Goal: Transaction & Acquisition: Obtain resource

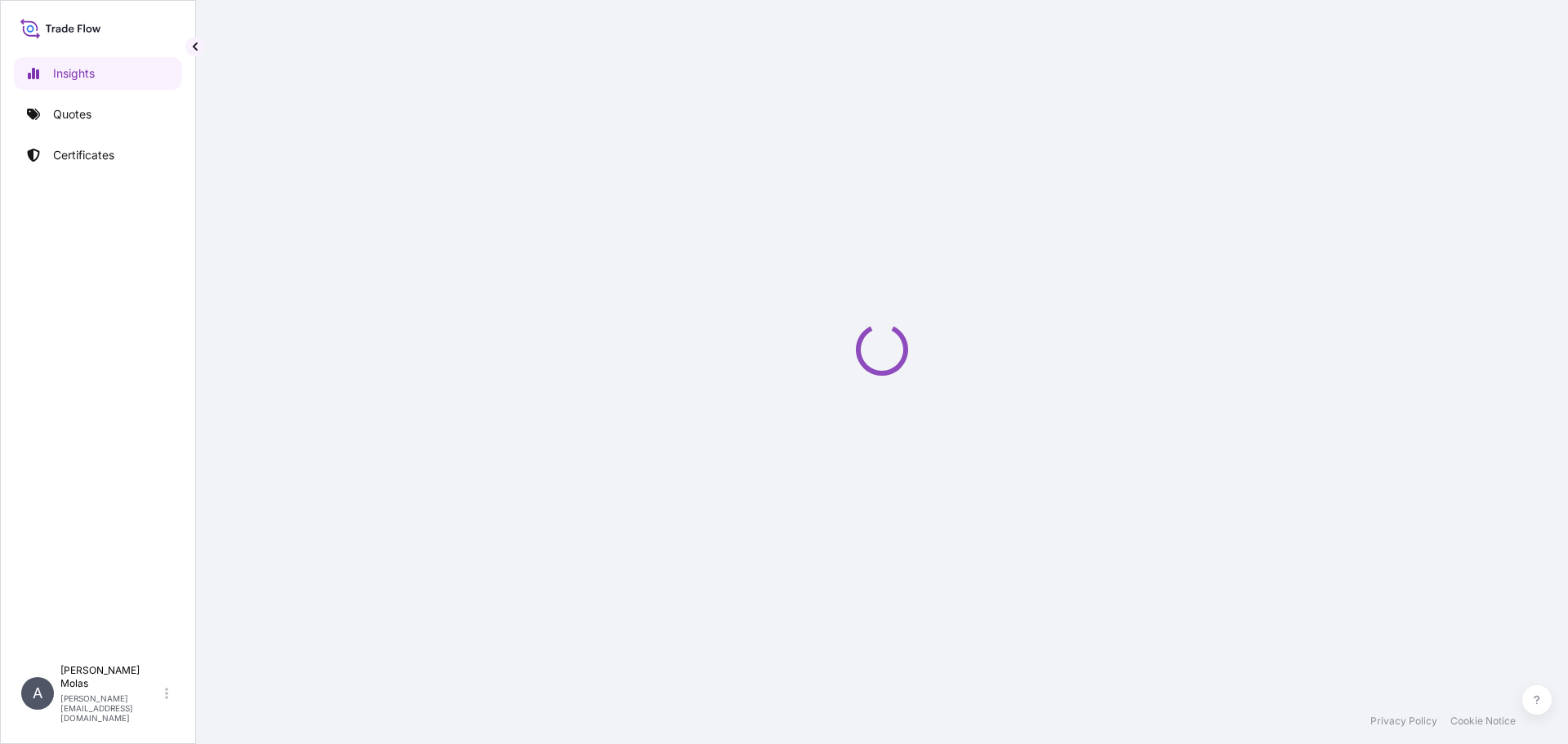
select select "2025"
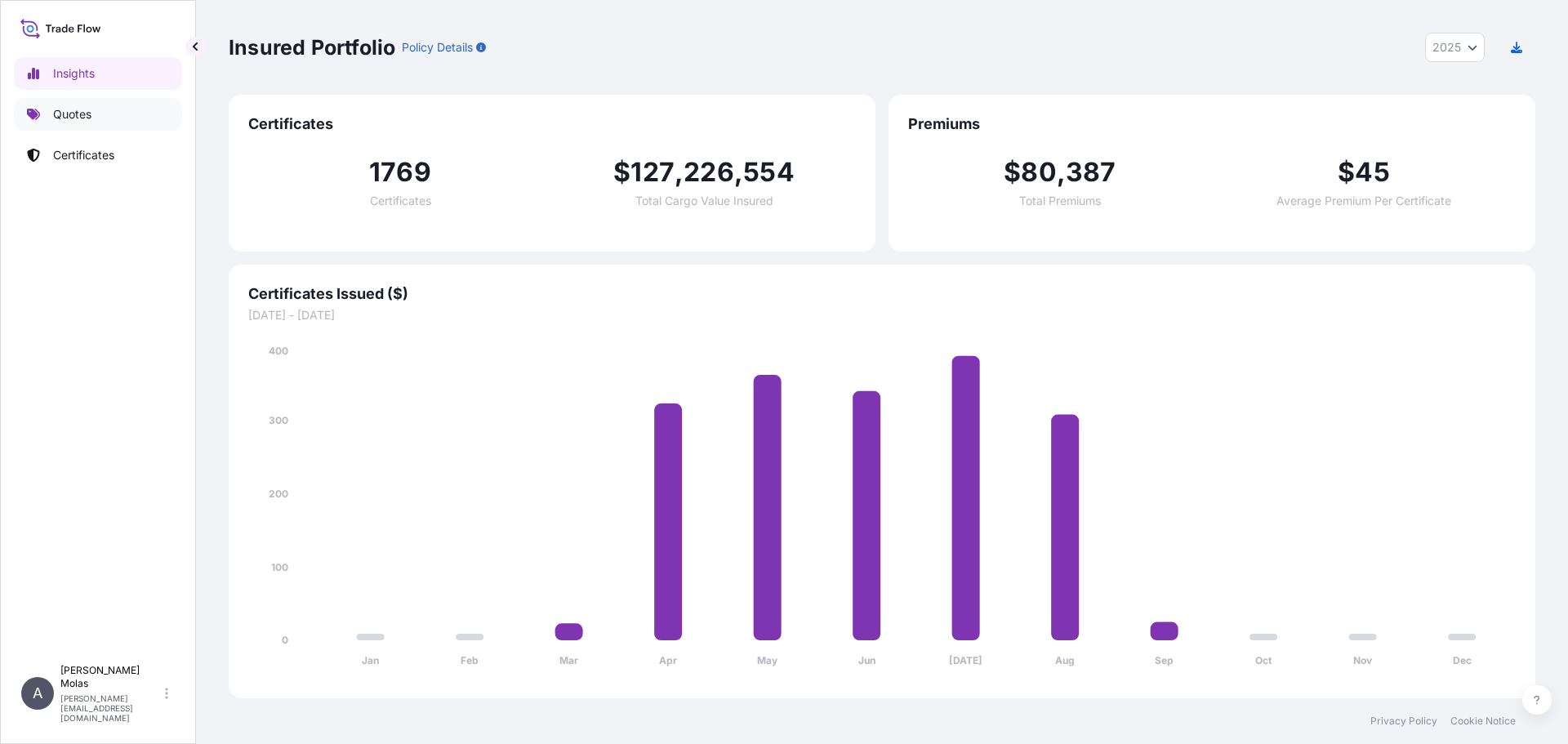
click at [78, 101] on link "Quotes" at bounding box center [98, 115] width 168 height 33
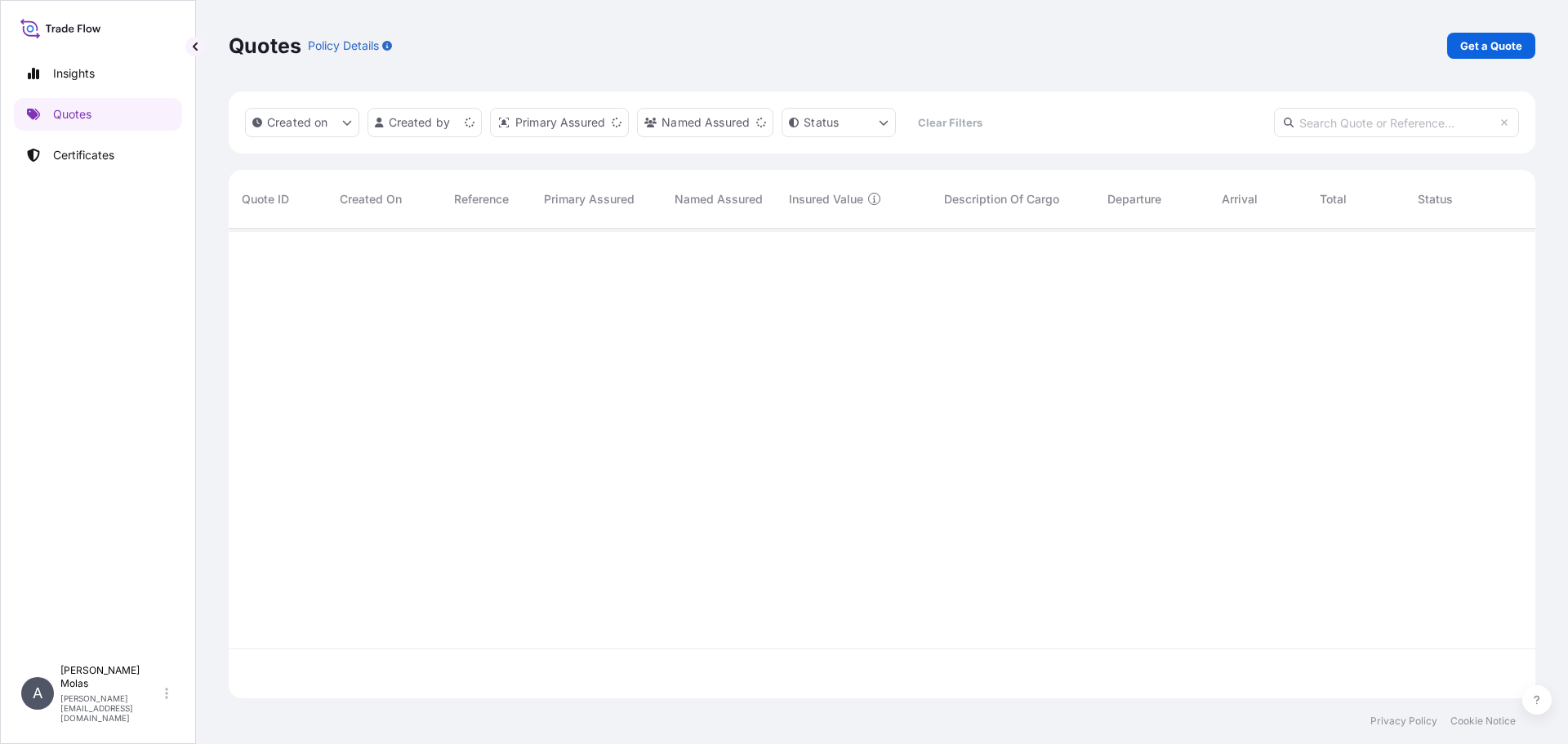
scroll to position [466, 1294]
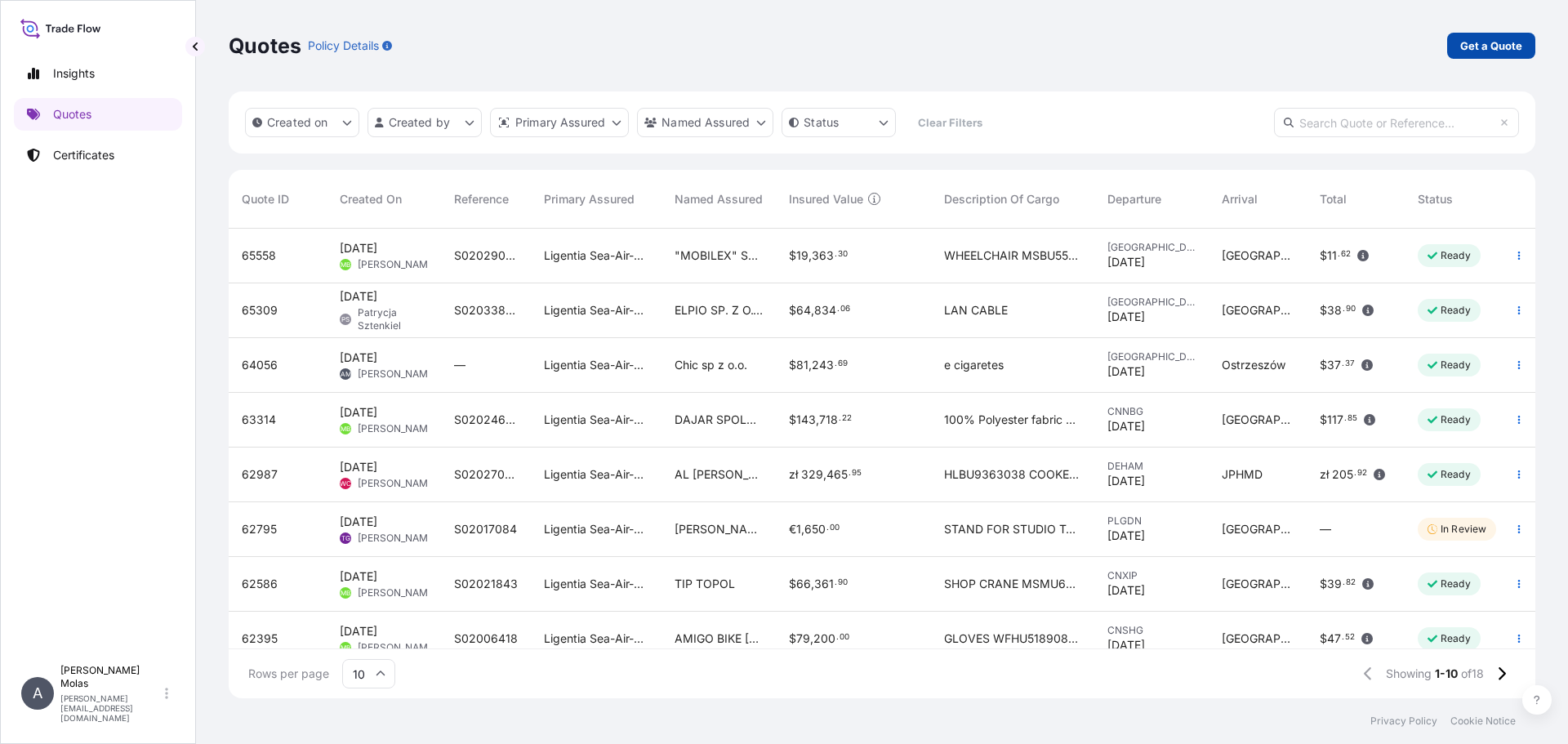
click at [1504, 51] on p "Get a Quote" at bounding box center [1491, 45] width 62 height 17
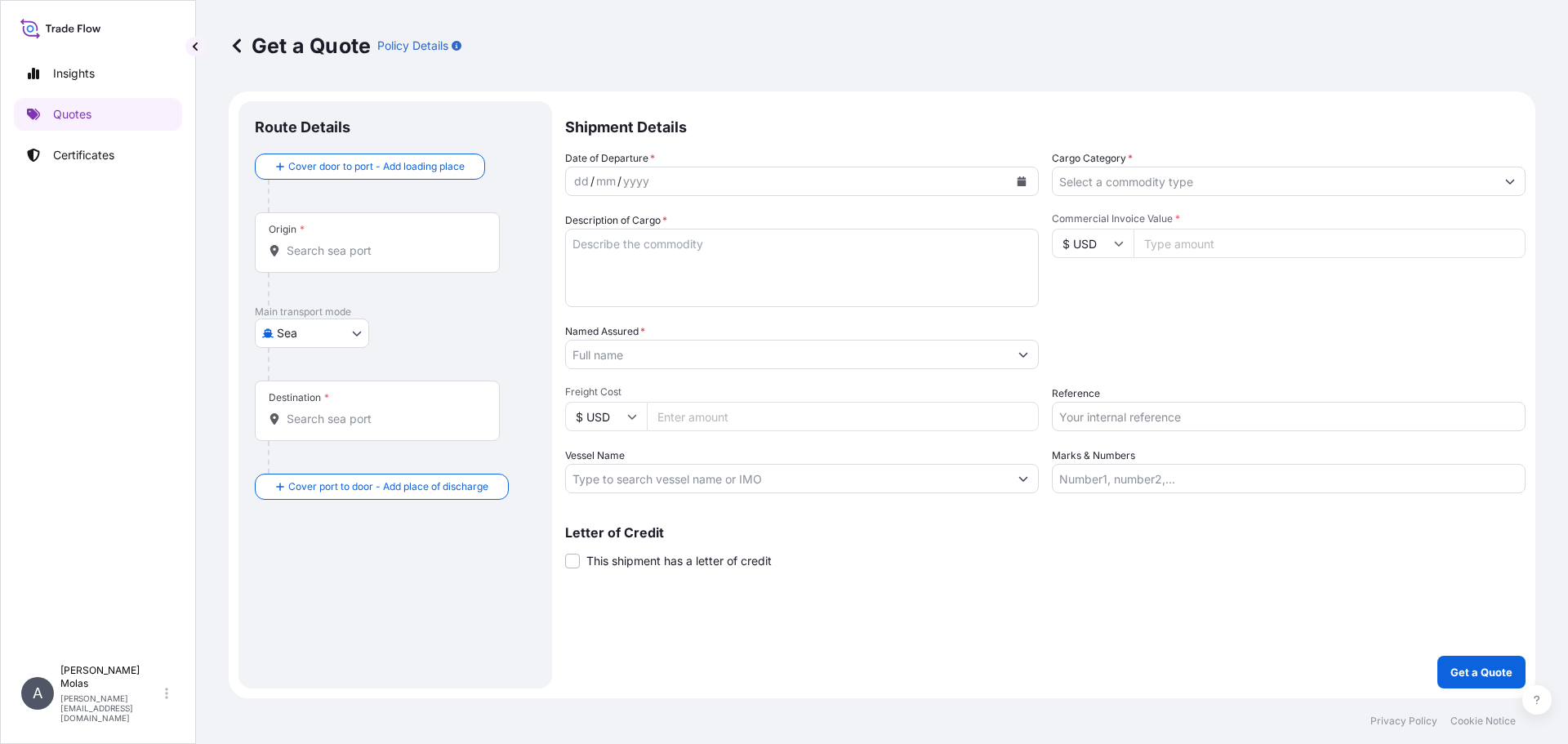
click at [310, 244] on input "Origin *" at bounding box center [382, 251] width 192 height 17
click at [302, 331] on body "0 options available. Insights Quotes Certificates A Adam Molas adam.molas@ligen…" at bounding box center [784, 372] width 1568 height 744
click at [312, 375] on div "Air" at bounding box center [312, 376] width 101 height 30
select select "Air"
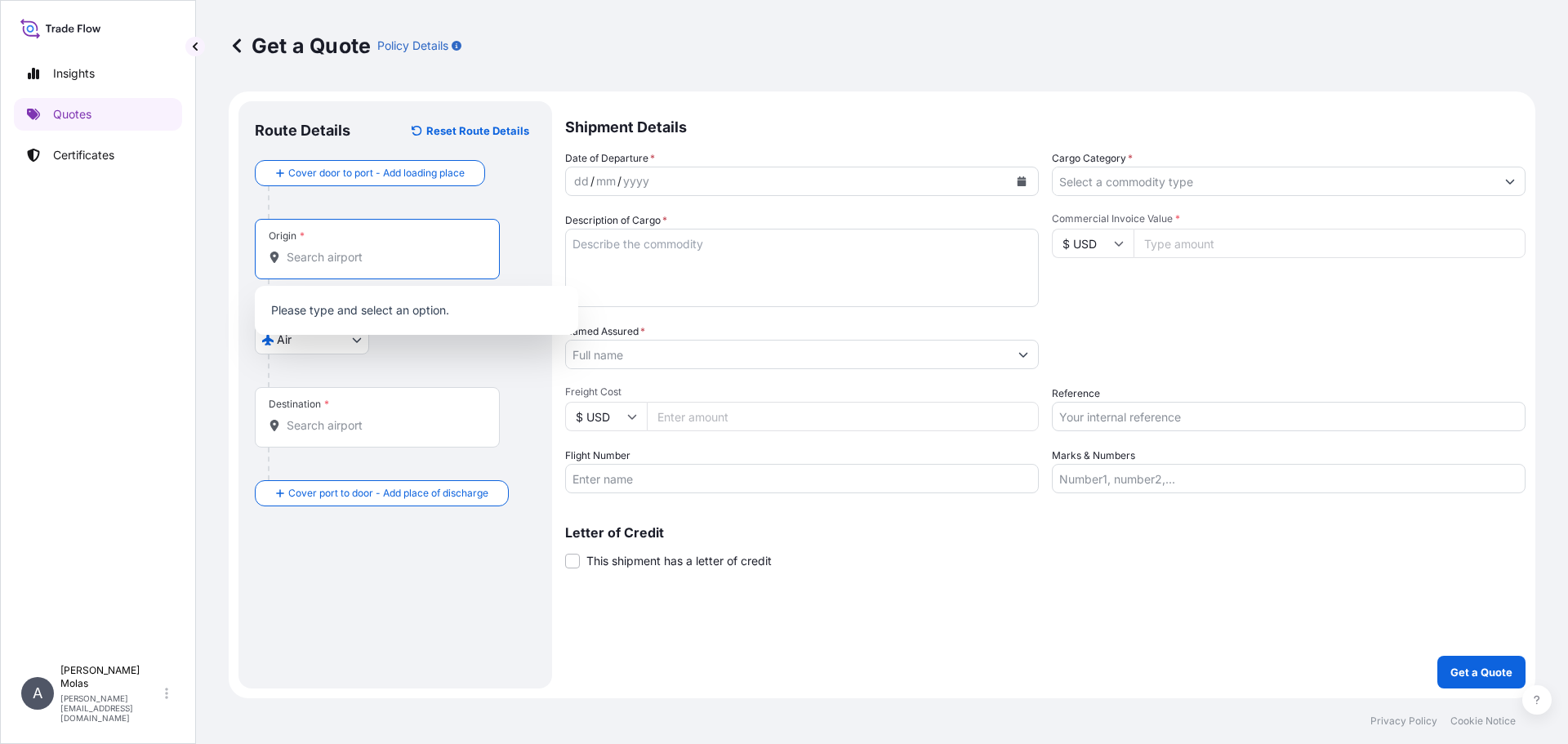
click at [324, 266] on div "Origin *" at bounding box center [377, 248] width 245 height 60
click at [324, 266] on input "Origin *" at bounding box center [382, 257] width 192 height 17
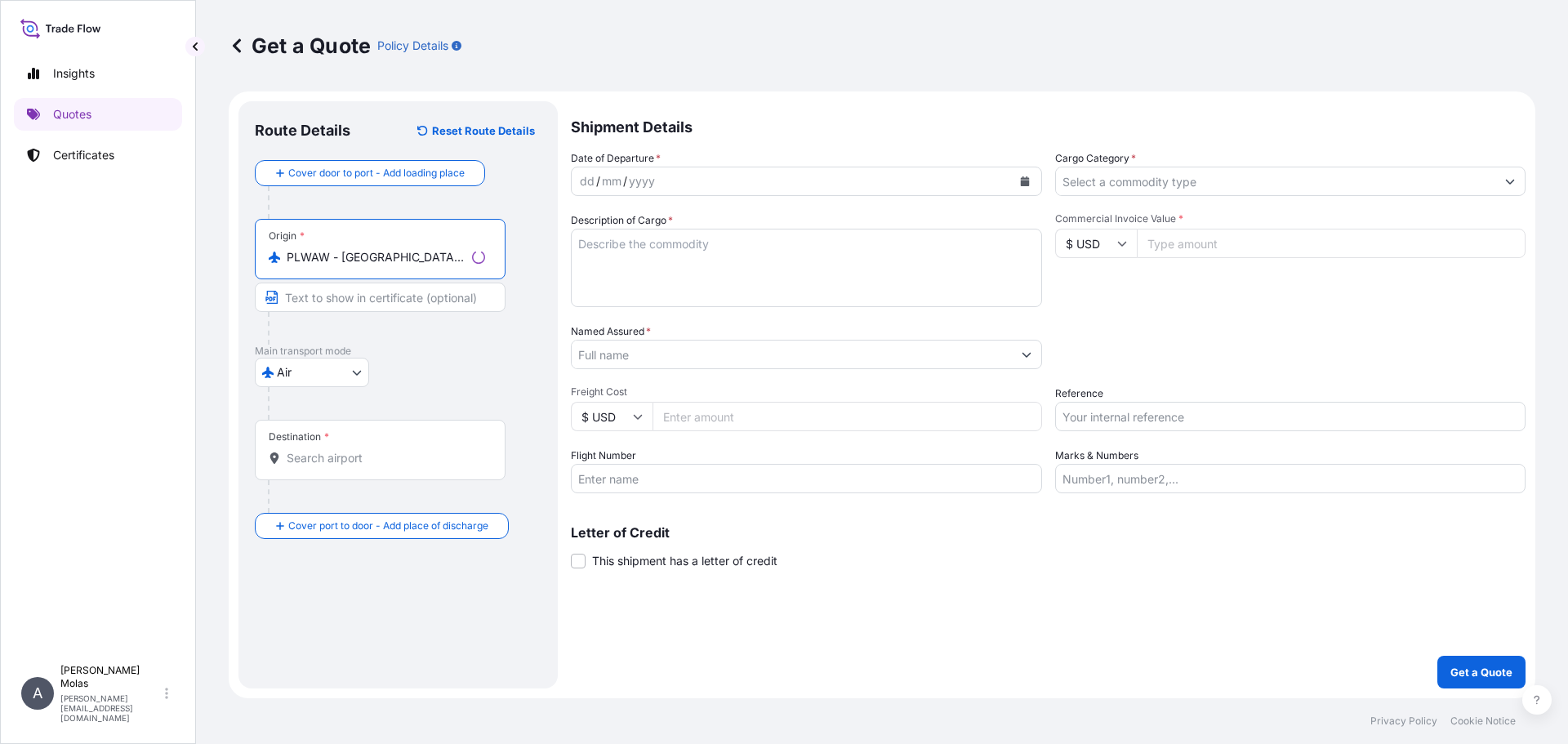
type input "PLWAW - Warszawa, Poland"
click at [312, 466] on div "Destination *" at bounding box center [380, 450] width 251 height 60
click at [312, 466] on input "Destination *" at bounding box center [386, 458] width 199 height 17
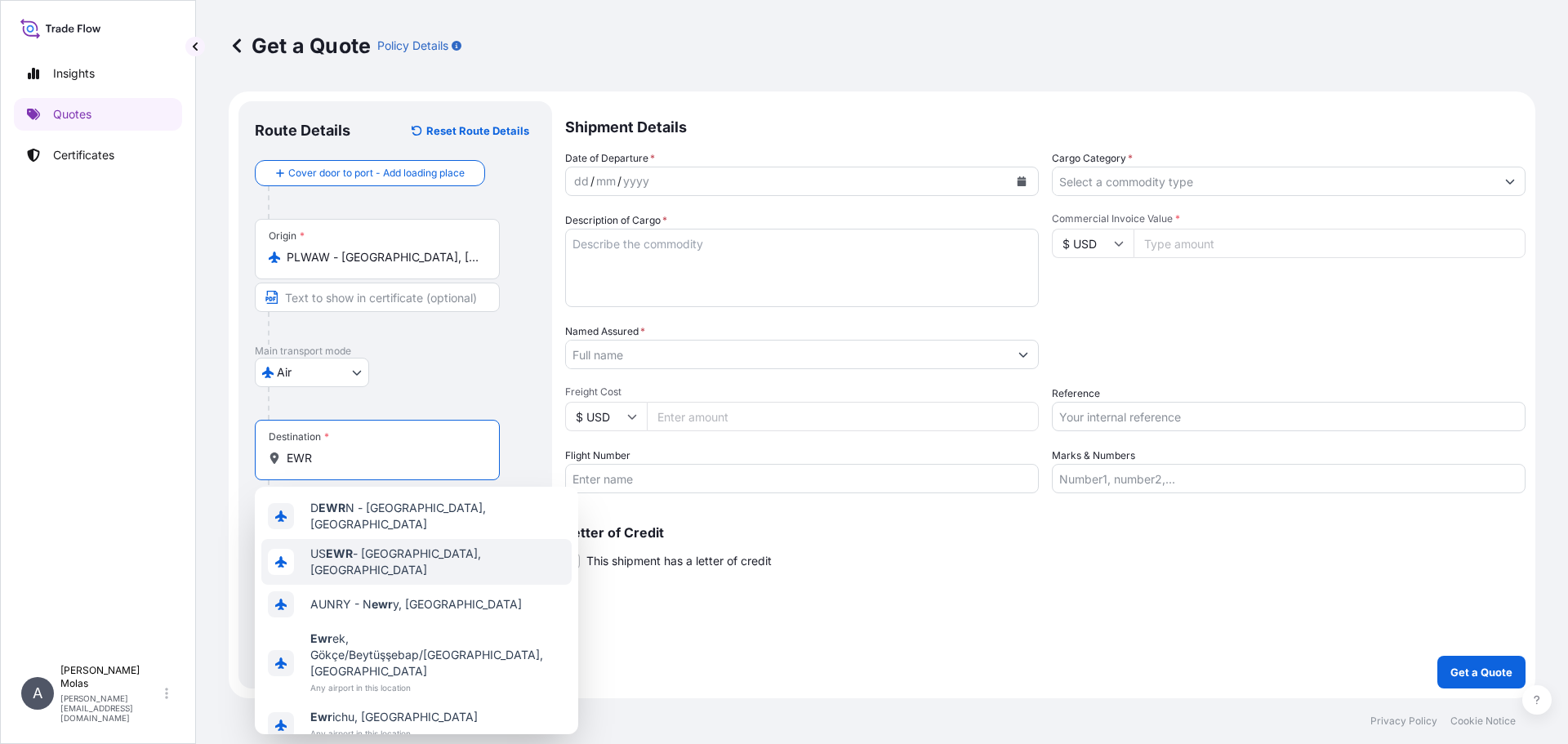
click at [369, 543] on div "US EWR - Newark, United States" at bounding box center [416, 562] width 310 height 46
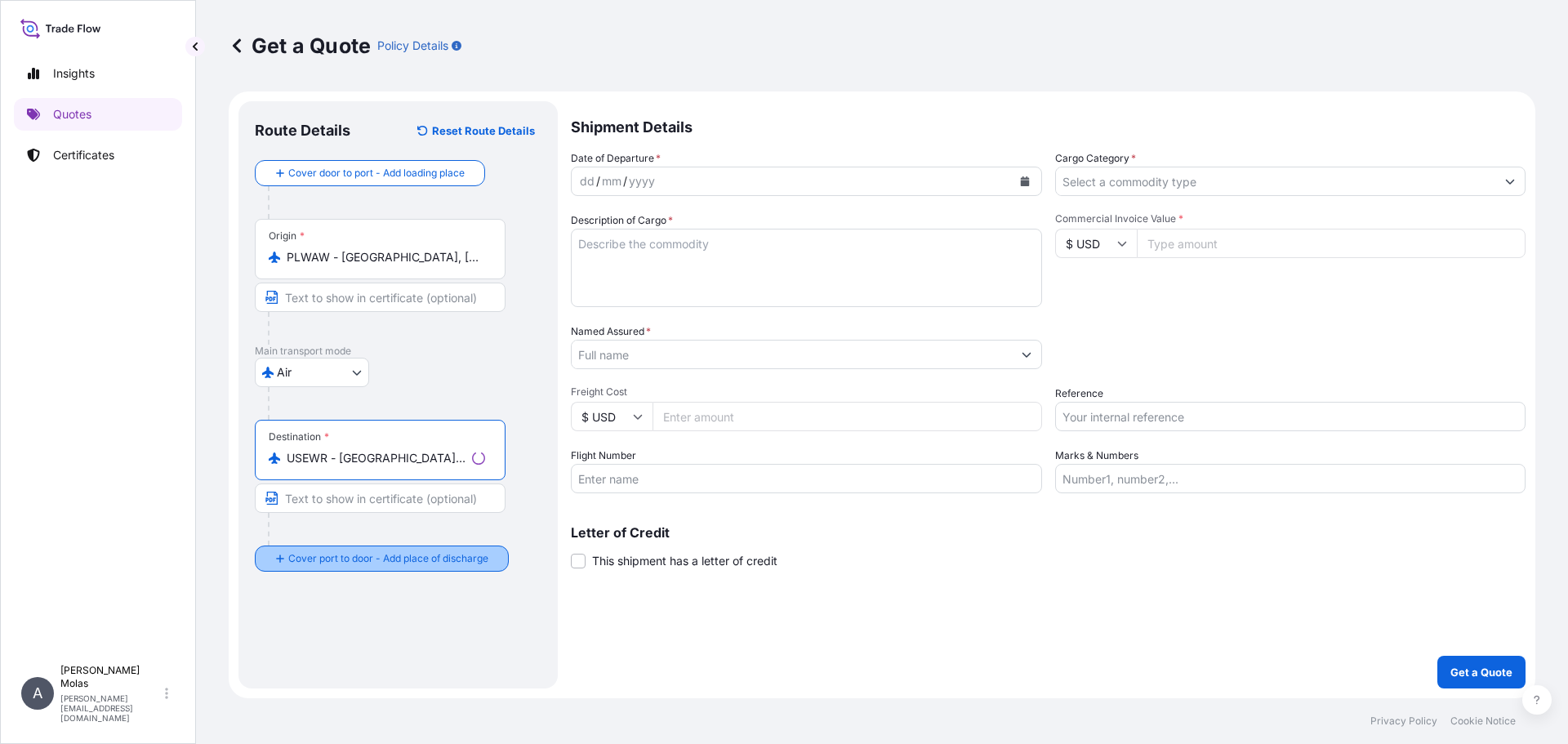
type input "USEWR - Newark, United States"
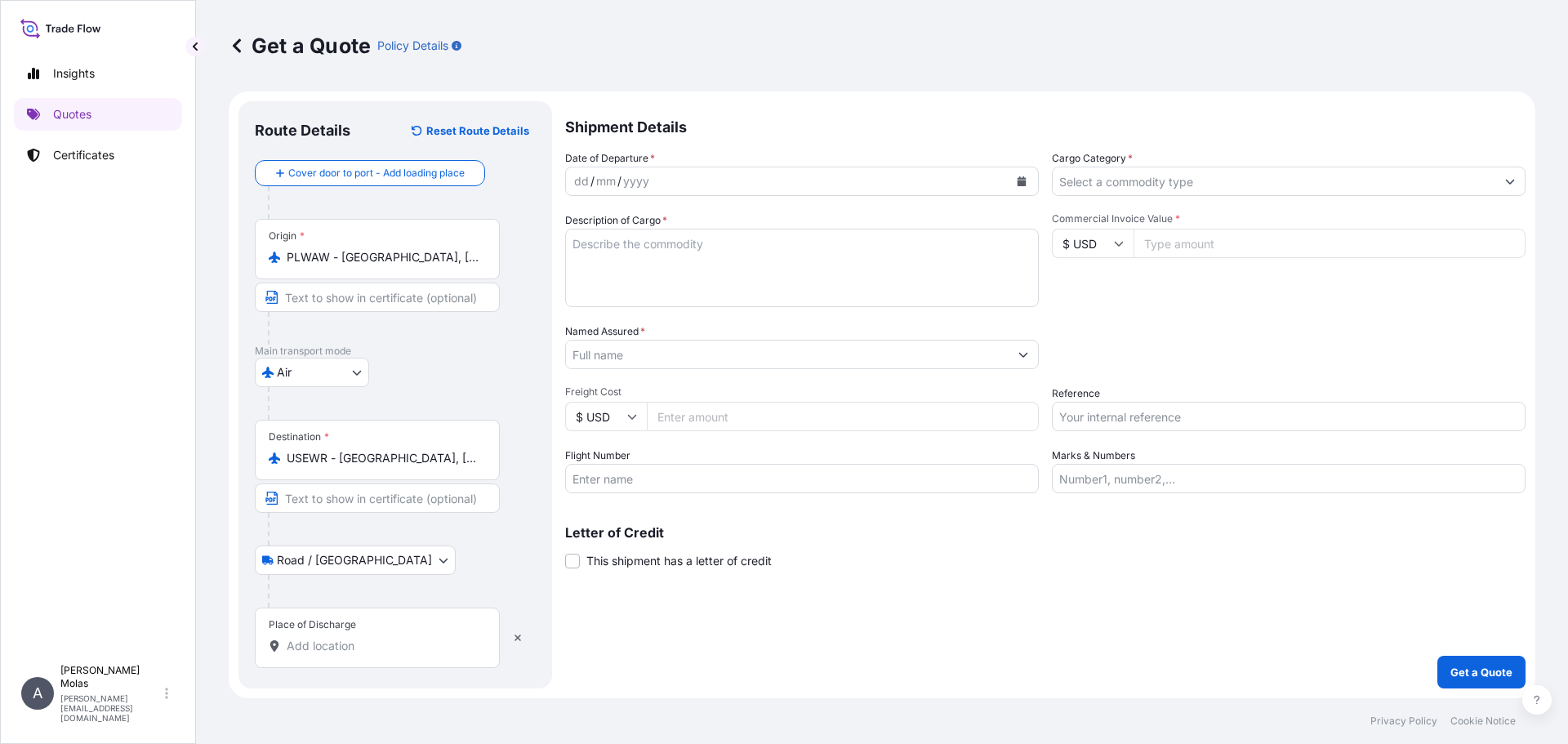
click at [344, 650] on input "Place of Discharge" at bounding box center [382, 646] width 192 height 17
click at [243, 610] on div "Route Details Reset Route Details Cover door to port - Add loading place Place …" at bounding box center [395, 409] width 313 height 616
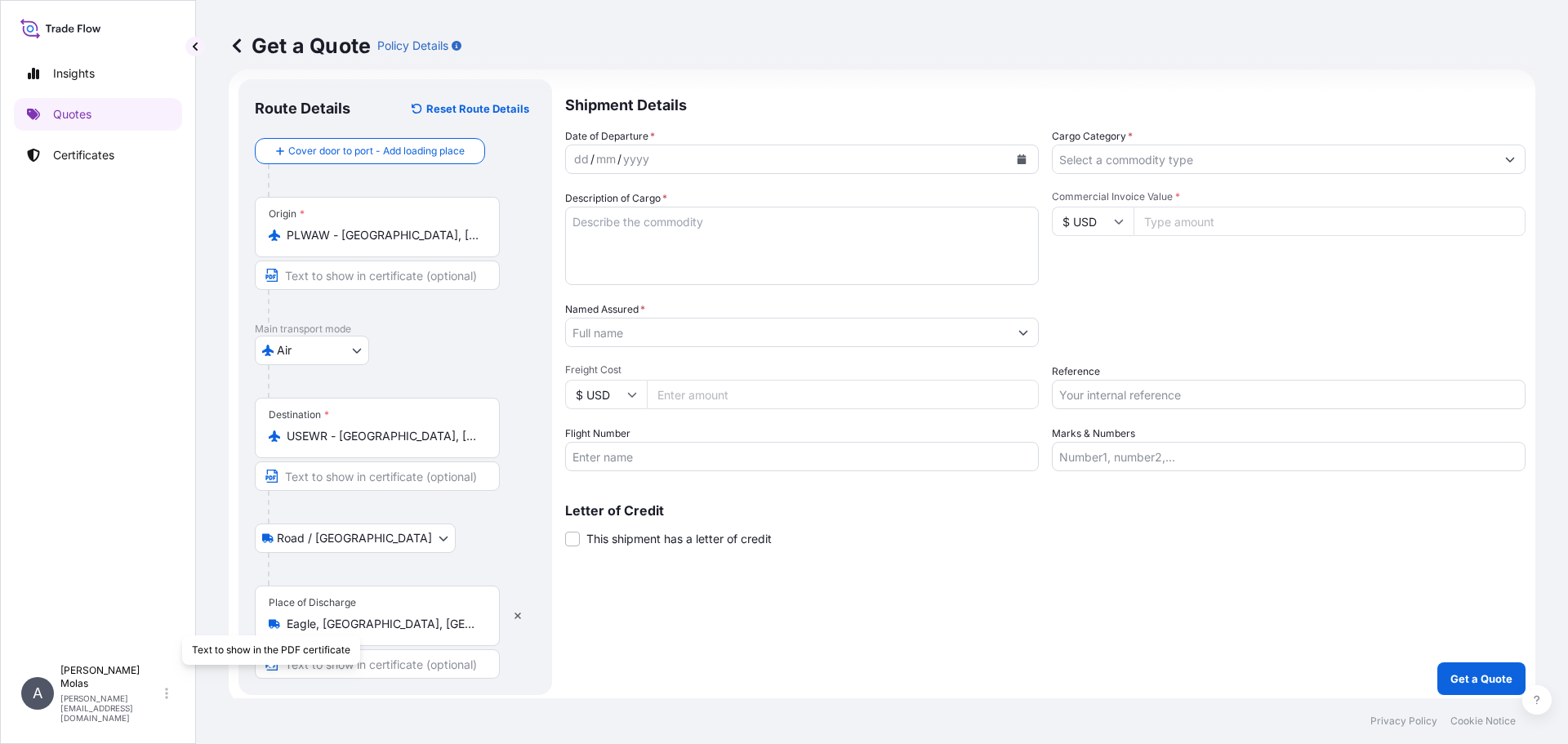
scroll to position [29, 0]
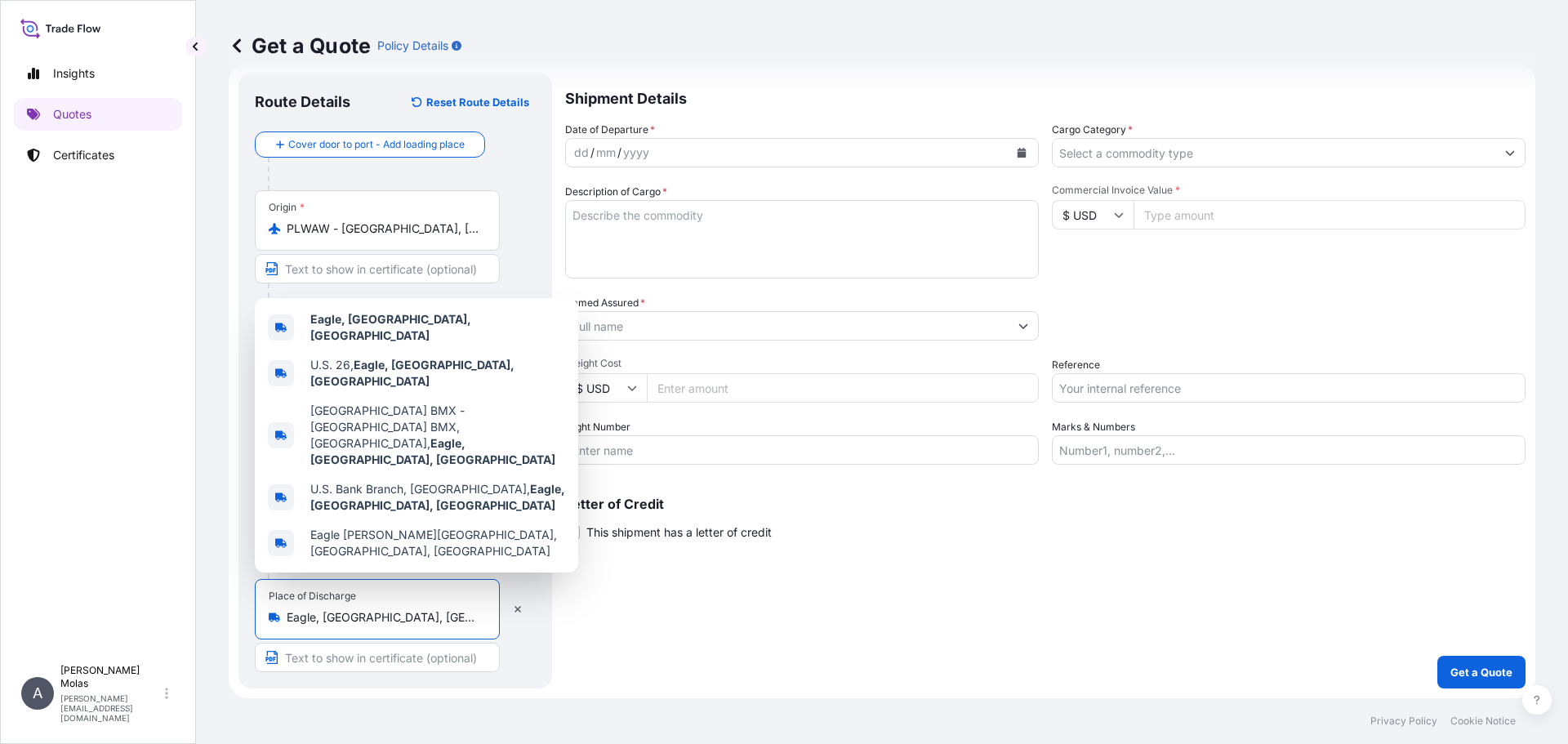
drag, startPoint x: 371, startPoint y: 619, endPoint x: 220, endPoint y: 610, distance: 151.3
click at [220, 610] on div "Get a Quote Policy Details Route Details Reset Route Details Cover door to port…" at bounding box center [881, 349] width 1371 height 699
paste input "GARFIELD NJ 07026 US"
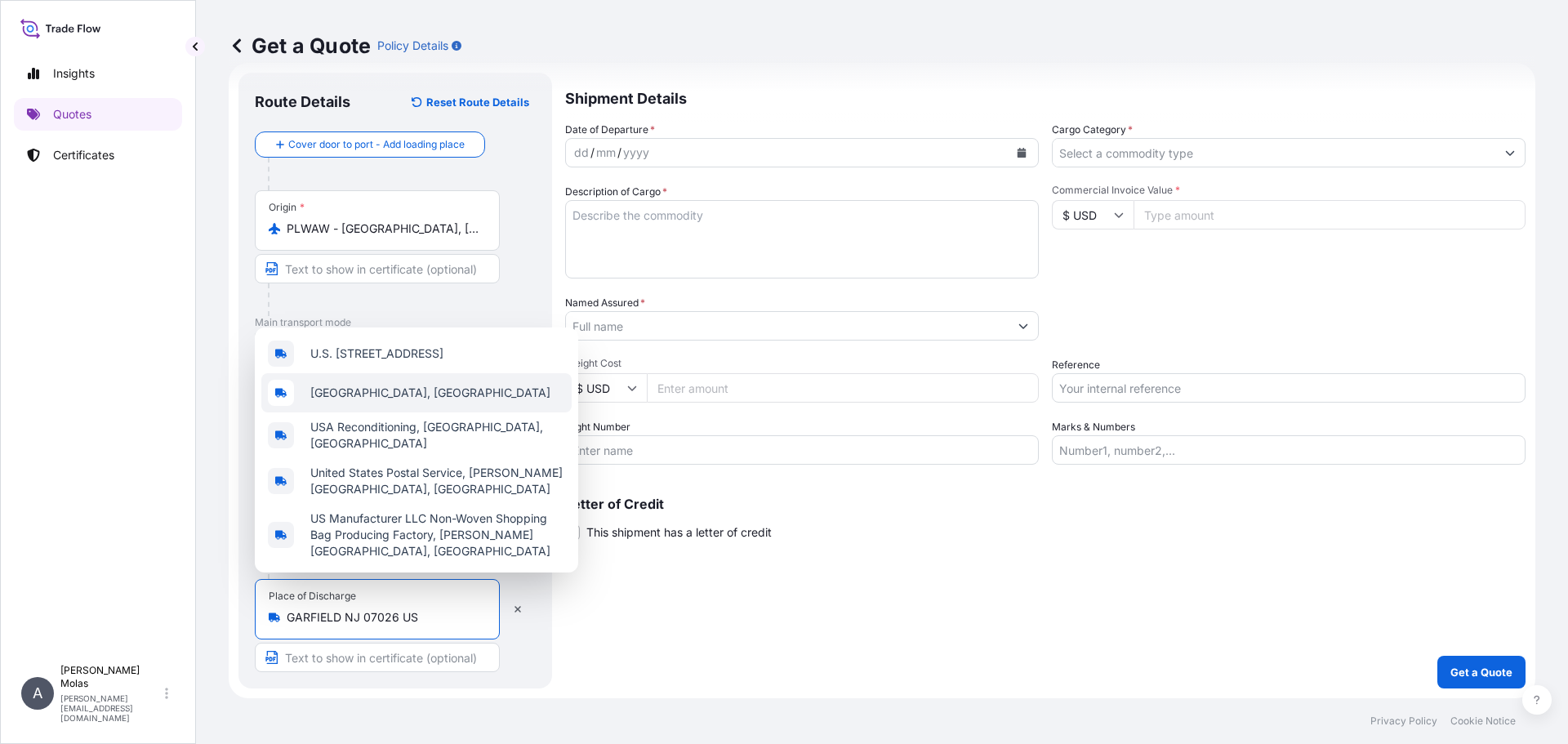
click at [479, 388] on div "Garfield, NJ 07026, USA" at bounding box center [416, 393] width 310 height 39
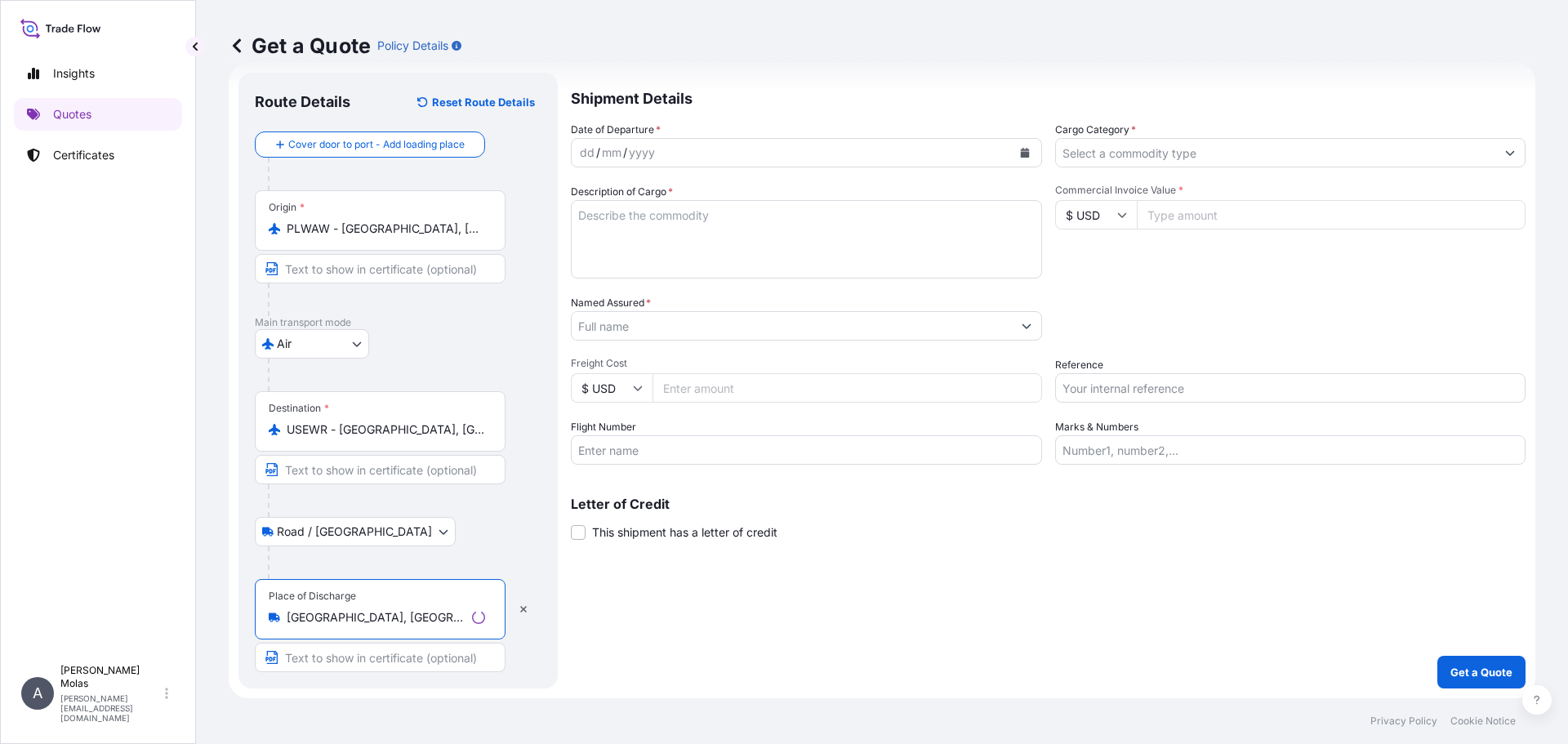
type input "Garfield, NJ 07026, USA"
drag, startPoint x: 131, startPoint y: 626, endPoint x: 174, endPoint y: 600, distance: 50.2
click at [131, 626] on div "Insights Quotes Certificates" at bounding box center [98, 349] width 168 height 614
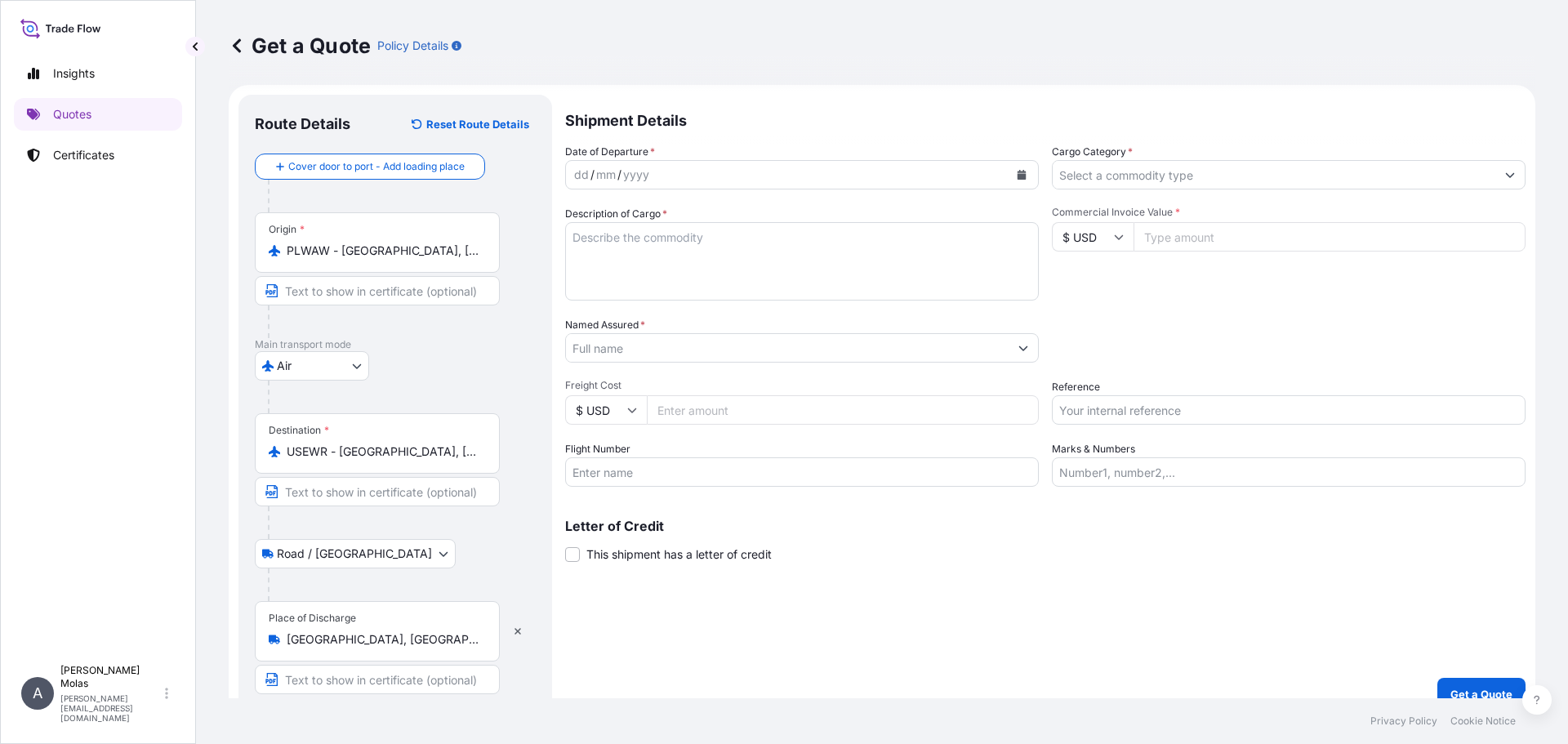
scroll to position [0, 0]
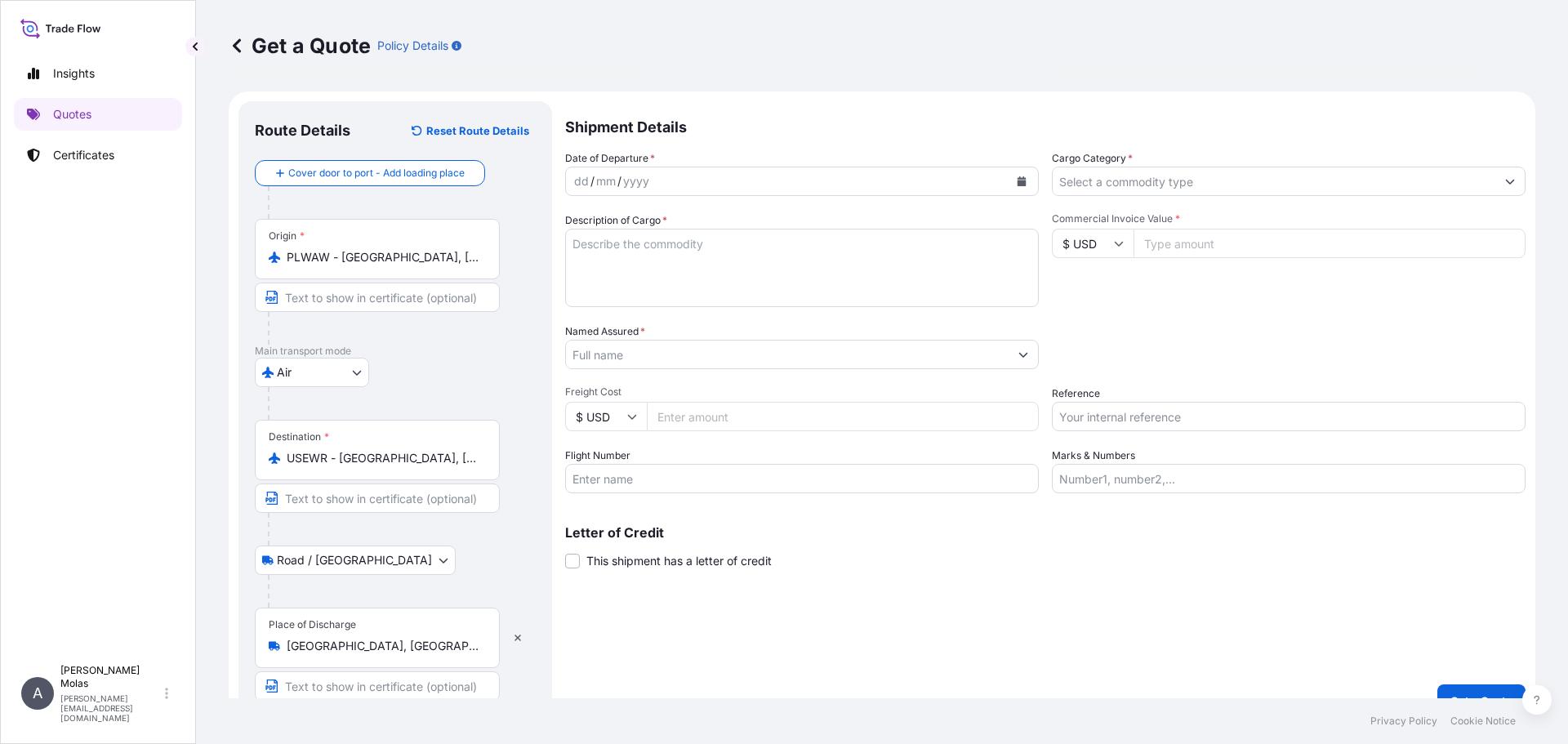
click at [715, 192] on div "dd / mm / yyyy" at bounding box center [787, 181] width 442 height 30
click at [710, 177] on div "dd / mm / yyyy" at bounding box center [787, 181] width 442 height 30
click at [994, 188] on div "dd / mm / yyyy" at bounding box center [787, 181] width 442 height 30
click at [1021, 177] on button "Calendar" at bounding box center [1021, 181] width 26 height 26
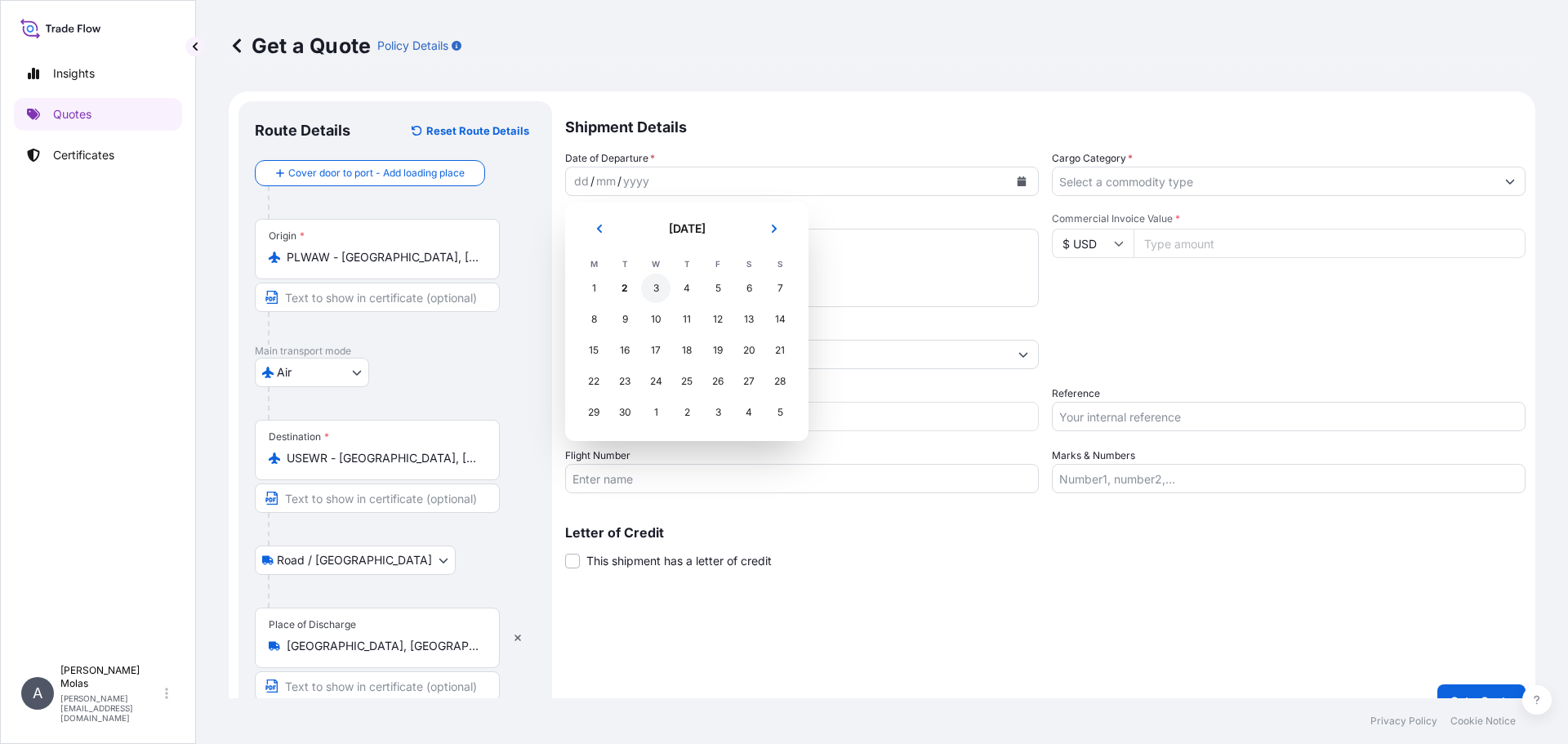
click at [662, 282] on div "3" at bounding box center [656, 288] width 30 height 30
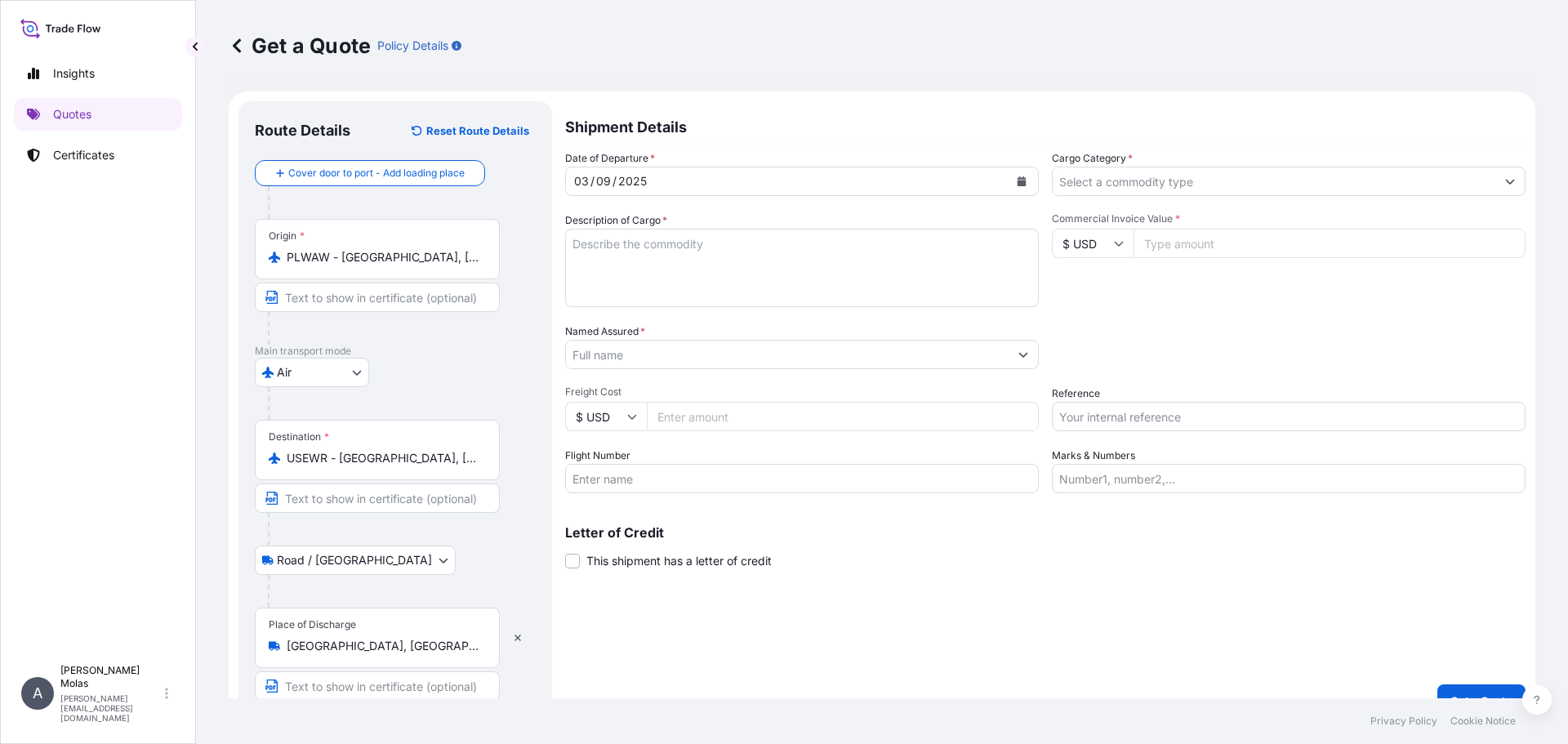
click at [1146, 90] on div "Get a Quote Policy Details" at bounding box center [882, 45] width 1306 height 91
click at [1155, 177] on input "Cargo Category *" at bounding box center [1274, 181] width 442 height 30
type input "G"
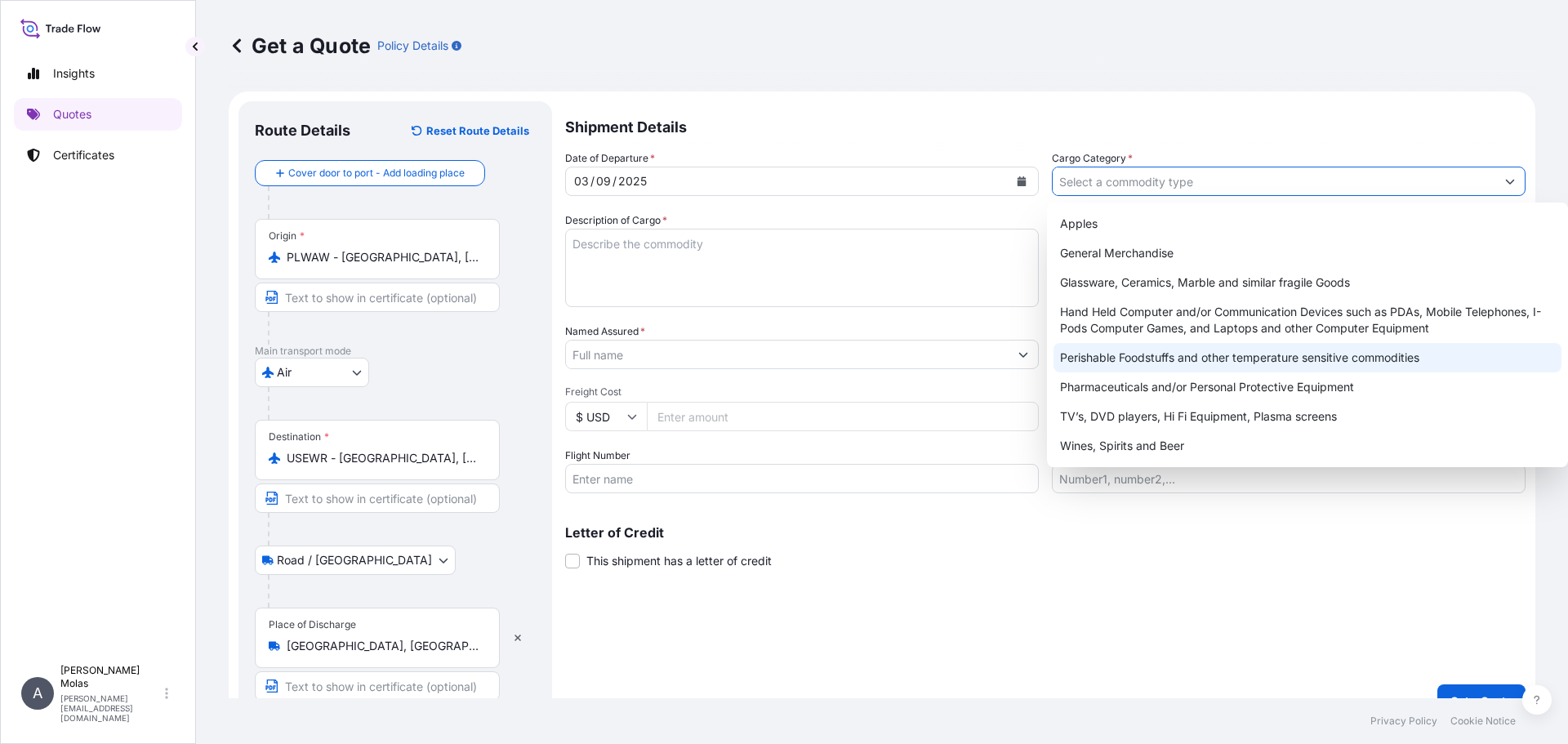
click at [1220, 369] on div "Perishable Foodstuffs and other temperature sensitive commodities" at bounding box center [1308, 358] width 508 height 30
type input "Perishable Foodstuffs and other temperature sensitive commodities"
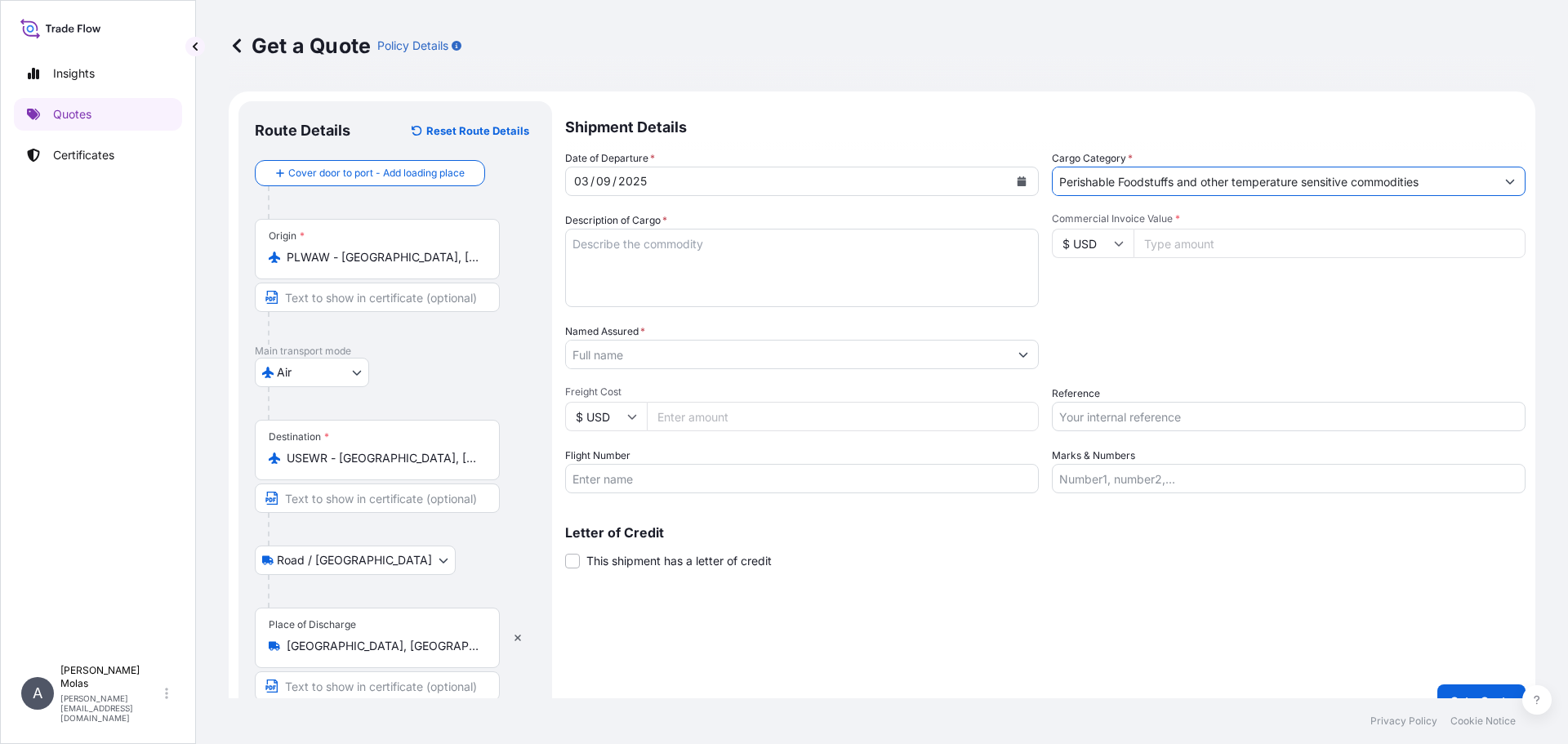
click at [666, 261] on textarea "Description of Cargo *" at bounding box center [802, 268] width 474 height 78
type textarea "Dairy"
click at [735, 348] on input "Named Assured *" at bounding box center [787, 355] width 442 height 30
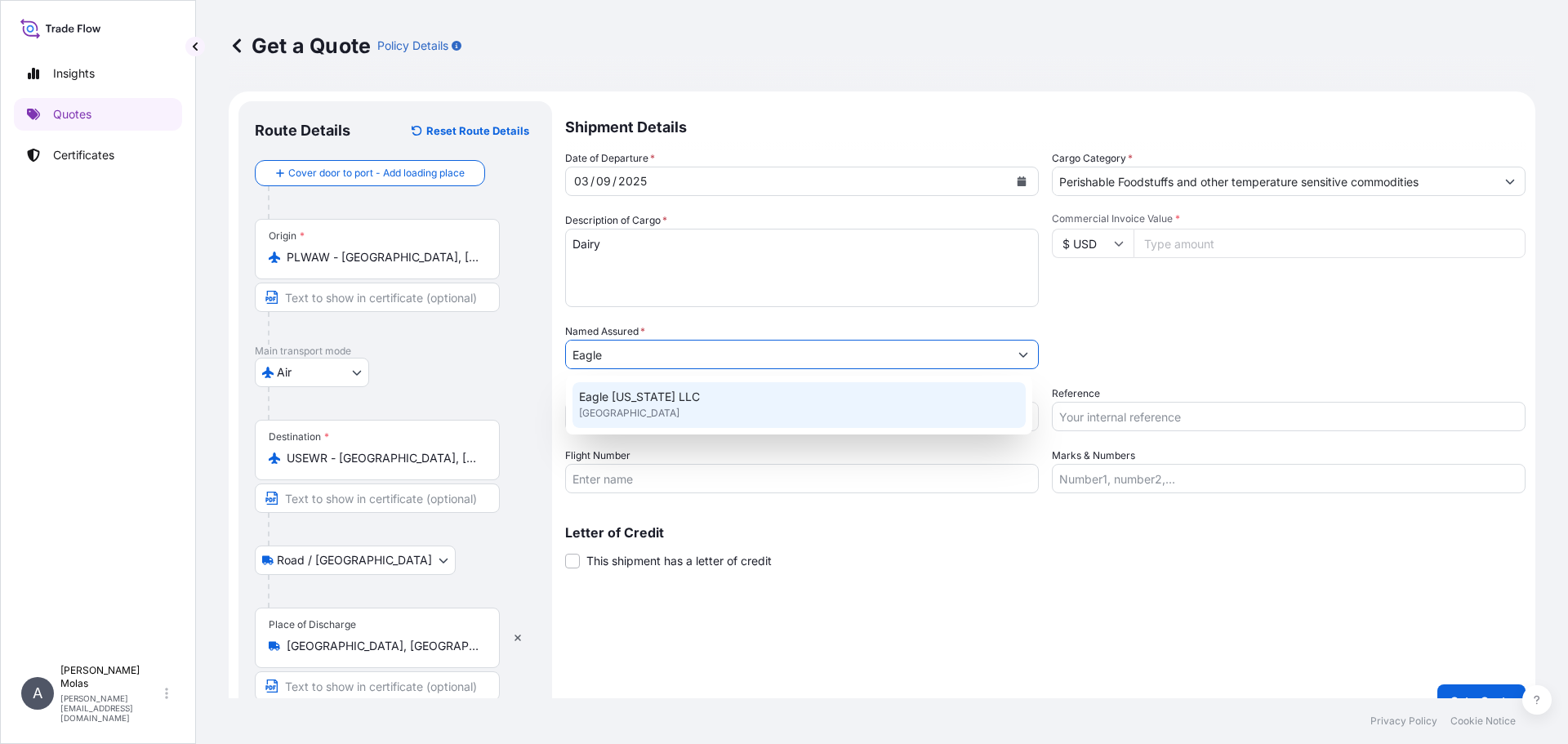
click at [662, 398] on span "Eagle New York LLC" at bounding box center [639, 396] width 121 height 17
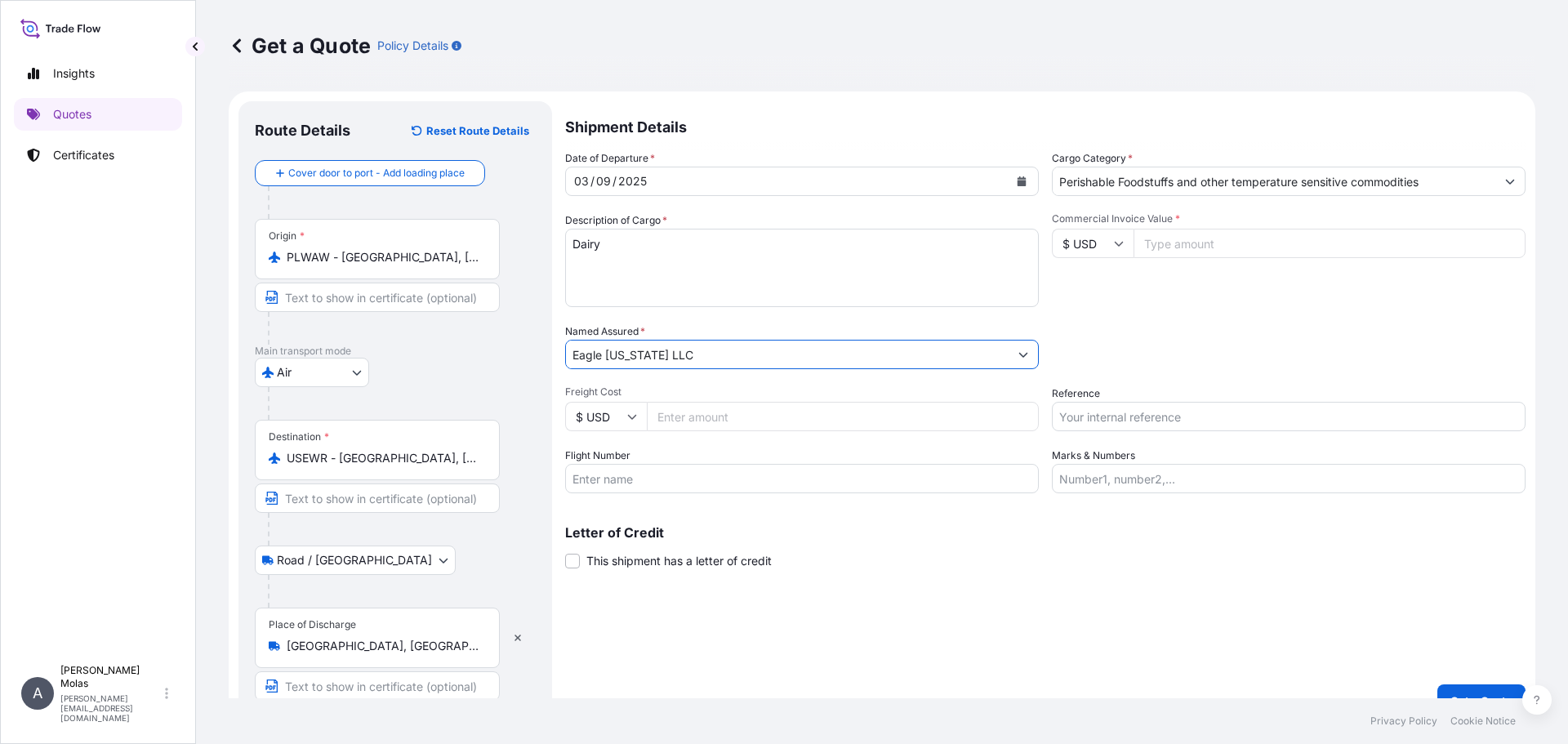
type input "Eagle New York LLC"
click at [687, 475] on input "Flight Number" at bounding box center [802, 479] width 474 height 30
click at [676, 473] on input "Flight Number" at bounding box center [802, 479] width 474 height 30
paste input "080-38136556"
click at [574, 481] on input "080-38136556" at bounding box center [802, 479] width 474 height 30
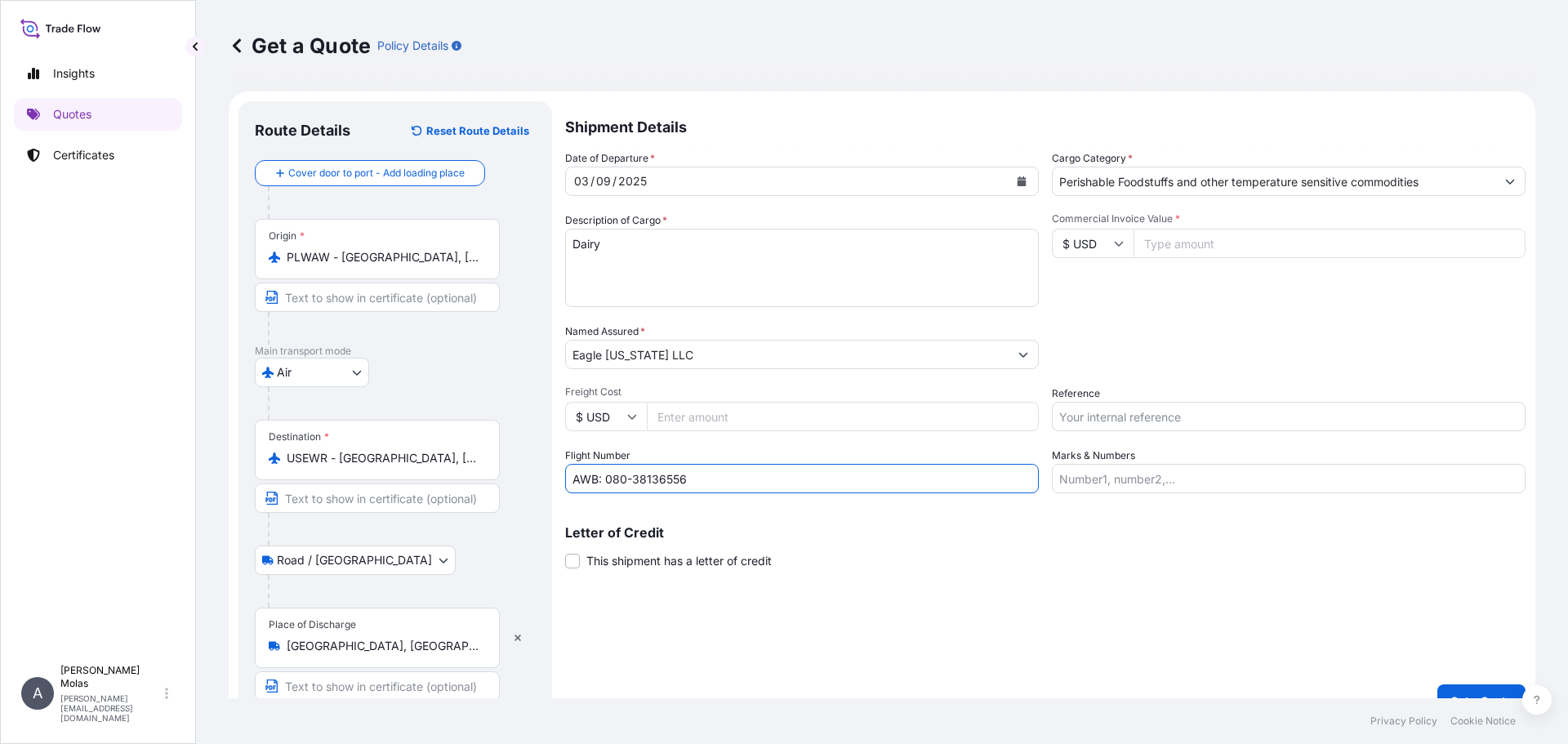
type input "AWB: 080-38136556"
drag, startPoint x: 1143, startPoint y: 307, endPoint x: 1155, endPoint y: 268, distance: 40.8
click at [1143, 305] on div "Commercial Invoice Value * $ USD" at bounding box center [1289, 260] width 474 height 95
click at [1183, 245] on input "Commercial Invoice Value *" at bounding box center [1329, 244] width 392 height 30
click at [1114, 243] on icon at bounding box center [1118, 243] width 10 height 10
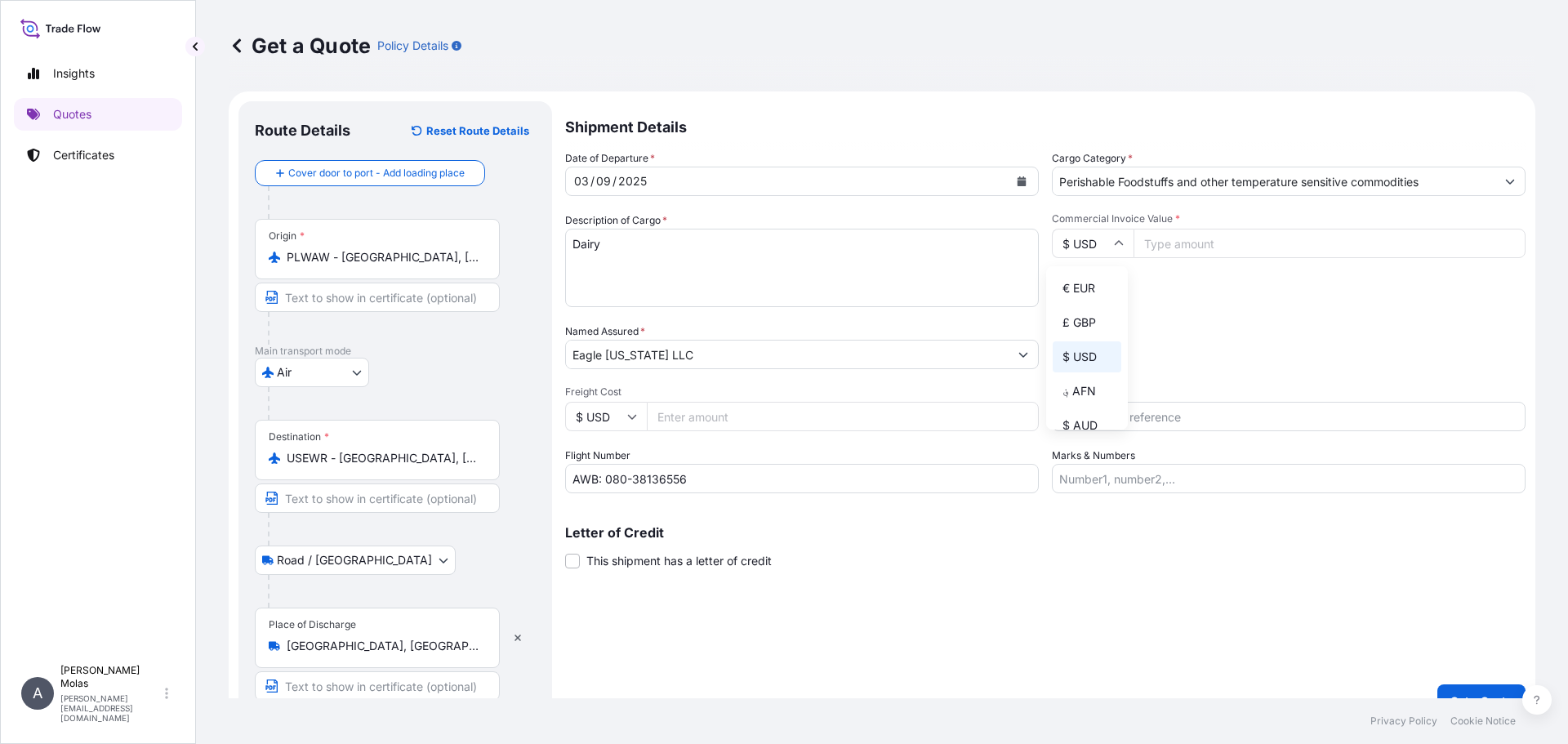
click at [1083, 356] on div "$ USD" at bounding box center [1087, 357] width 69 height 31
drag, startPoint x: 1402, startPoint y: 294, endPoint x: 1366, endPoint y: 266, distance: 45.6
click at [1402, 294] on div "Commercial Invoice Value * $ USD" at bounding box center [1289, 260] width 474 height 95
click at [1164, 243] on input "Commercial Invoice Value *" at bounding box center [1329, 244] width 392 height 30
click at [631, 256] on textarea "Dairy" at bounding box center [802, 268] width 474 height 78
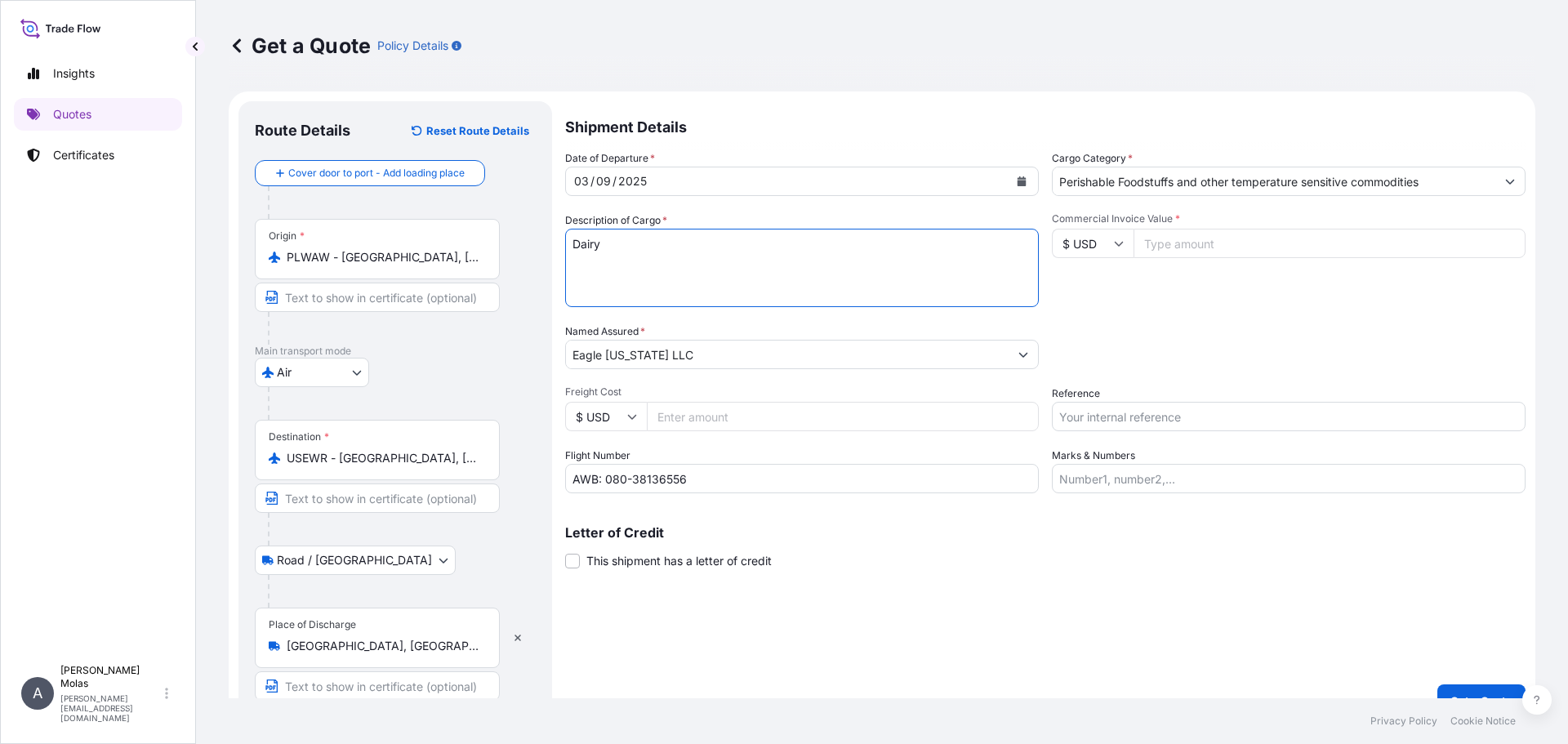
click at [1120, 237] on input "$ USD" at bounding box center [1093, 244] width 82 height 30
click at [1089, 243] on input "$ USD" at bounding box center [1093, 244] width 82 height 30
click at [1088, 242] on input "$ USD" at bounding box center [1093, 244] width 82 height 30
click at [1078, 294] on div "zł PLN" at bounding box center [1087, 279] width 69 height 31
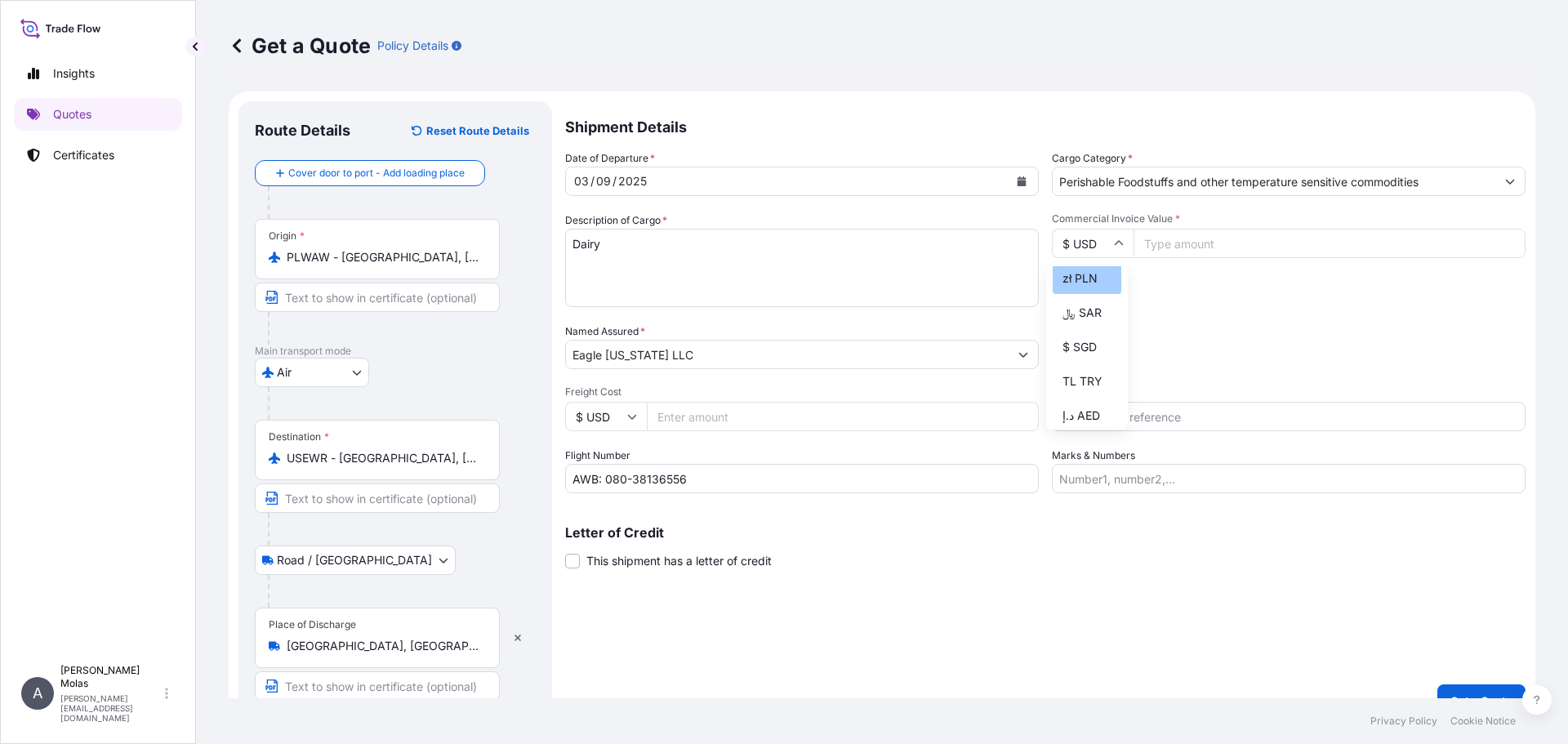
type input "zł PLN"
click at [1157, 233] on input "Commercial Invoice Value *" at bounding box center [1329, 244] width 392 height 30
click at [648, 254] on textarea "Dairy" at bounding box center [802, 268] width 474 height 78
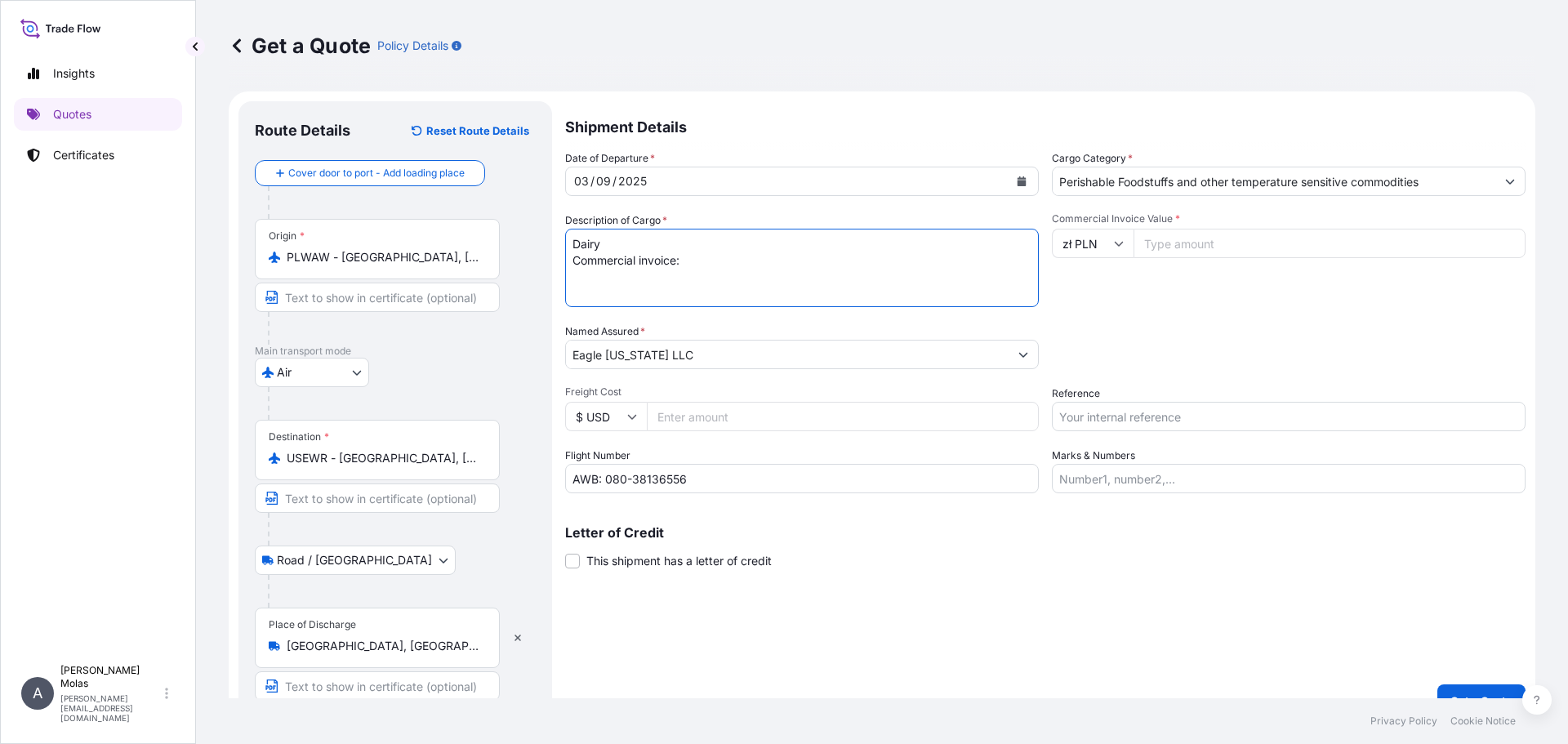
paste textarea "25000158FE00200"
type textarea "Dairy Commercial invoice: 25000158FE00200"
click at [1166, 248] on input "Commercial Invoice Value *" at bounding box center [1329, 244] width 392 height 30
paste input "23737.20"
type input "23737.20"
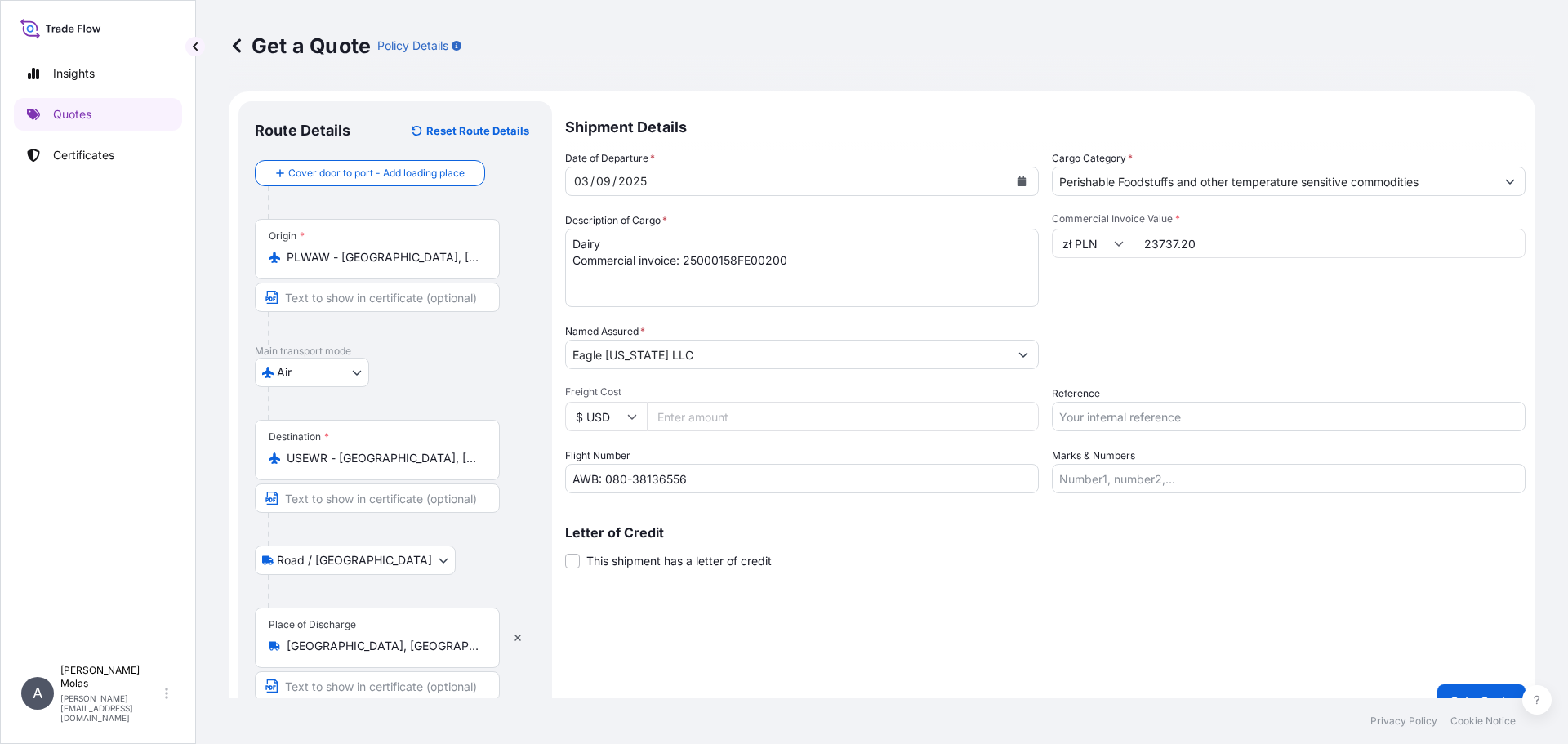
click at [1207, 348] on div "Packing Category Type to search a container mode Please select a primary mode o…" at bounding box center [1289, 346] width 474 height 46
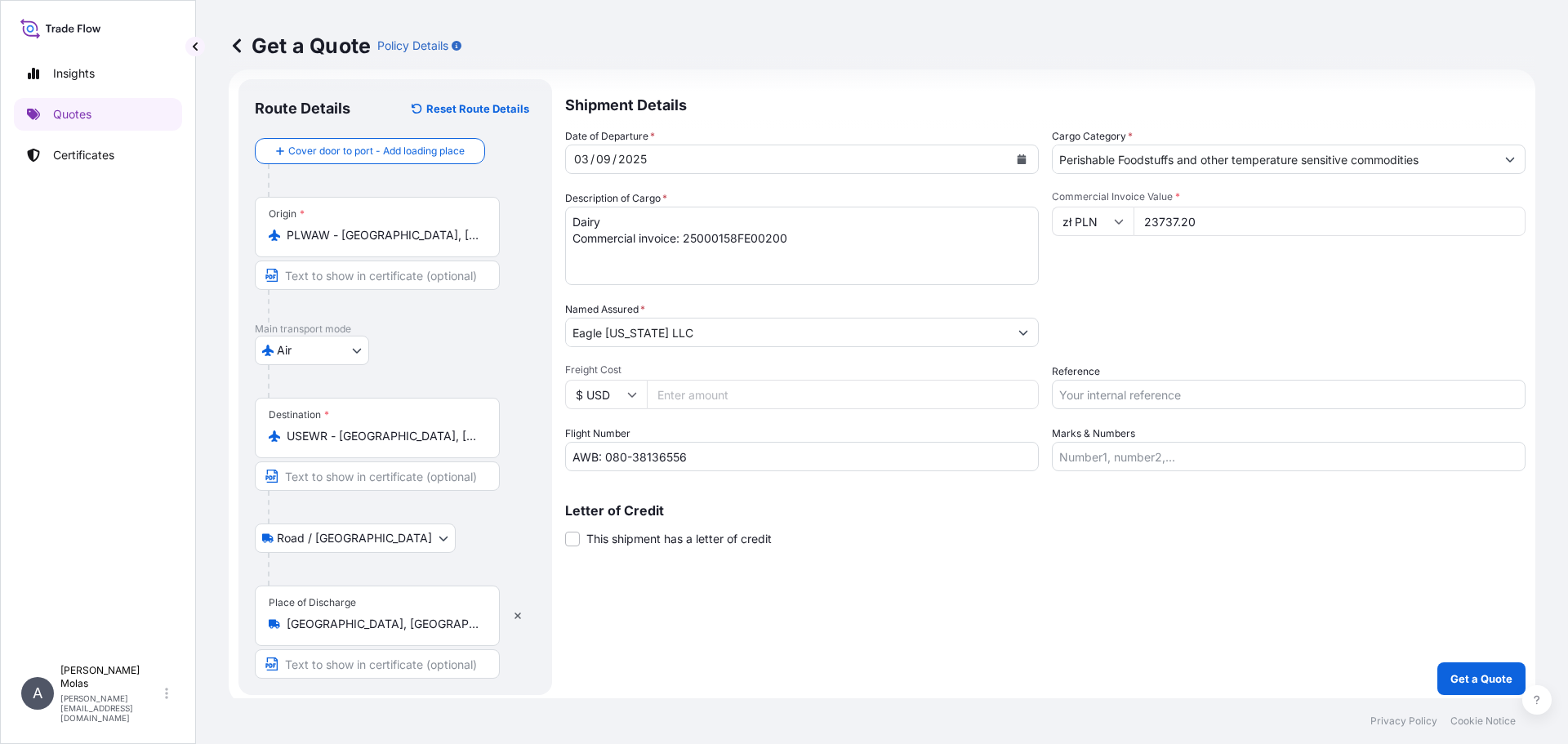
scroll to position [29, 0]
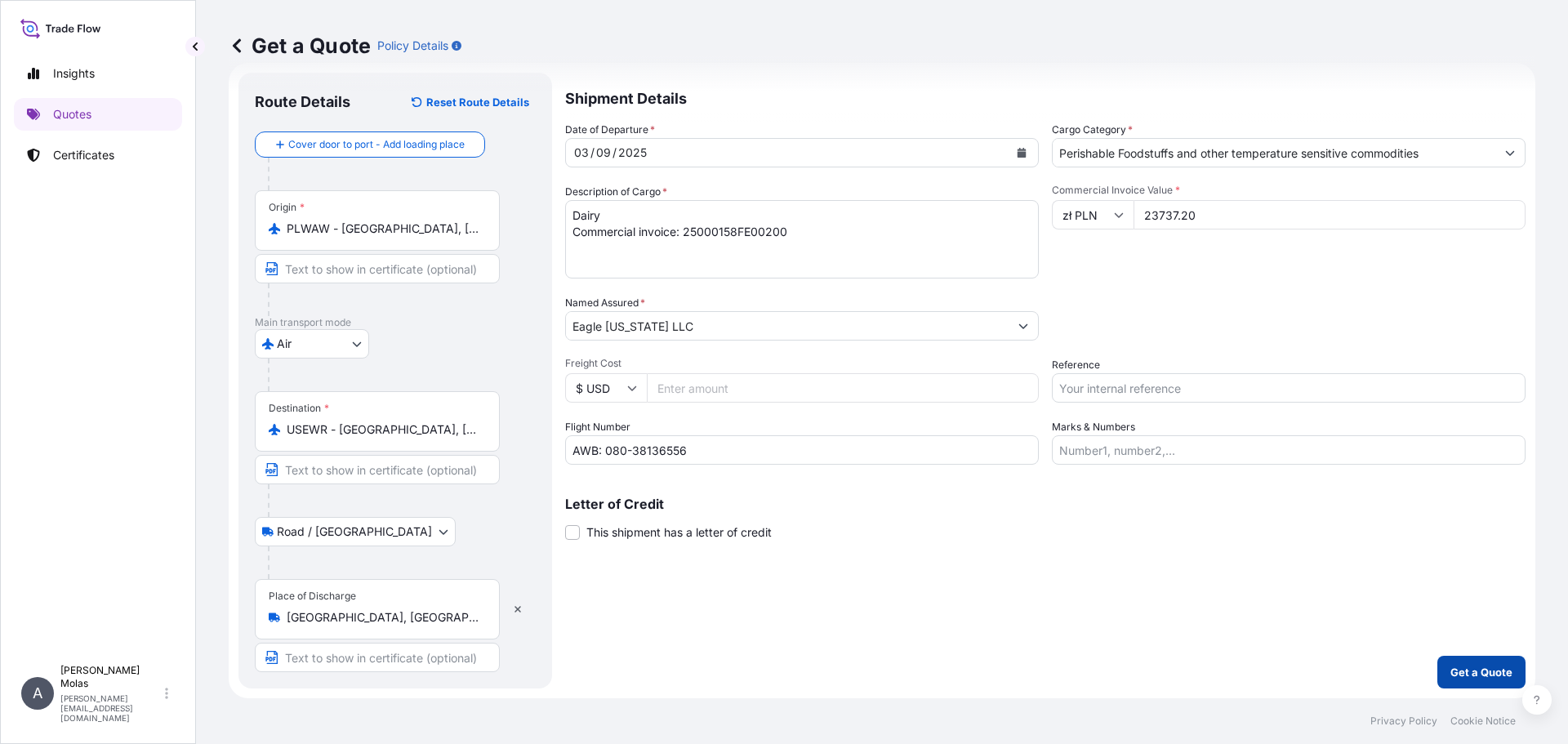
click at [1486, 667] on p "Get a Quote" at bounding box center [1481, 672] width 62 height 17
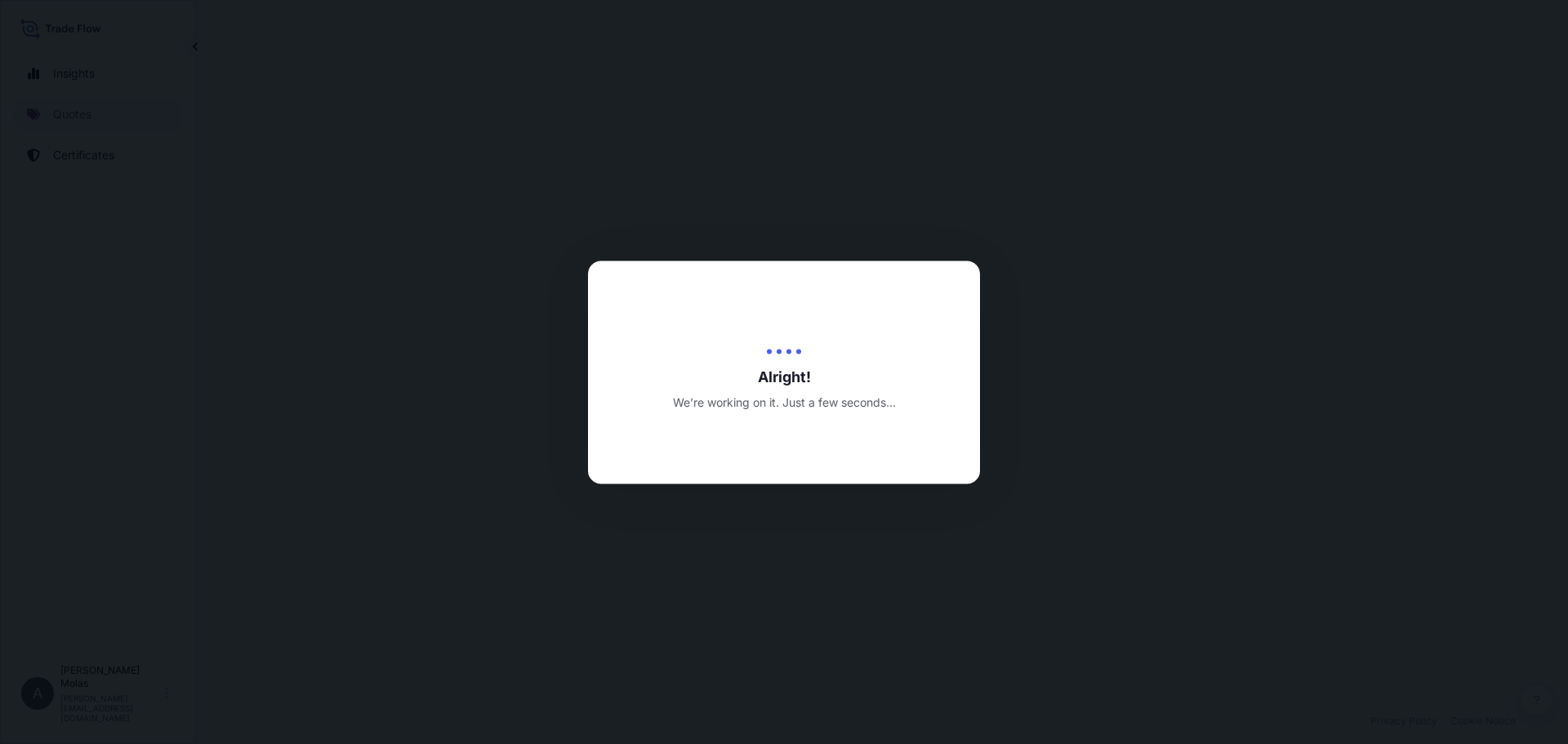
select select "Air"
select select "Road / Inland"
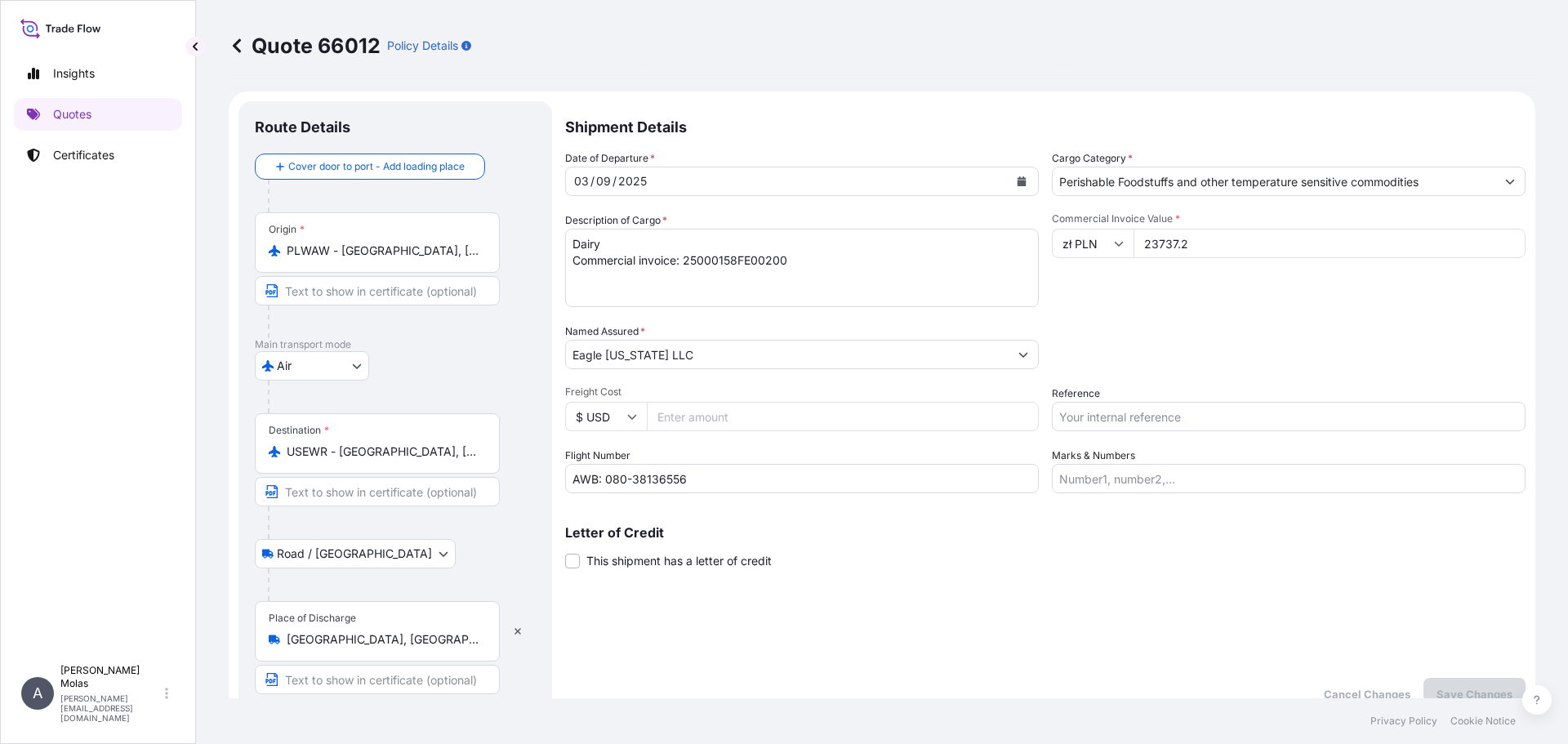
click at [799, 260] on textarea "Dairy Commercial invoice: 25000158FE00200" at bounding box center [802, 268] width 474 height 78
click at [629, 243] on textarea "Dairy Commercial invoice: 25000158FE00200" at bounding box center [802, 268] width 474 height 78
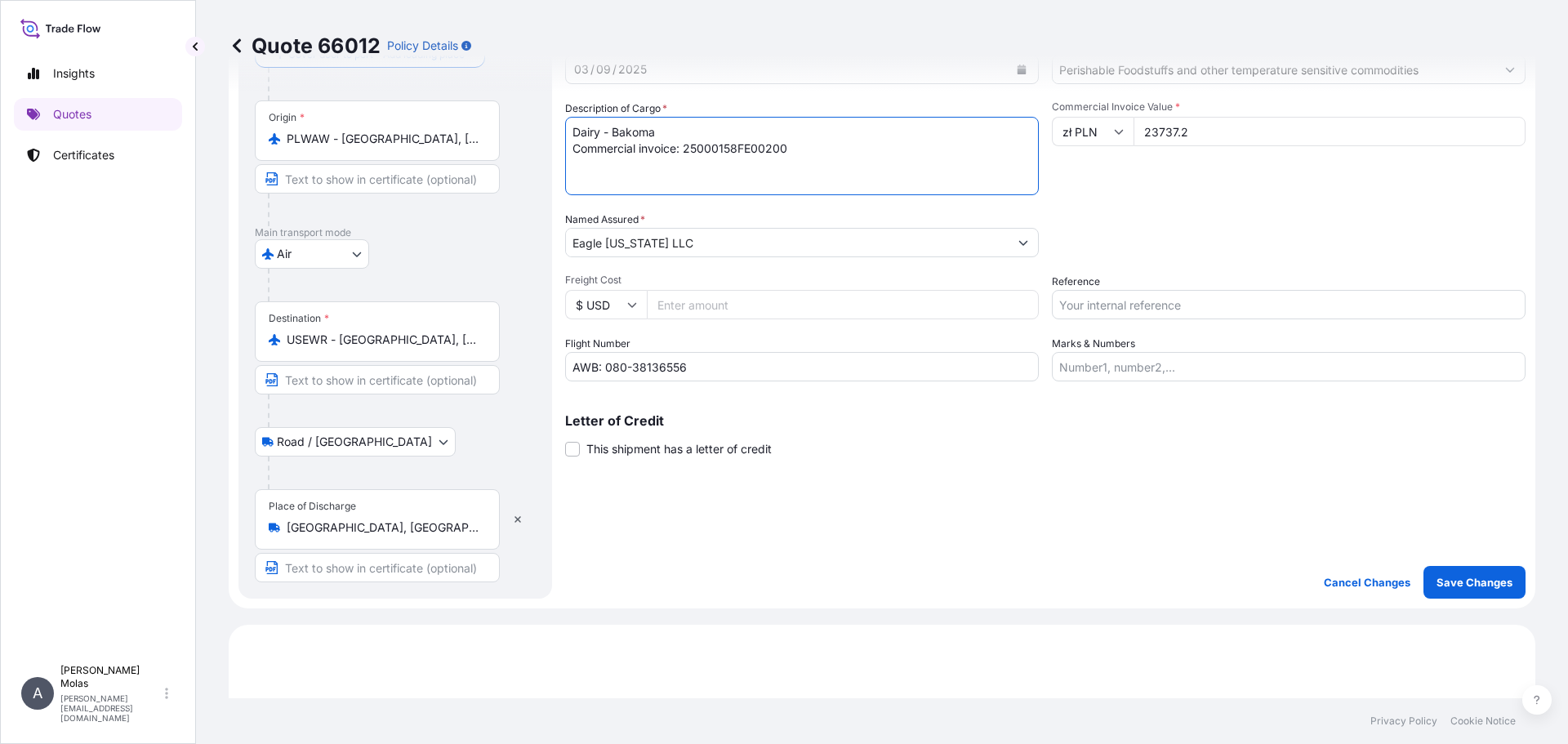
scroll to position [327, 0]
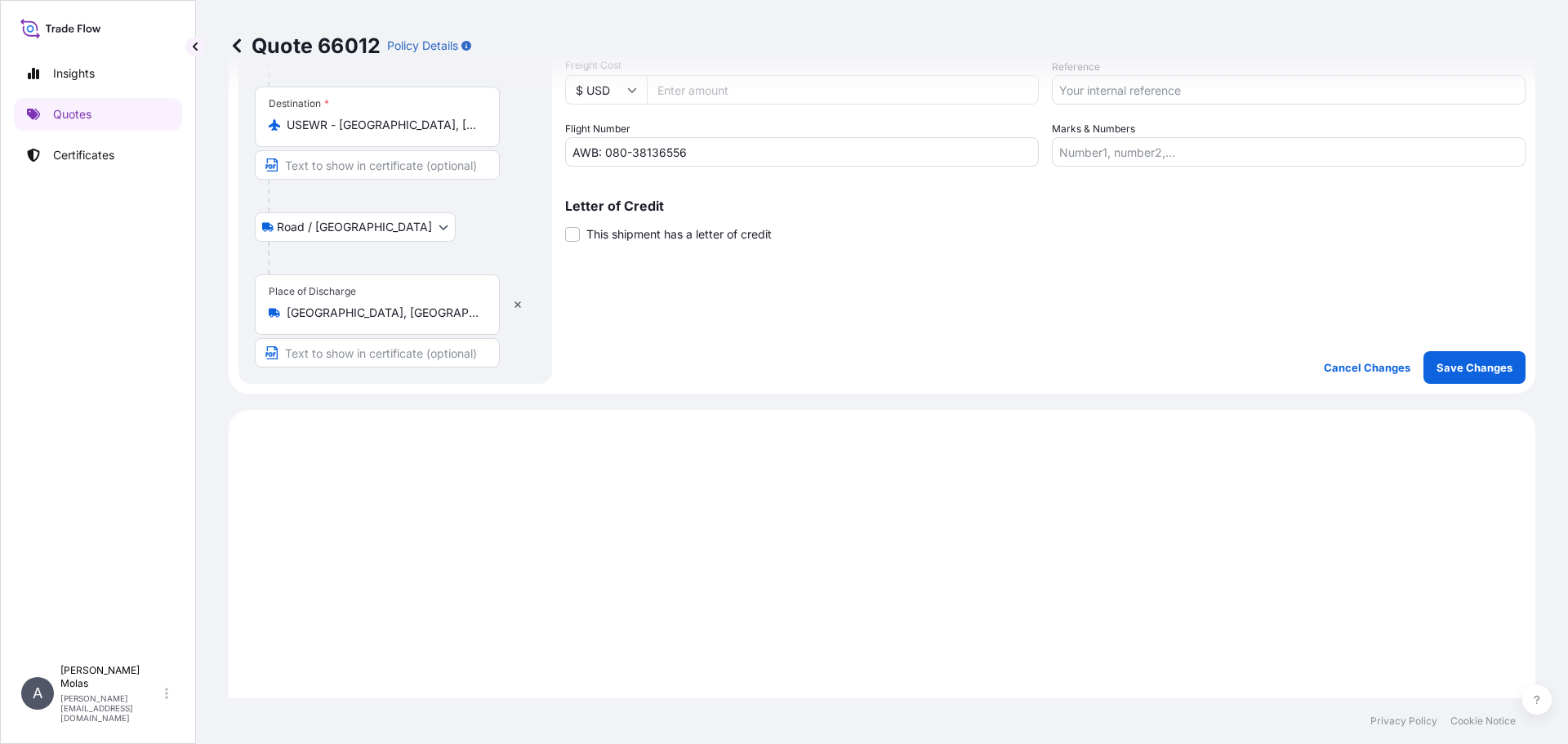
type textarea "Dairy - Bakoma Commercial invoice: 25000158FE00200"
click at [1469, 369] on p "Save Changes" at bounding box center [1474, 368] width 76 height 17
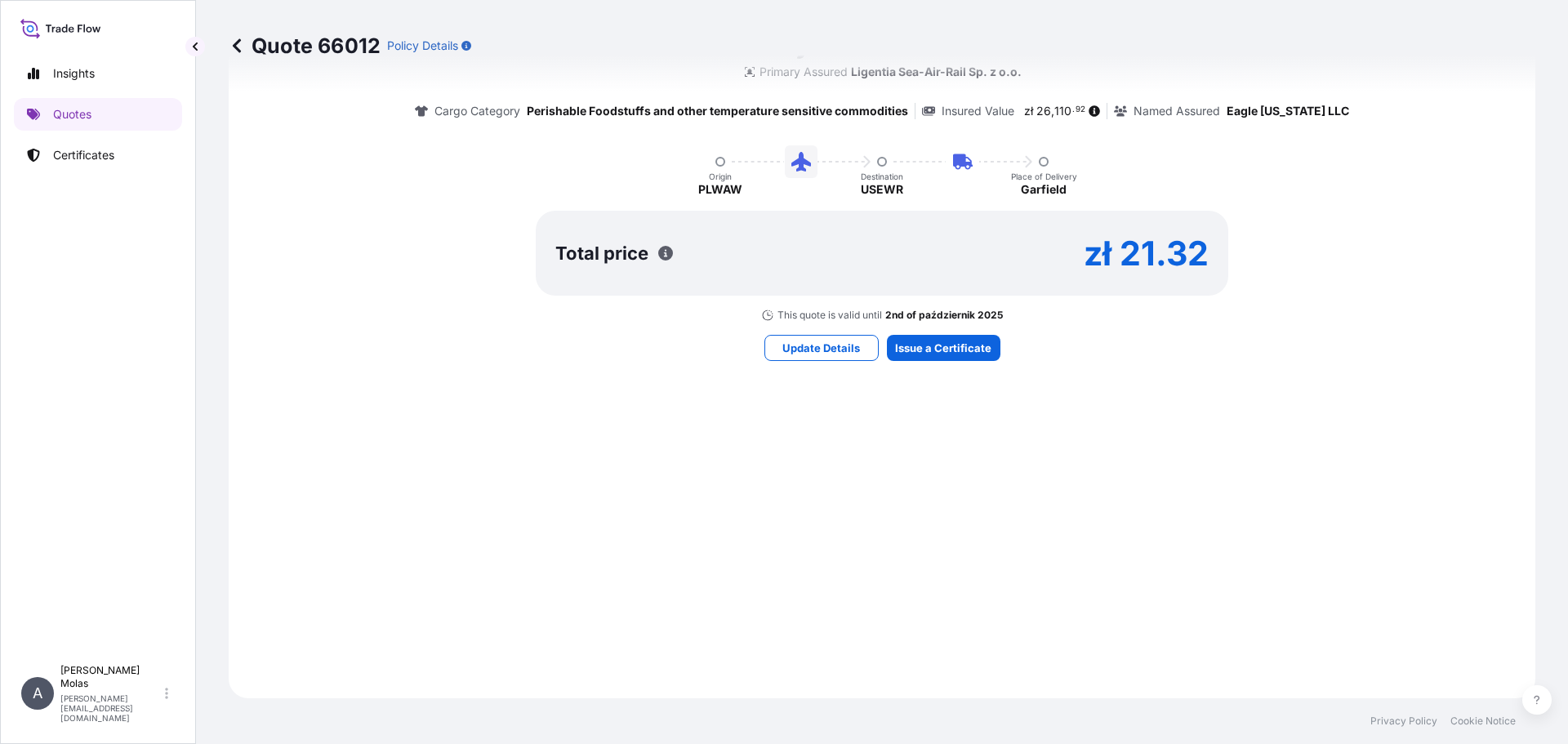
select select "Air"
select select "Road / Inland"
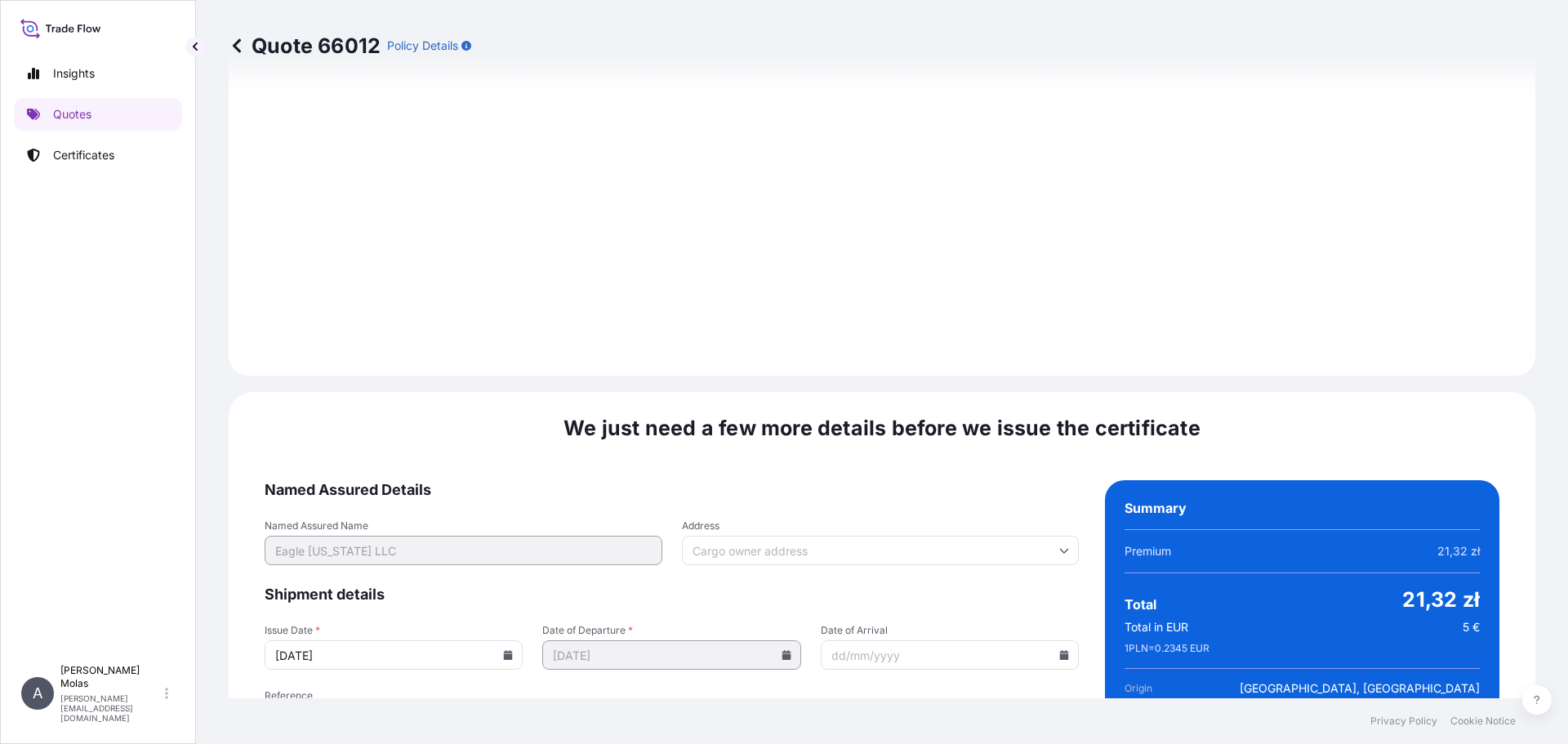
scroll to position [2005, 0]
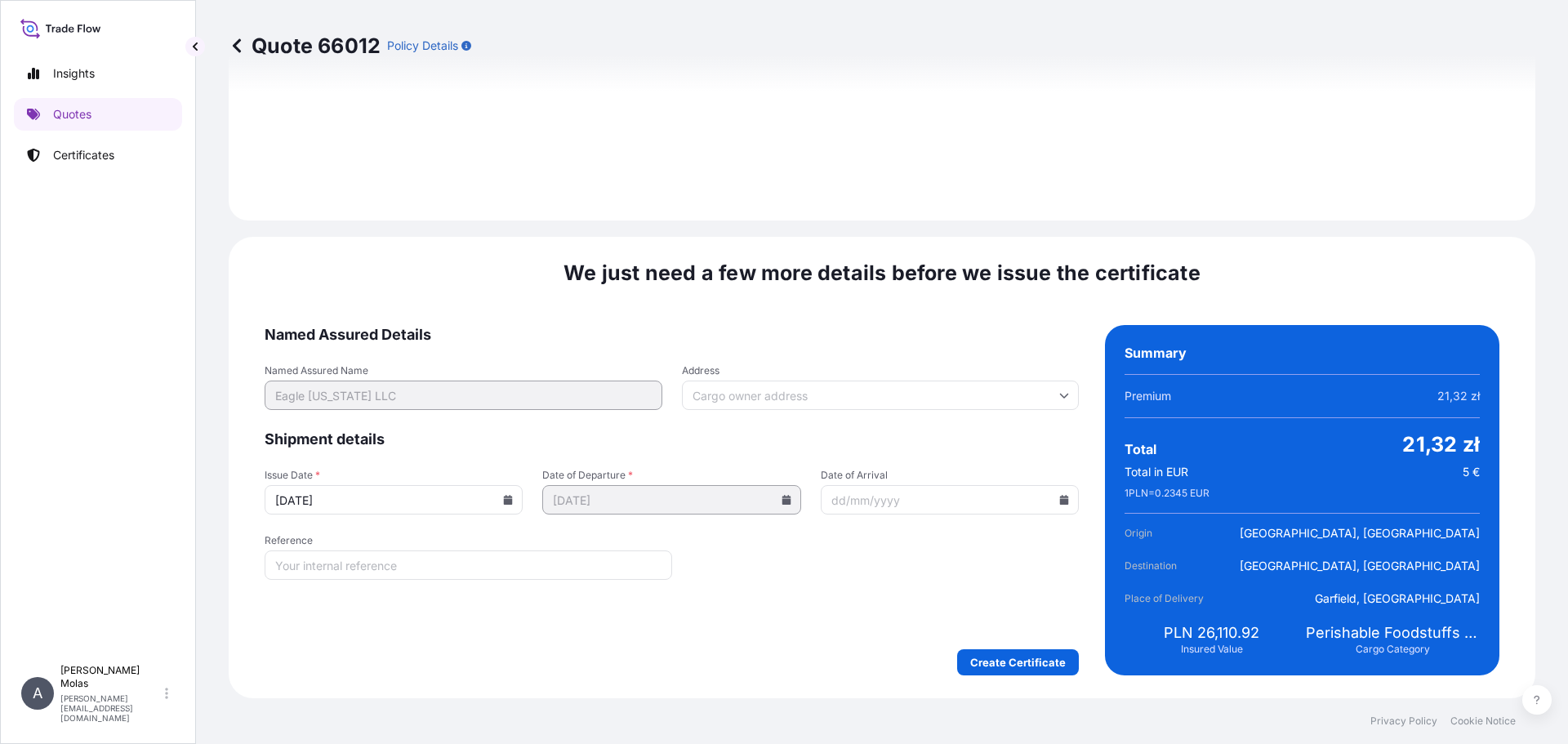
click at [432, 554] on input "Reference" at bounding box center [468, 565] width 407 height 30
paste input "080-38136556"
type input "AWB: 080-38136556"
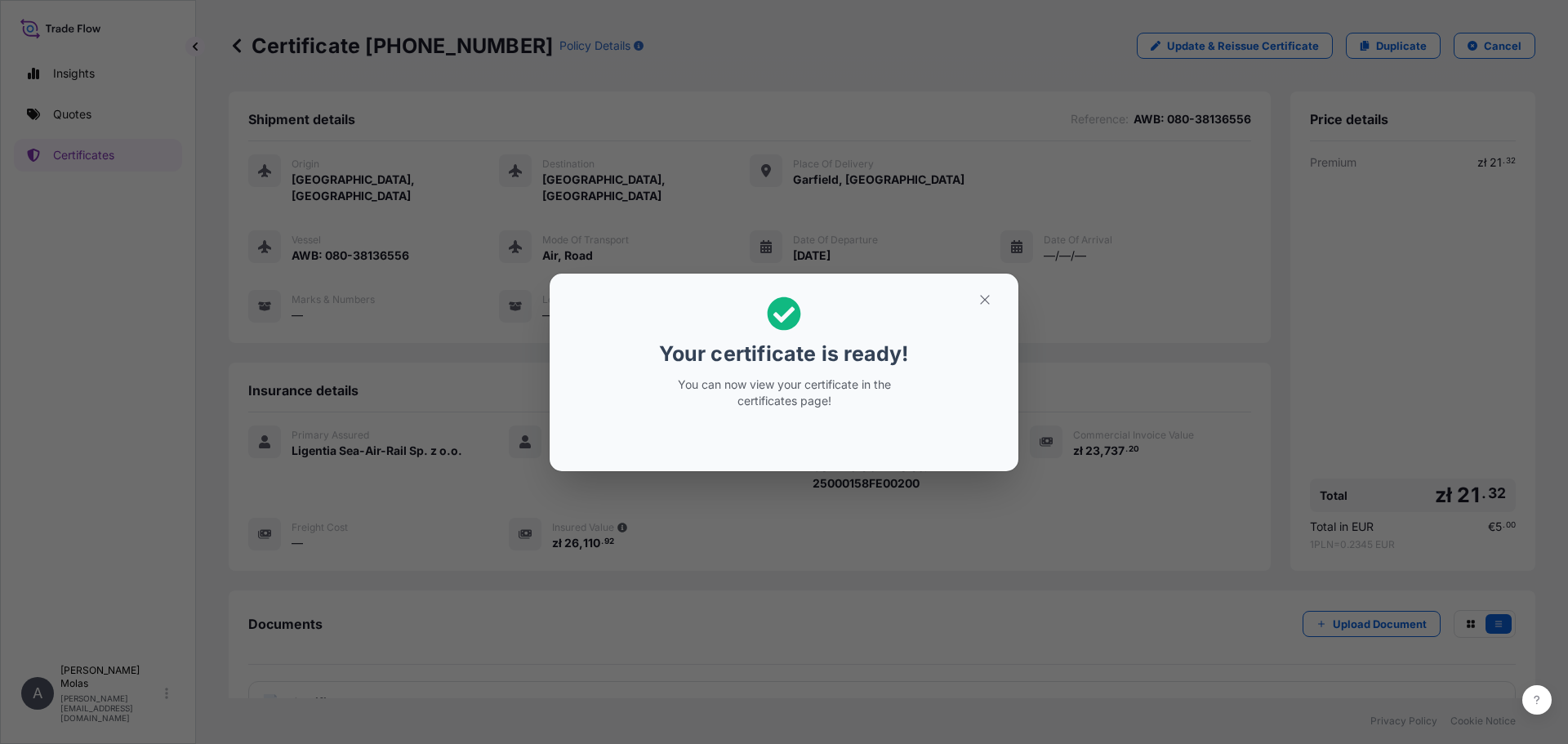
click at [710, 404] on p "You can now view your certificate in the certificates page!" at bounding box center [784, 393] width 252 height 33
click at [986, 299] on icon "button" at bounding box center [985, 300] width 15 height 15
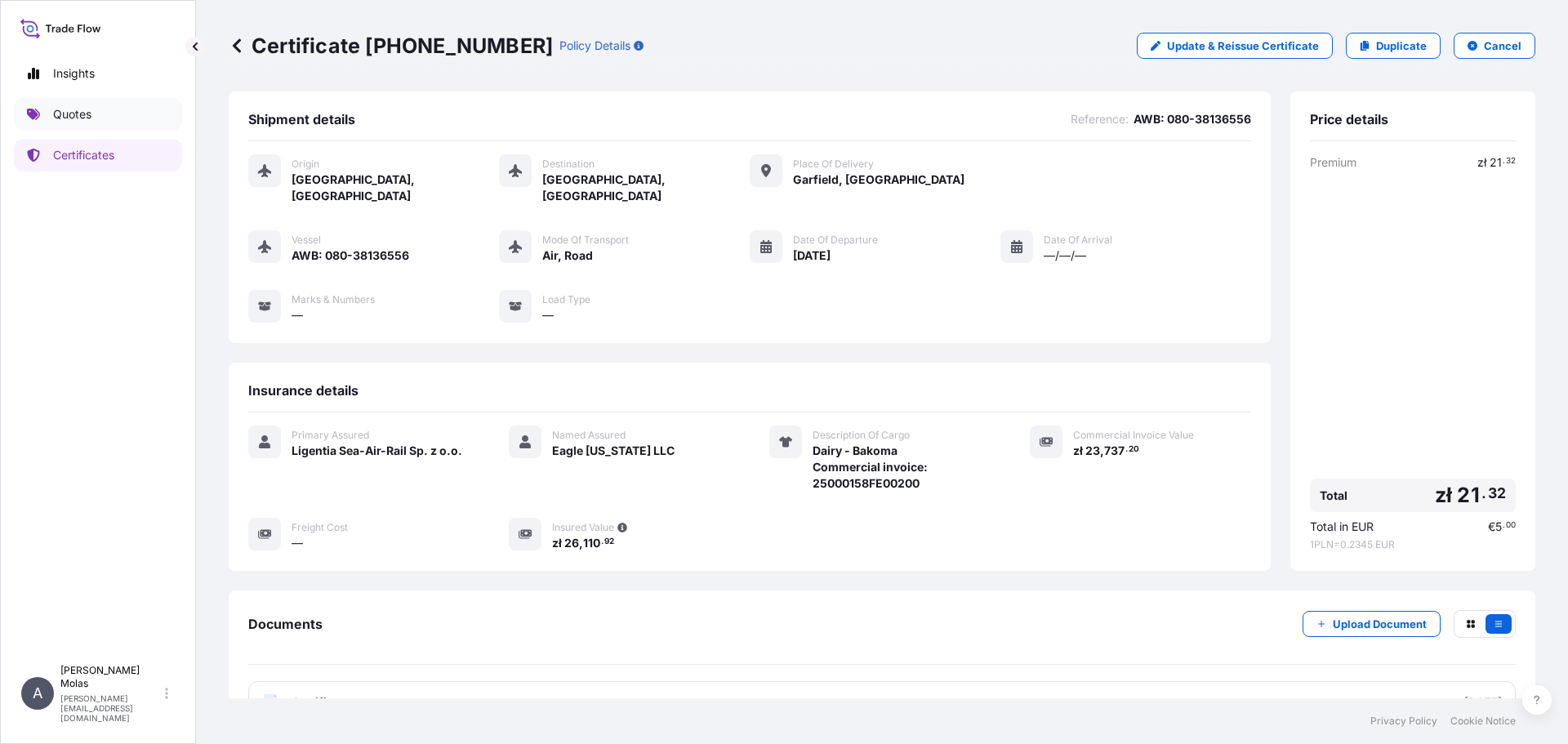
click at [65, 119] on p "Quotes" at bounding box center [72, 114] width 38 height 17
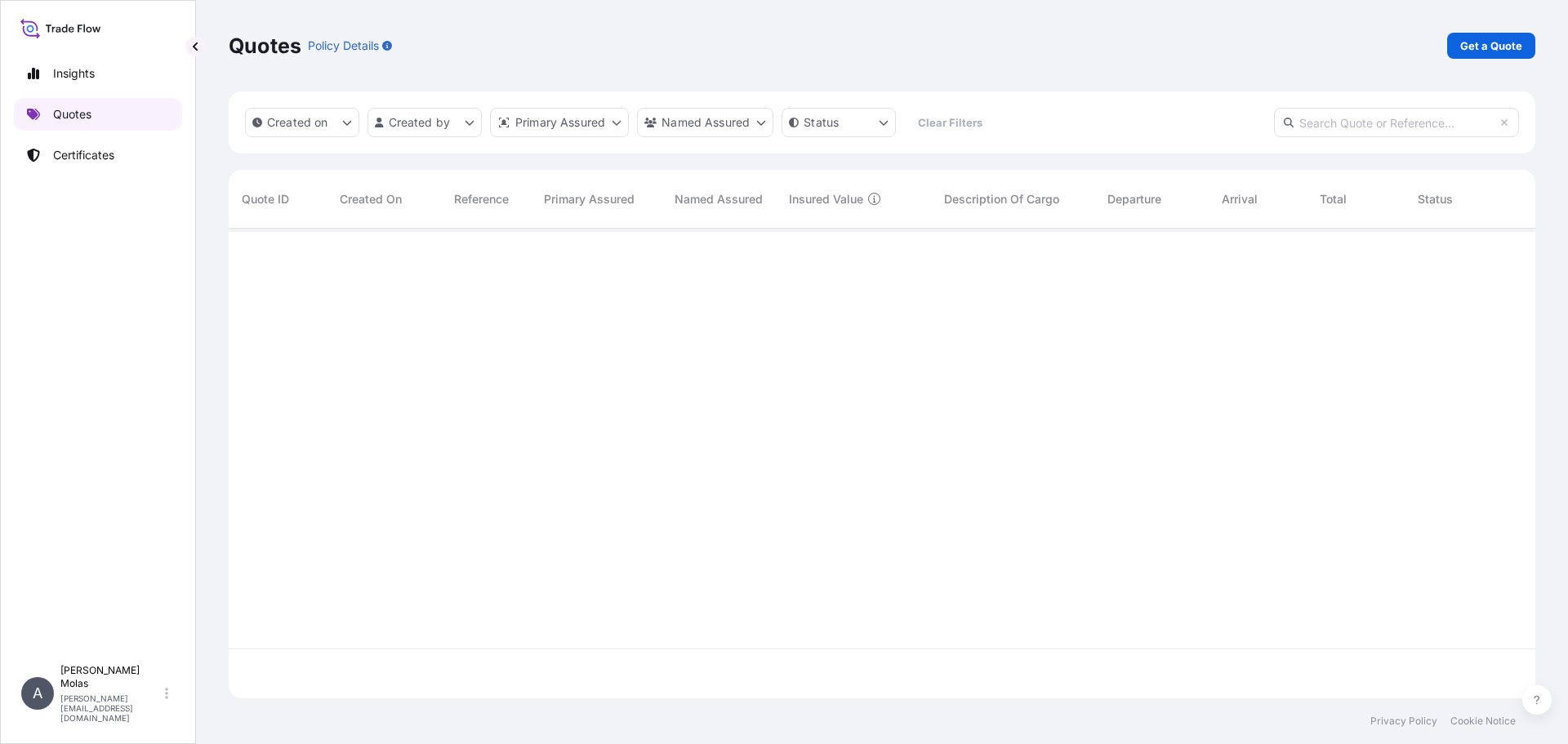
scroll to position [466, 1294]
click at [1468, 48] on p "Get a Quote" at bounding box center [1491, 45] width 62 height 17
select select "Sea"
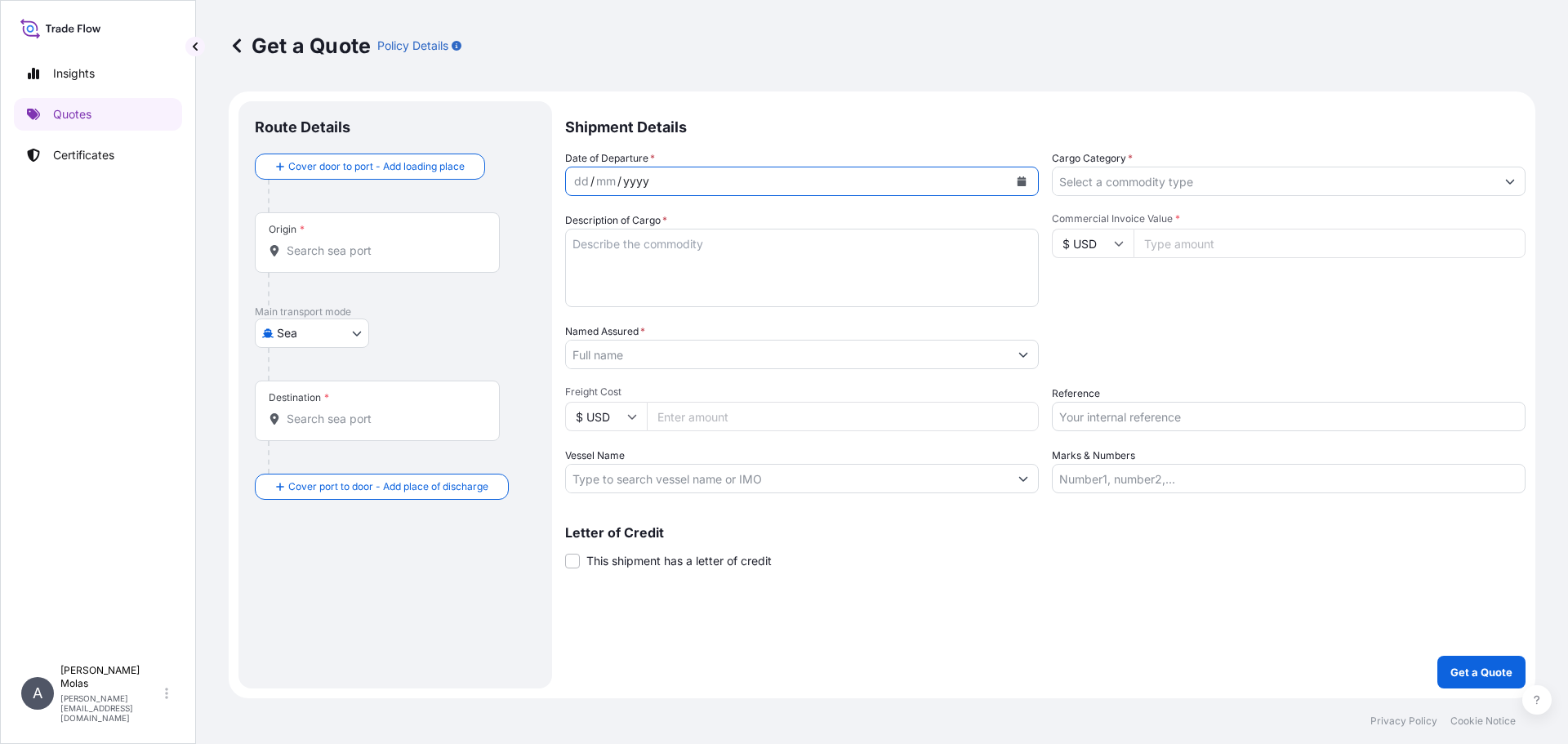
click at [649, 186] on div "yyyy" at bounding box center [636, 181] width 30 height 20
click at [1025, 182] on icon "Calendar" at bounding box center [1021, 181] width 9 height 10
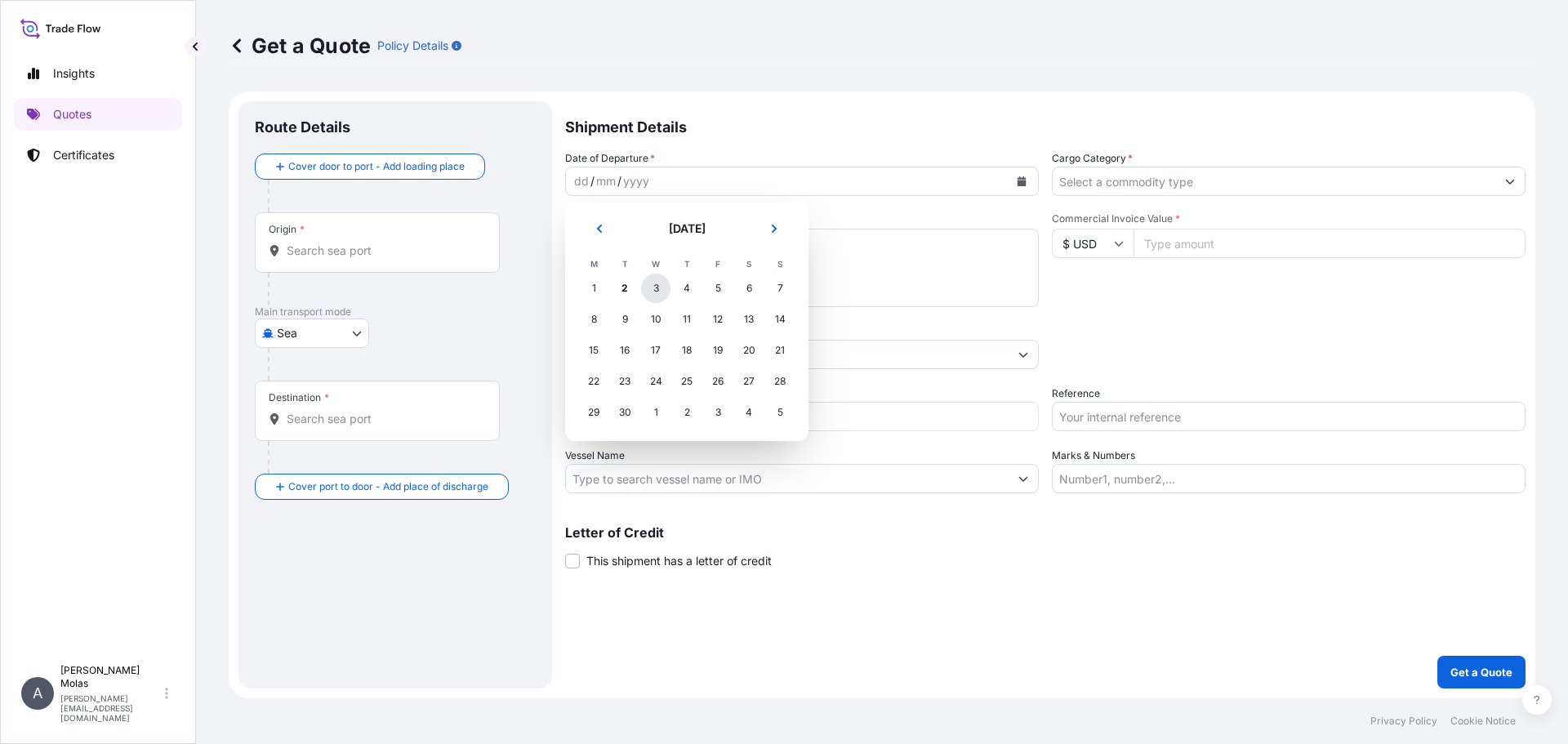
click at [655, 282] on div "3" at bounding box center [656, 288] width 30 height 30
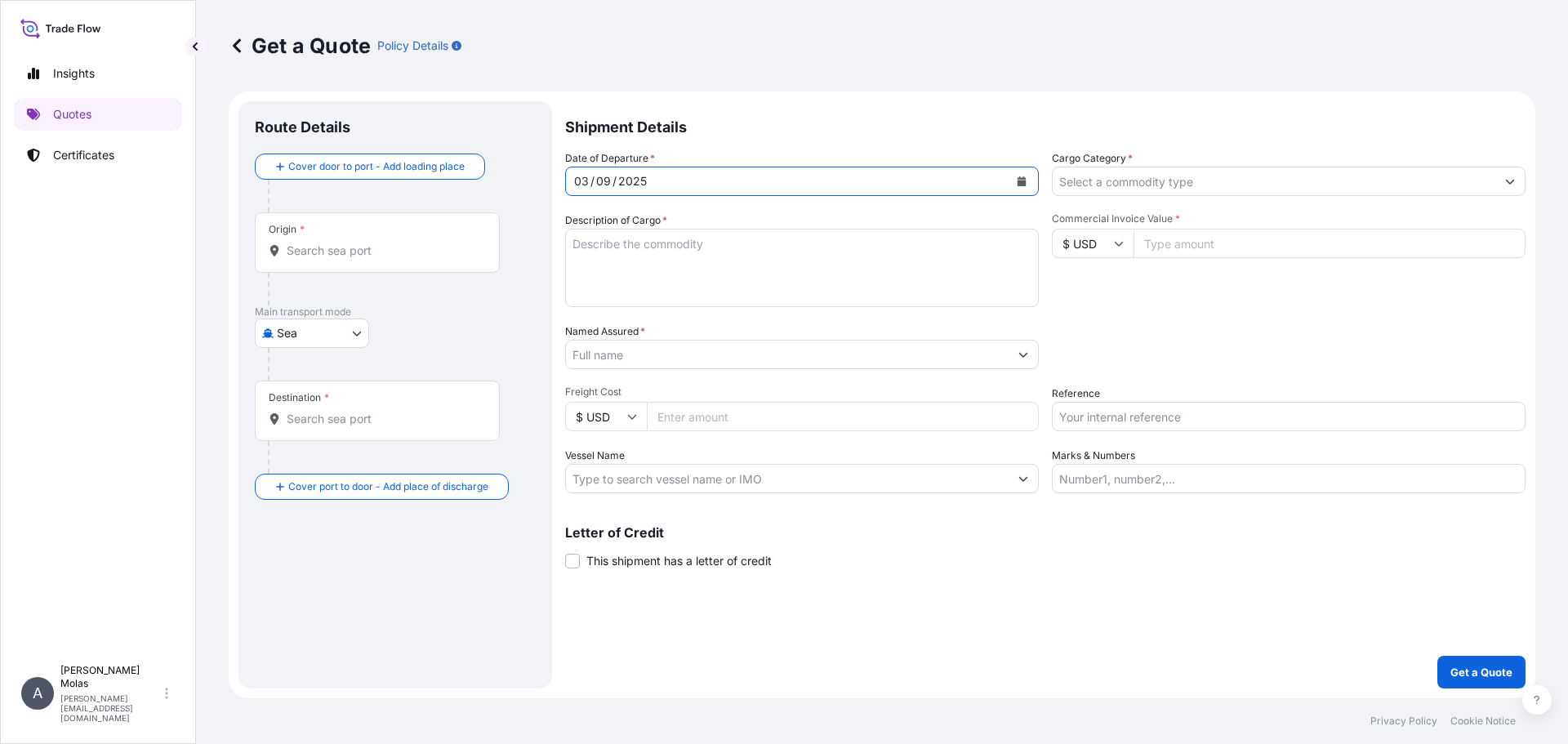
click at [1107, 176] on input "Cargo Category *" at bounding box center [1274, 181] width 442 height 30
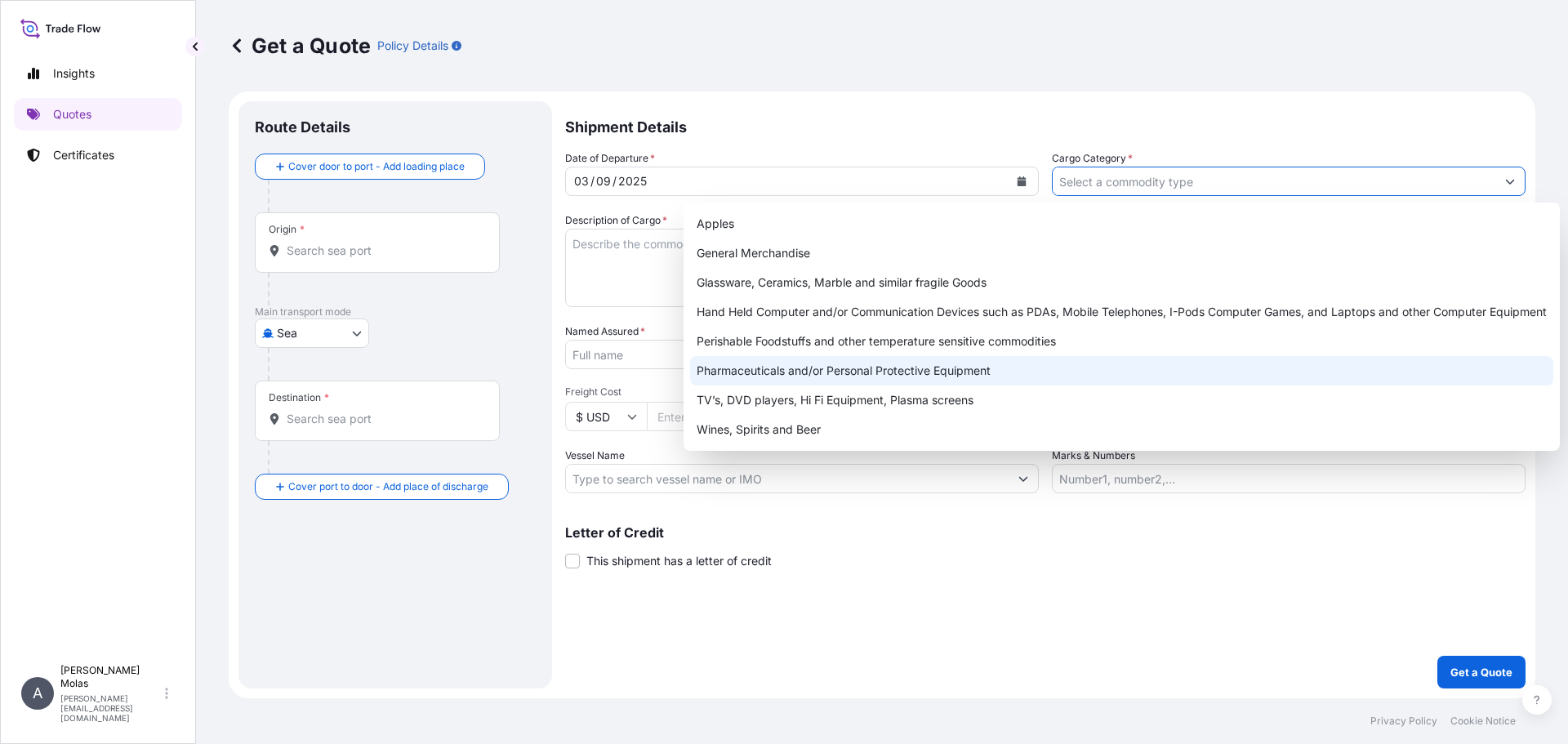
click at [835, 347] on div "Perishable Foodstuffs and other temperature sensitive commodities" at bounding box center [1120, 342] width 863 height 30
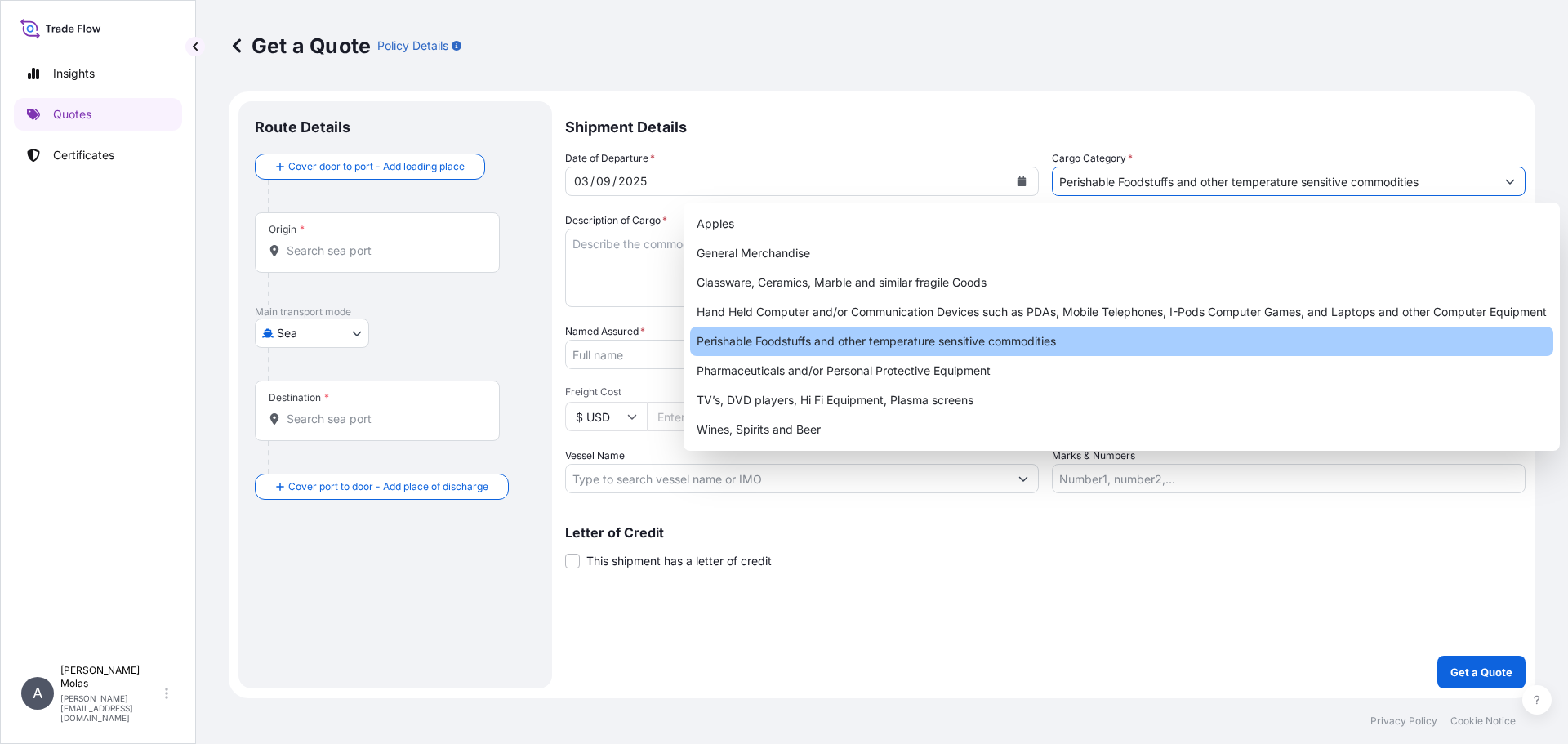
type input "Perishable Foodstuffs and other temperature sensitive commodities"
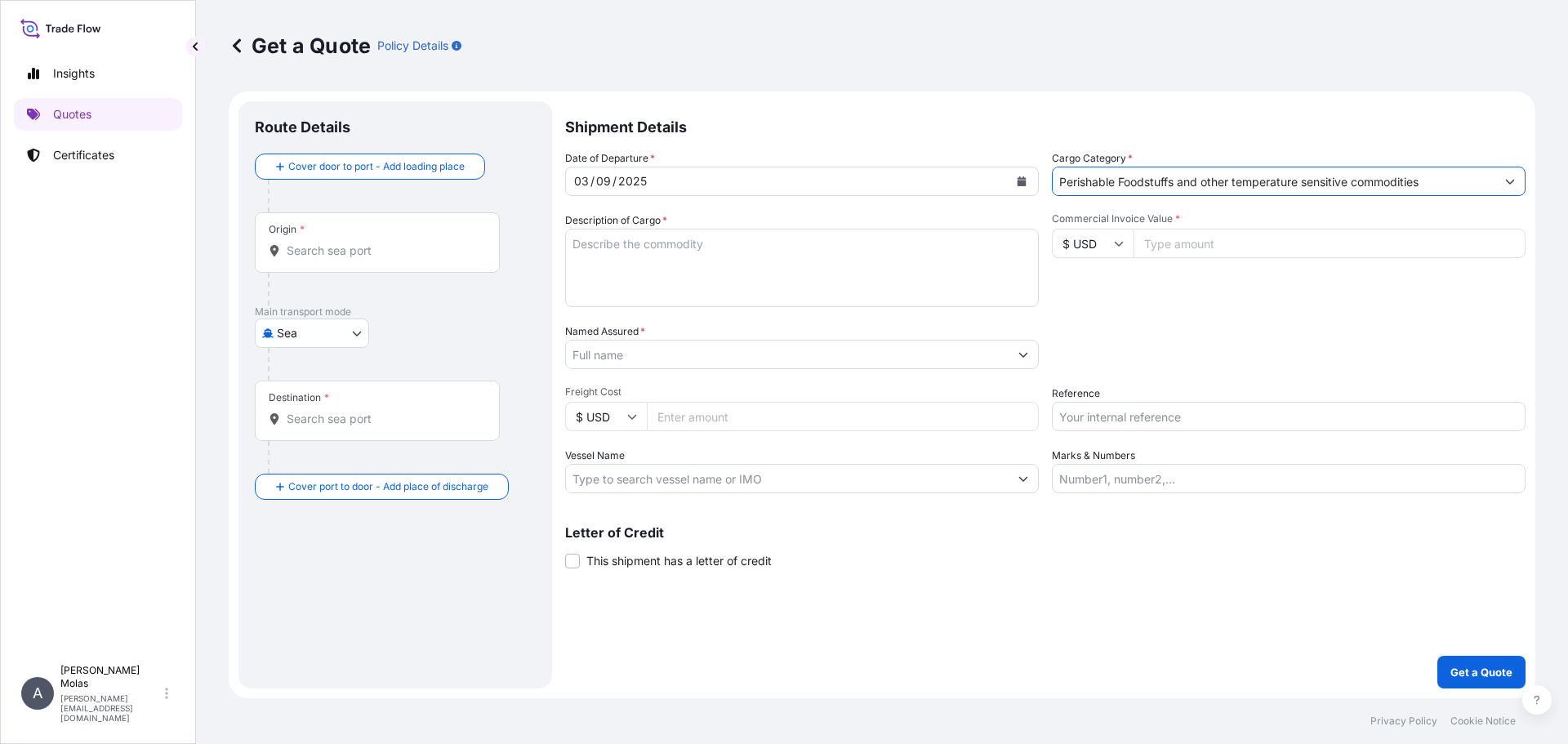
click at [665, 262] on textarea "Description of Cargo *" at bounding box center [802, 268] width 474 height 78
click at [678, 252] on textarea "Dairy - Mlekovita" at bounding box center [802, 268] width 474 height 78
click at [703, 261] on textarea "Dairy - Mlekovita Commercial Invoice:" at bounding box center [802, 268] width 474 height 78
paste textarea "IFSEKS2500011017"
type textarea "Dairy - Mlekovita Commercial Invoice: IFSEKS2500011017"
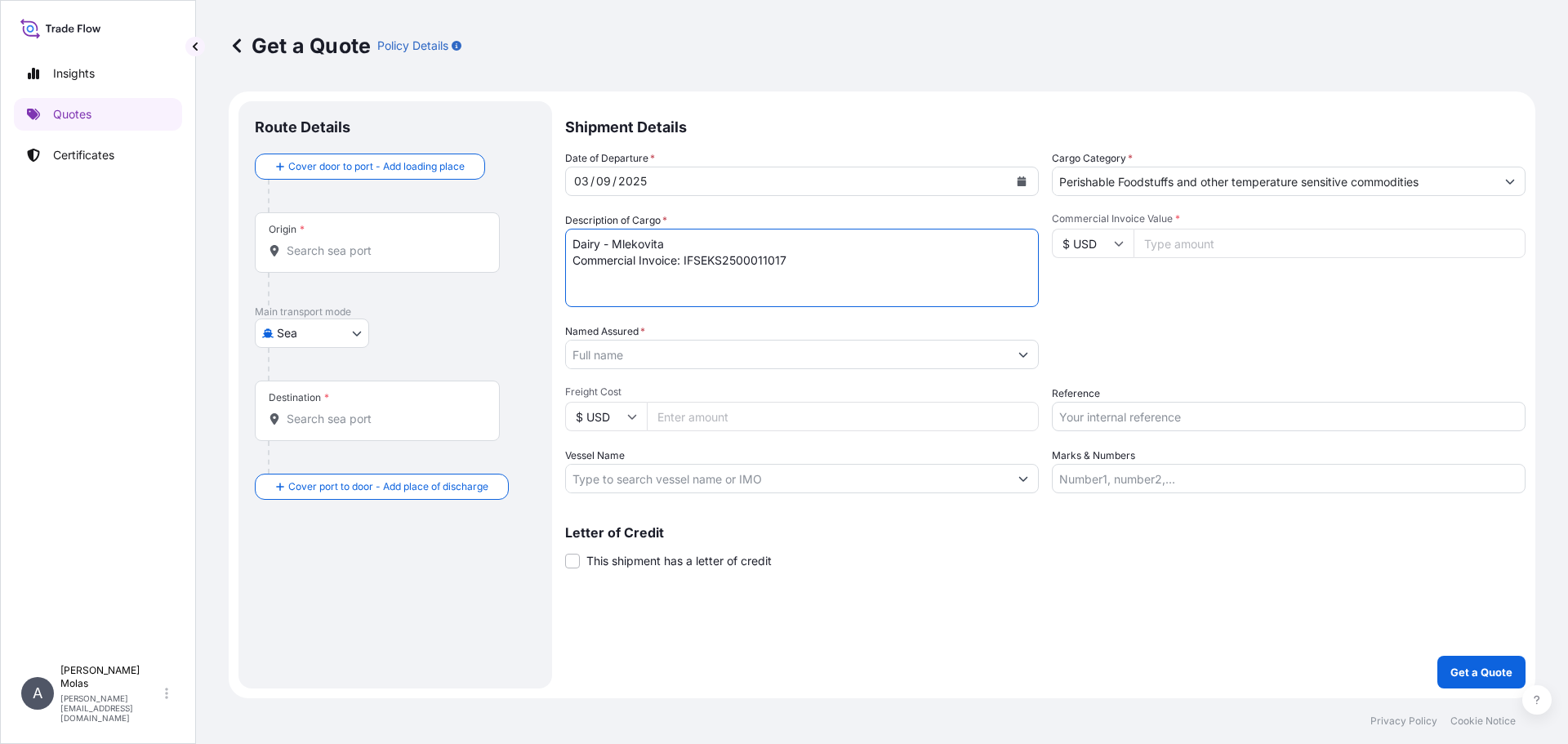
click at [1263, 235] on input "Commercial Invoice Value *" at bounding box center [1329, 244] width 392 height 30
type input "6962.40"
drag, startPoint x: 1127, startPoint y: 296, endPoint x: 1104, endPoint y: 308, distance: 25.9
click at [1125, 295] on div "Commercial Invoice Value * $ USD 6962.40" at bounding box center [1289, 260] width 474 height 95
click at [700, 337] on div "Named Assured *" at bounding box center [802, 346] width 474 height 46
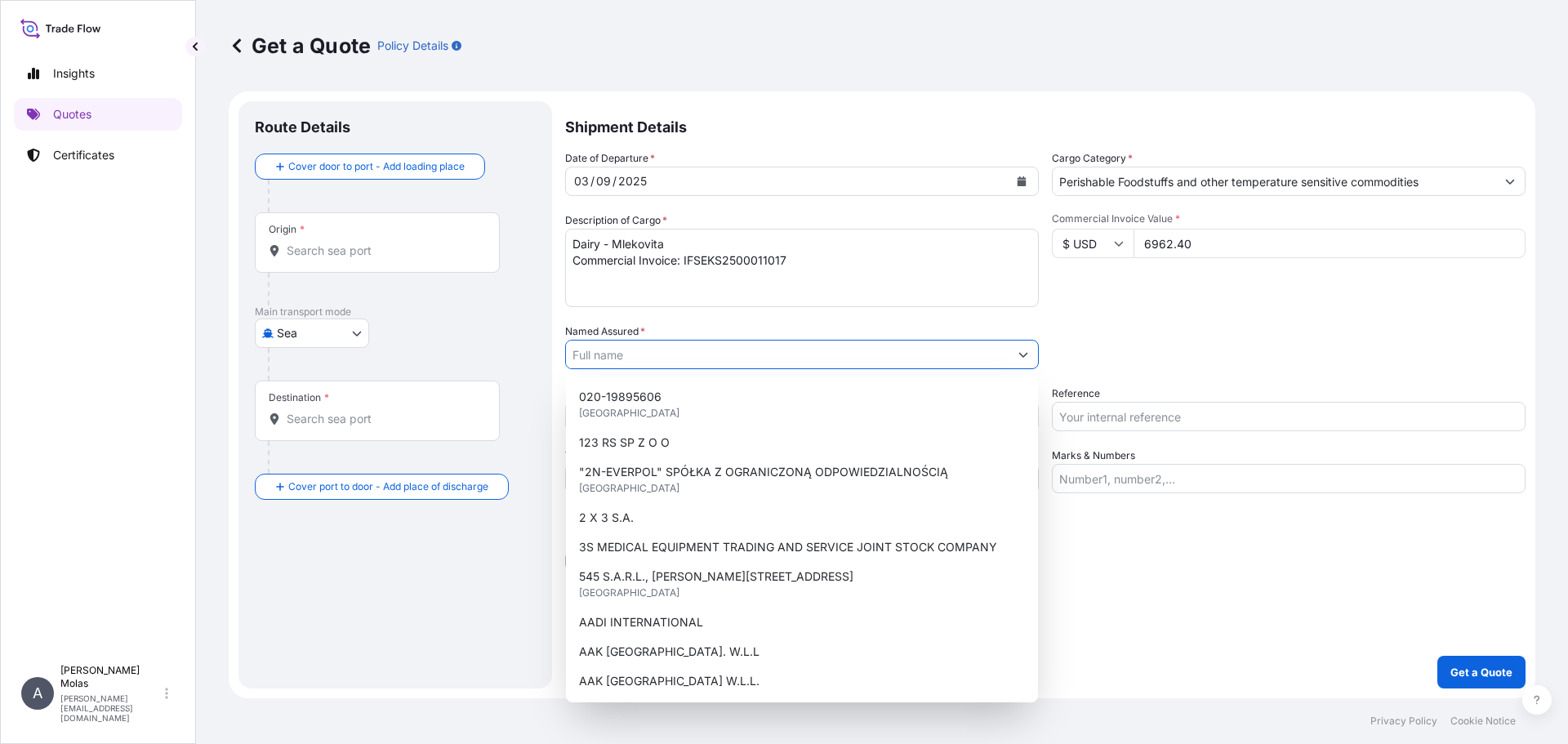
click at [699, 354] on input "Named Assured *" at bounding box center [787, 355] width 442 height 30
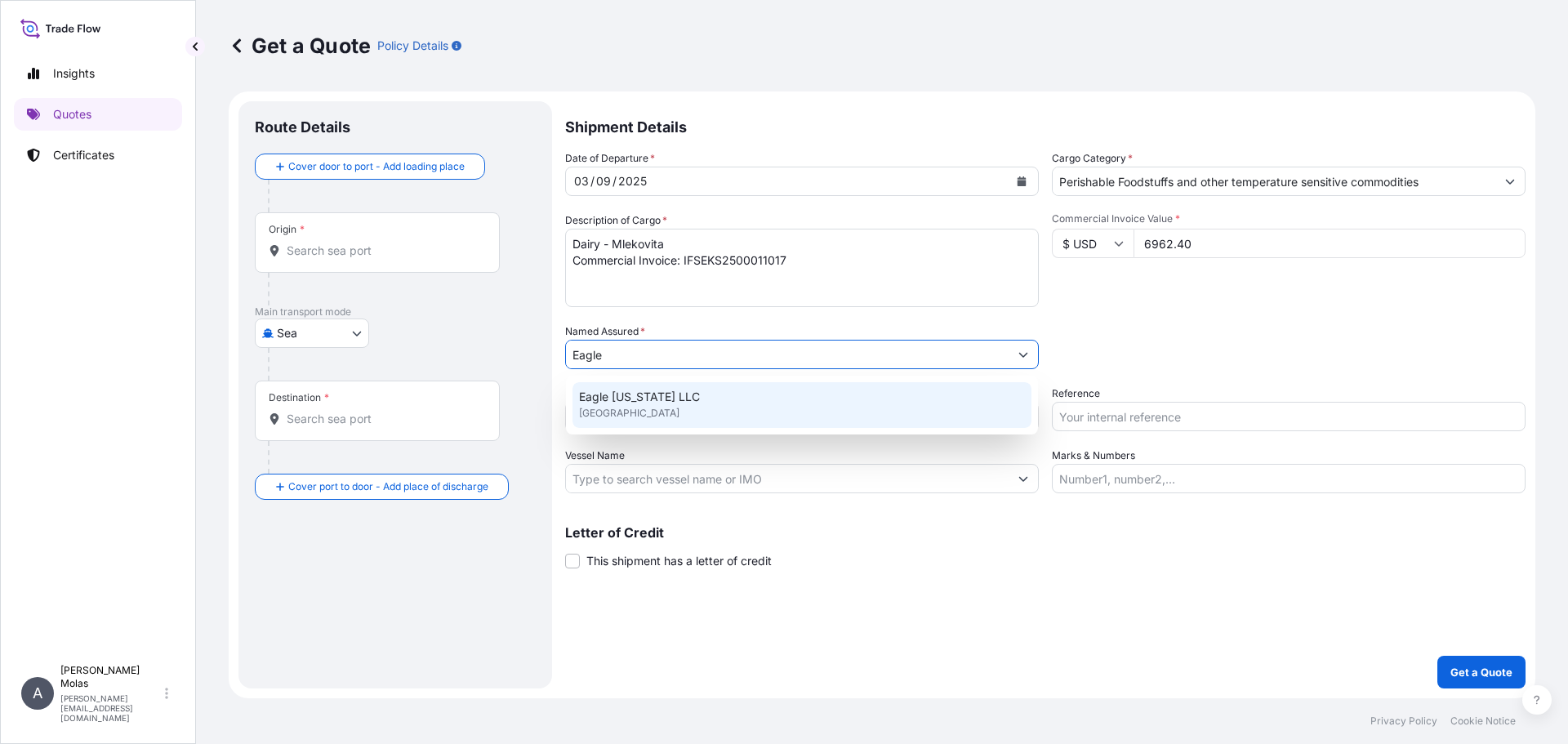
click at [659, 395] on span "Eagle New York LLC" at bounding box center [639, 396] width 121 height 17
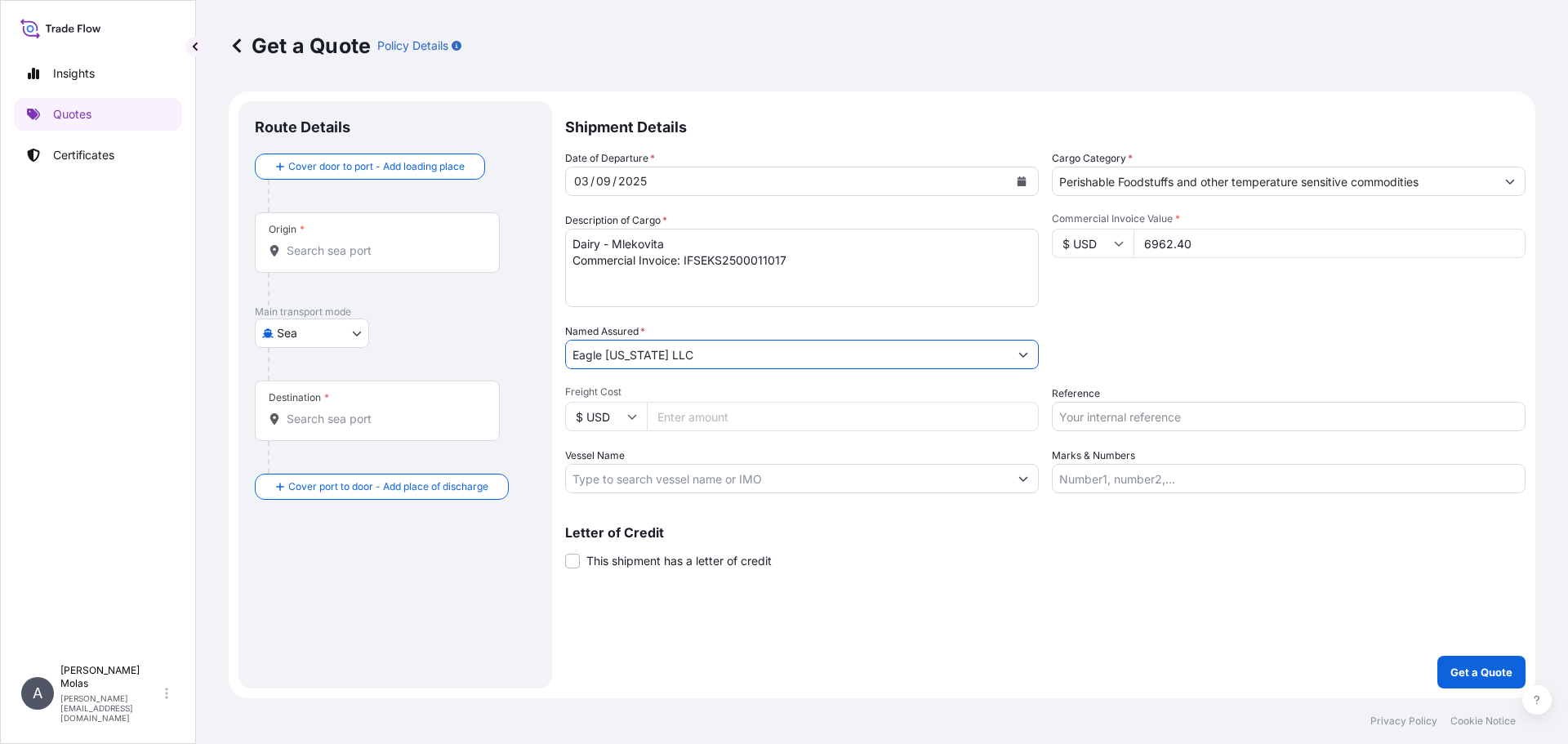
type input "Eagle New York LLC"
click at [1207, 300] on div "Commercial Invoice Value * $ USD 6962.40" at bounding box center [1289, 260] width 474 height 95
click at [304, 252] on input "Origin *" at bounding box center [382, 251] width 192 height 17
click at [292, 332] on body "15 options available. 11 options available. 2 options available. 0 options avai…" at bounding box center [784, 372] width 1568 height 744
click at [305, 372] on div "Air" at bounding box center [312, 376] width 101 height 30
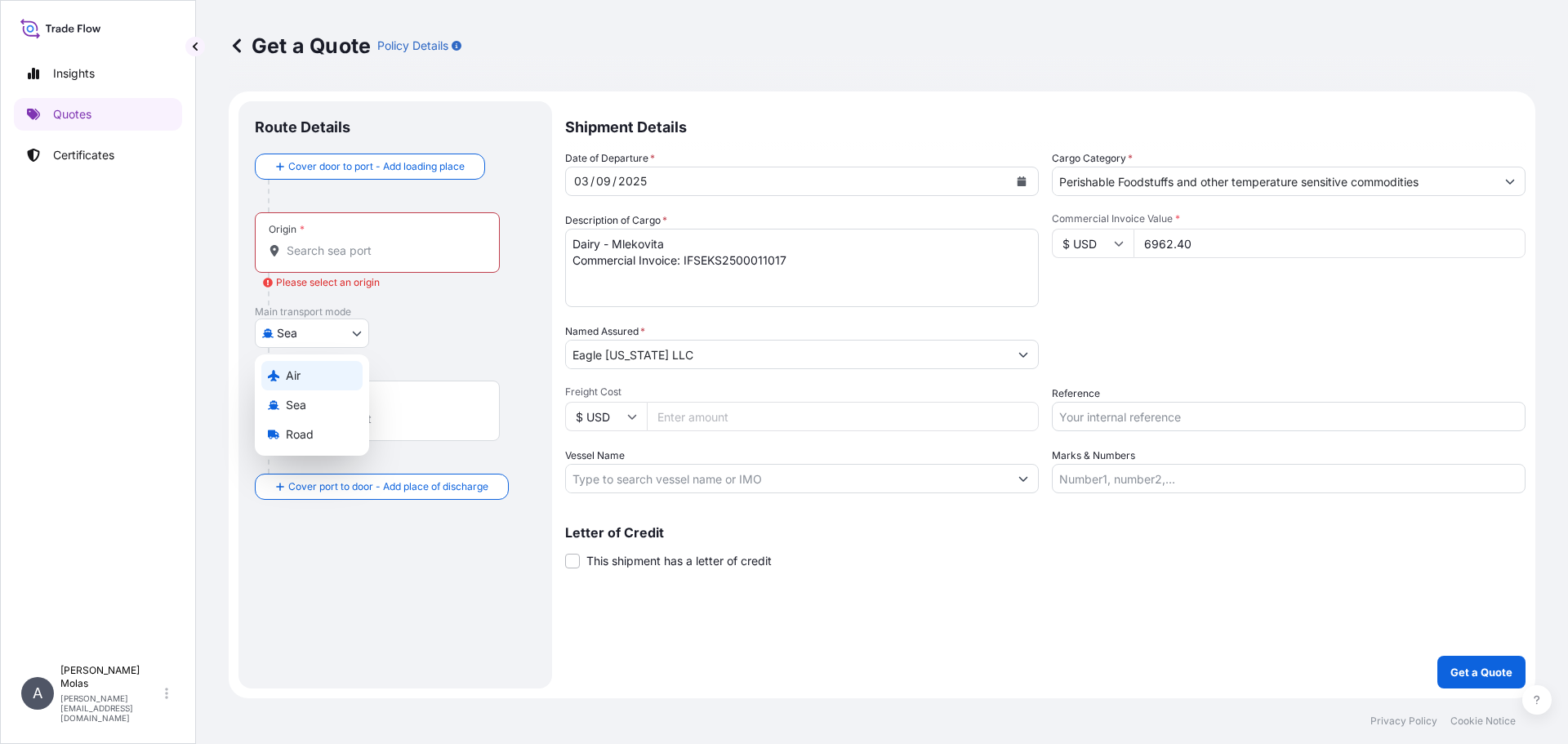
select select "Air"
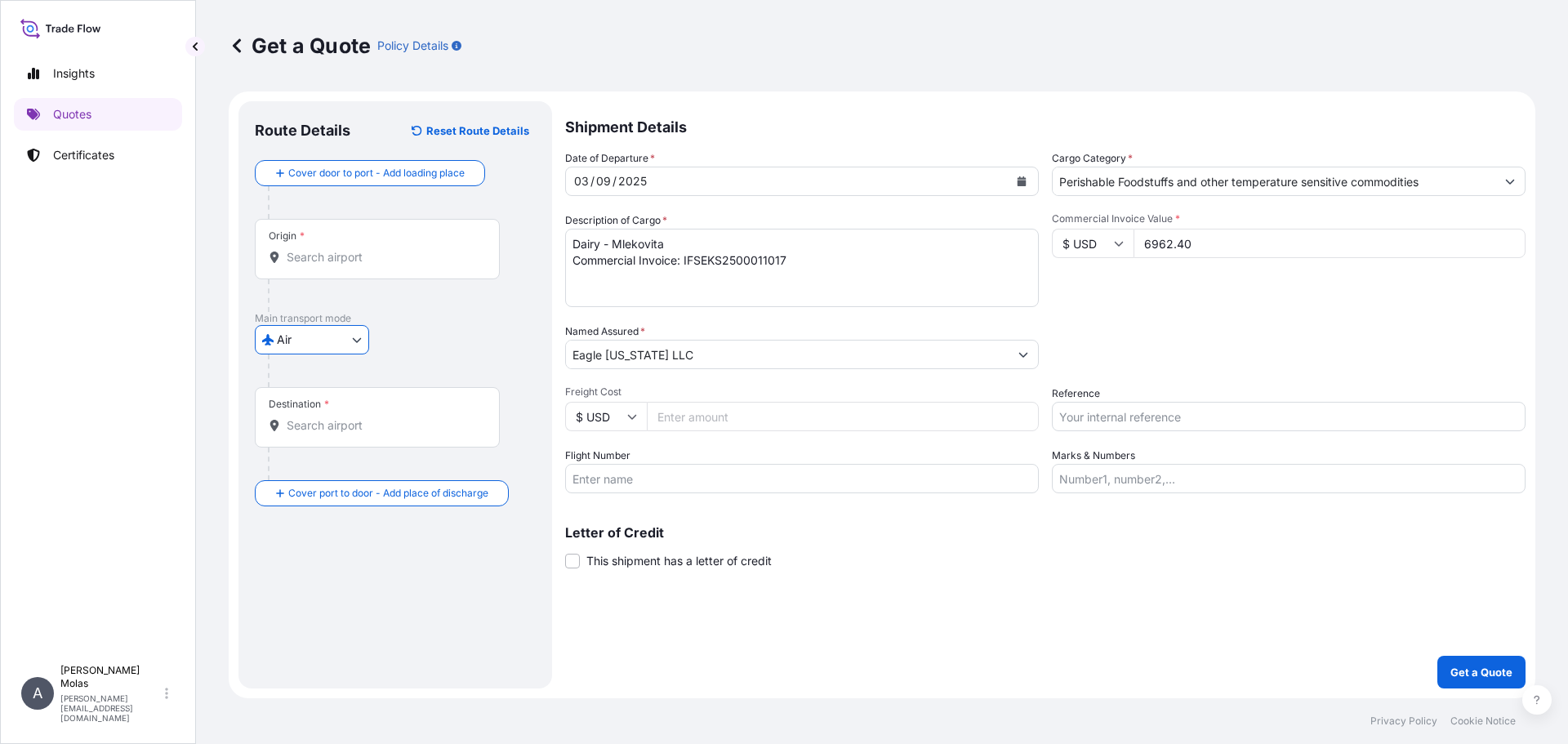
click at [319, 261] on input "Origin *" at bounding box center [382, 257] width 192 height 17
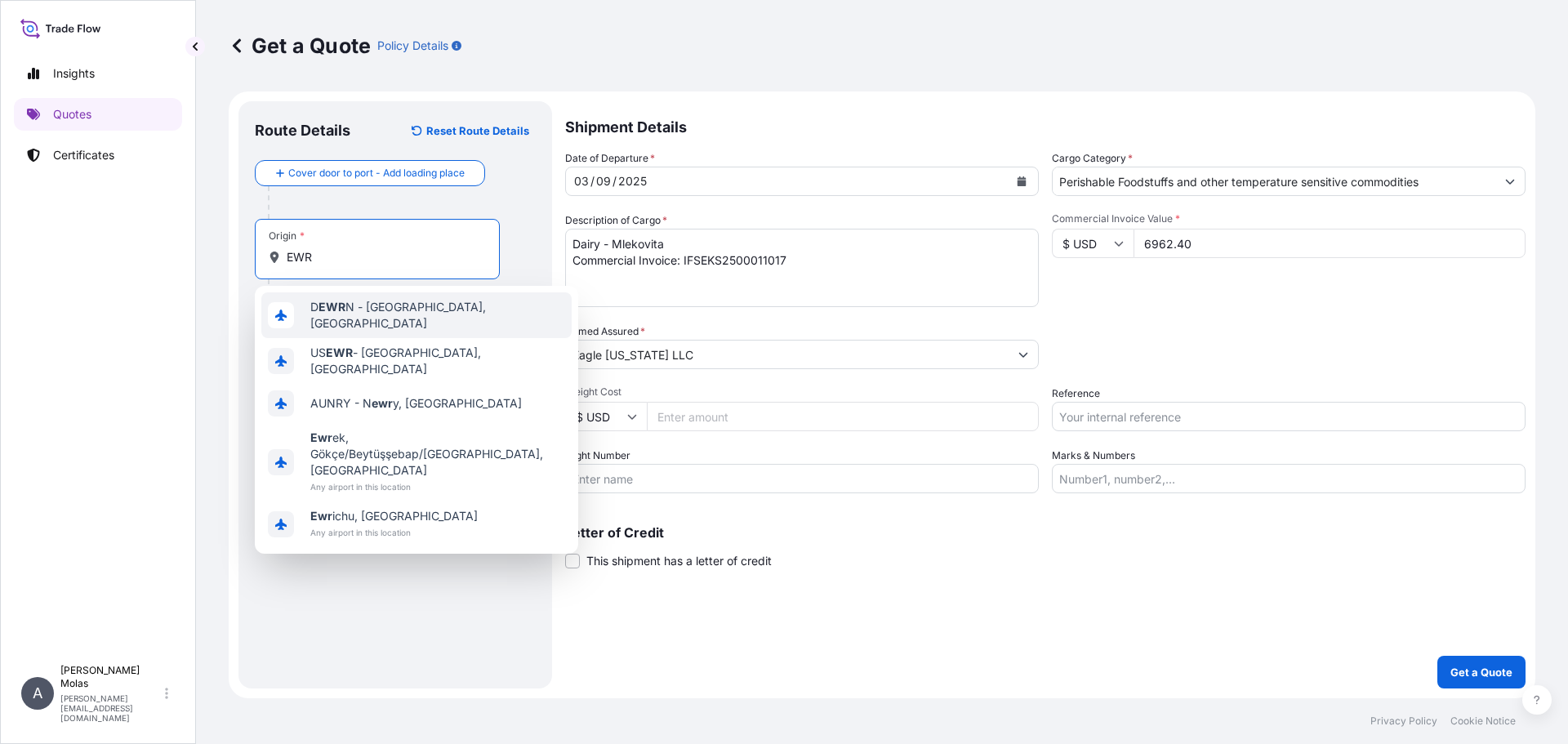
drag, startPoint x: 324, startPoint y: 249, endPoint x: 64, endPoint y: 245, distance: 260.0
click at [64, 245] on div "Insights Quotes Certificates A Adam Molas adam.molas@ligentia.global Get a Quot…" at bounding box center [784, 372] width 1568 height 744
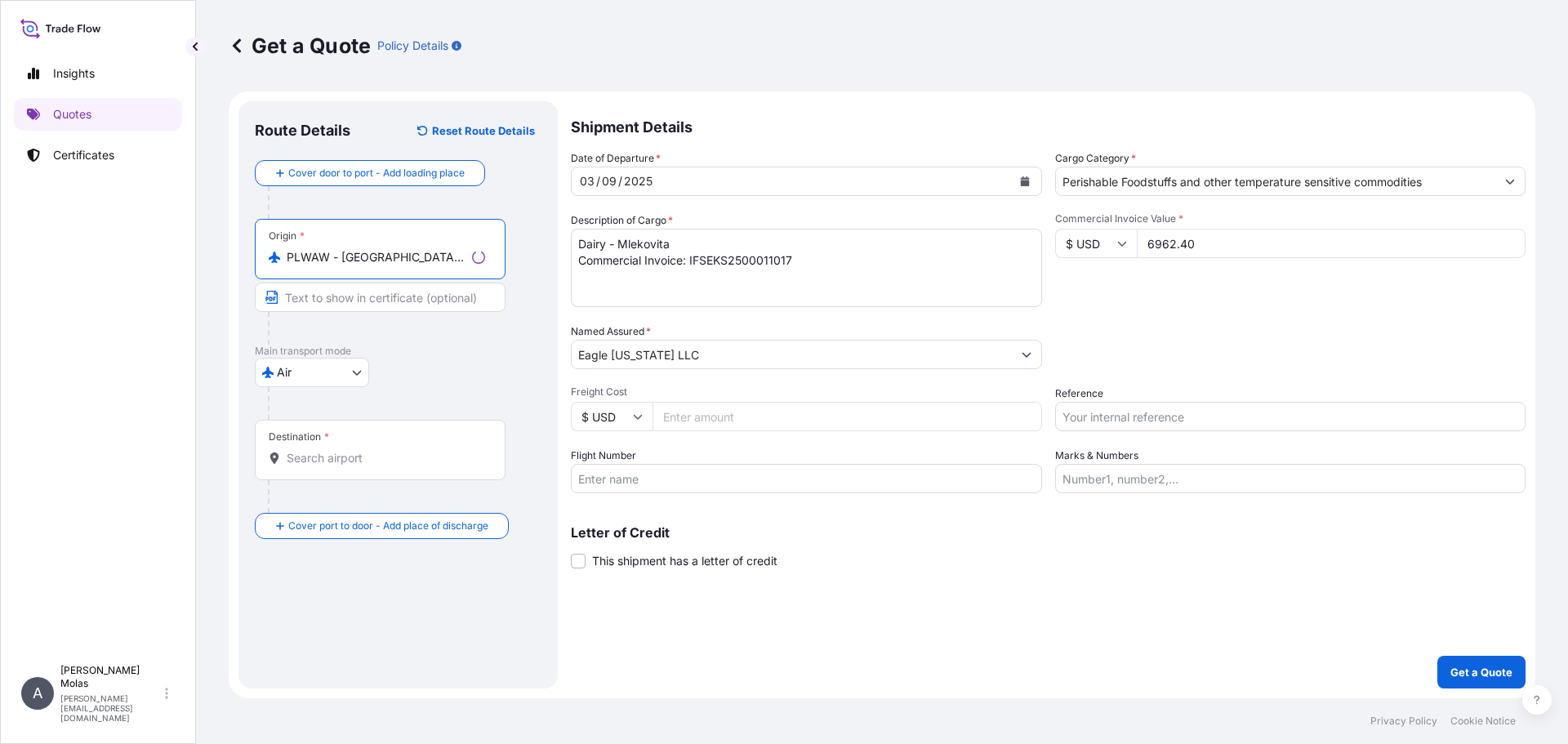
type input "PLWAW - Warszawa, Poland"
click at [328, 446] on div "Destination *" at bounding box center [380, 450] width 251 height 60
click at [328, 450] on input "Destination *" at bounding box center [386, 458] width 199 height 17
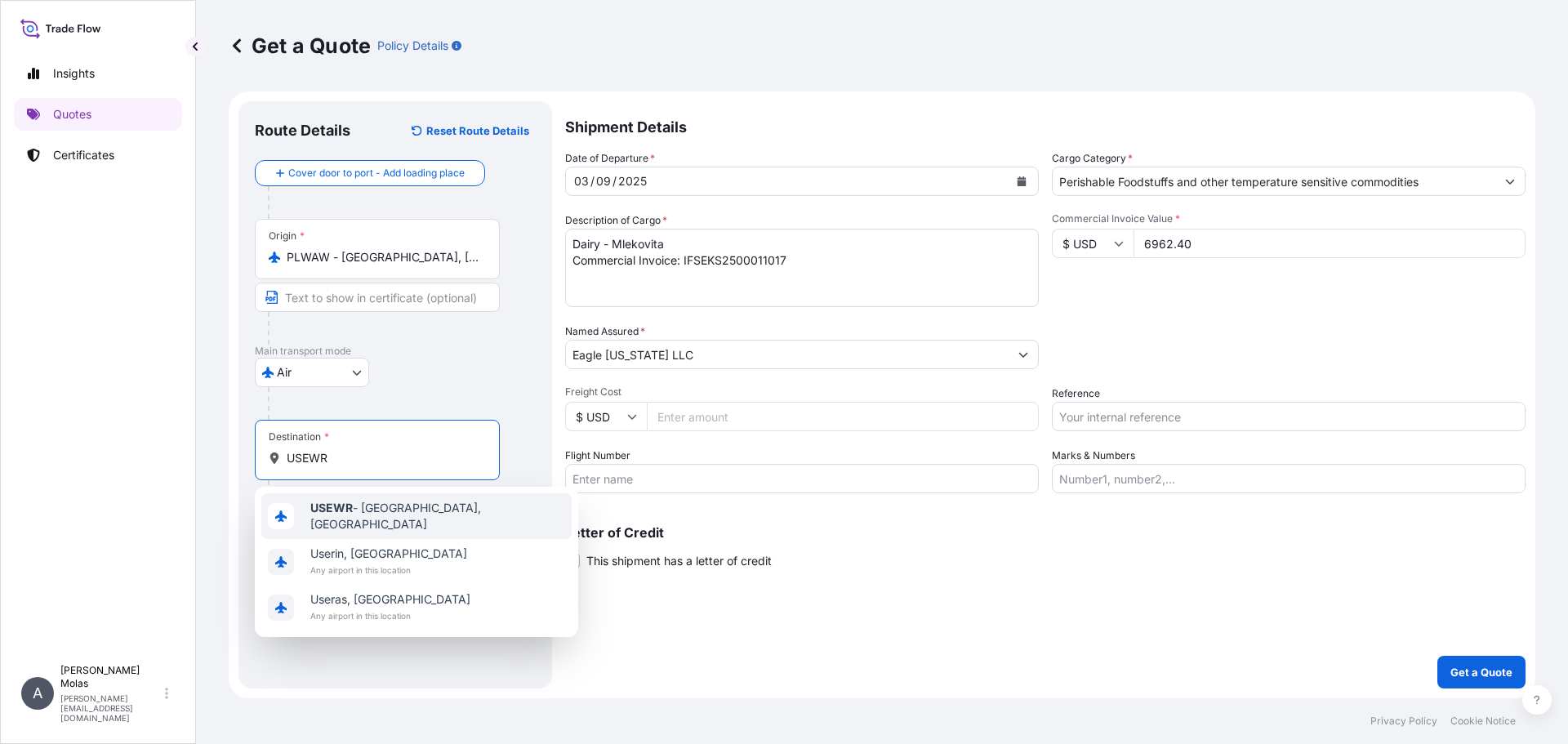
click at [347, 521] on div "USEWR - Newark, United States" at bounding box center [416, 516] width 310 height 46
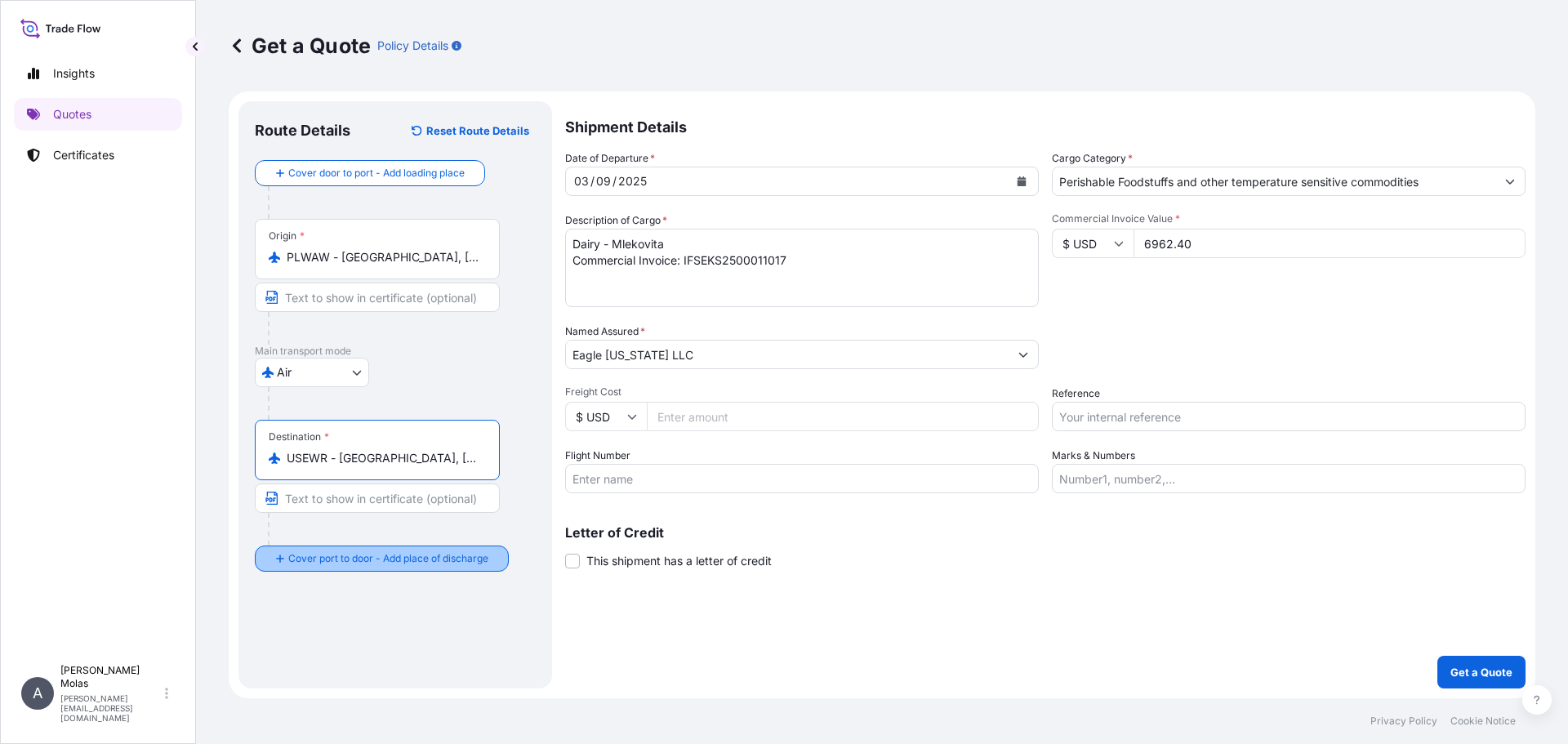
type input "USEWR - Newark, United States"
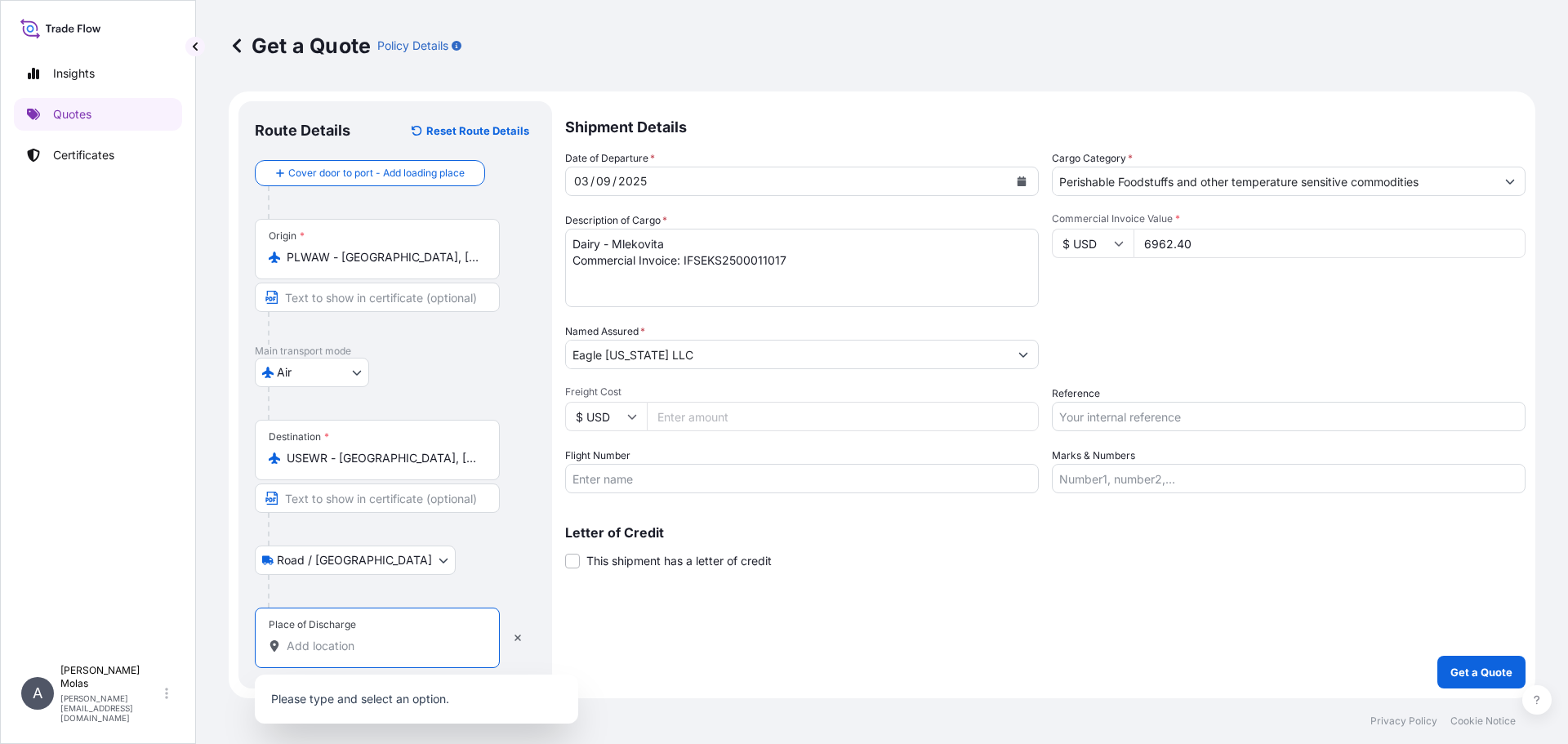
click at [338, 649] on input "Place of Discharge" at bounding box center [382, 646] width 192 height 17
paste input "Garfield NJ 07026"
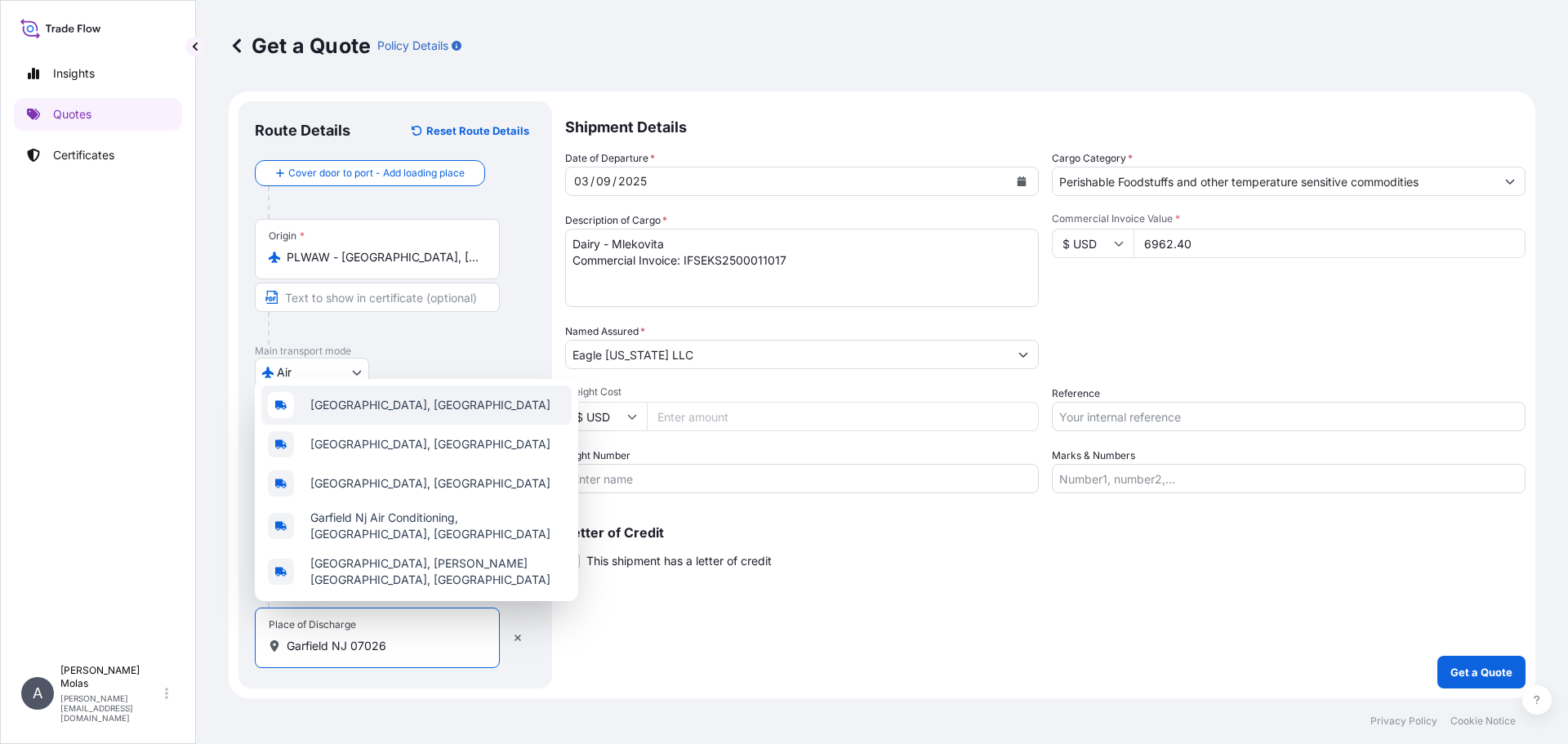
click at [418, 409] on span "Garfield, NJ 07026, USA" at bounding box center [430, 405] width 240 height 17
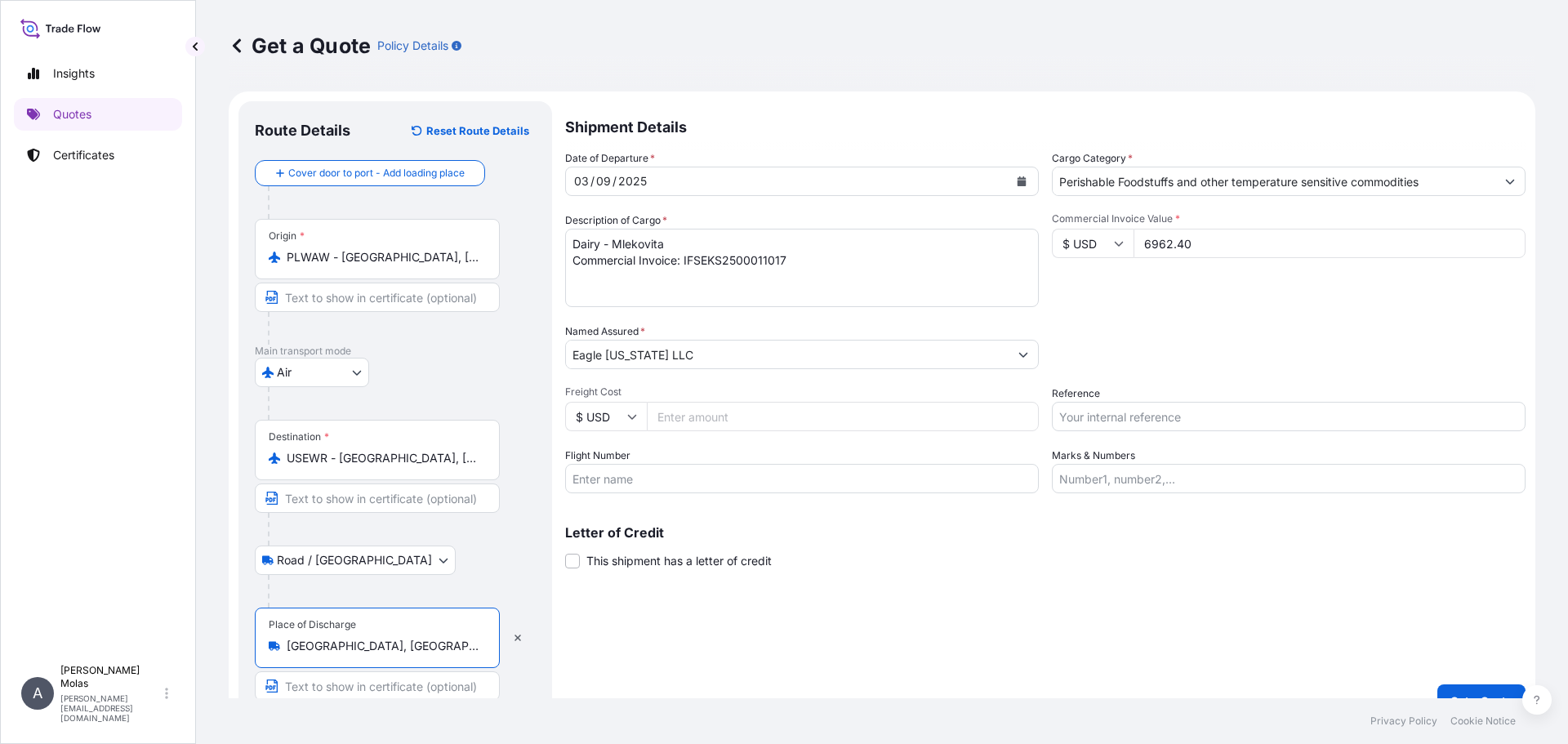
type input "Garfield, NJ 07026, USA"
click at [881, 637] on div "Shipment Details Date of Departure * 03 / 09 / 2025 Cargo Category * Perishable…" at bounding box center [1045, 409] width 960 height 616
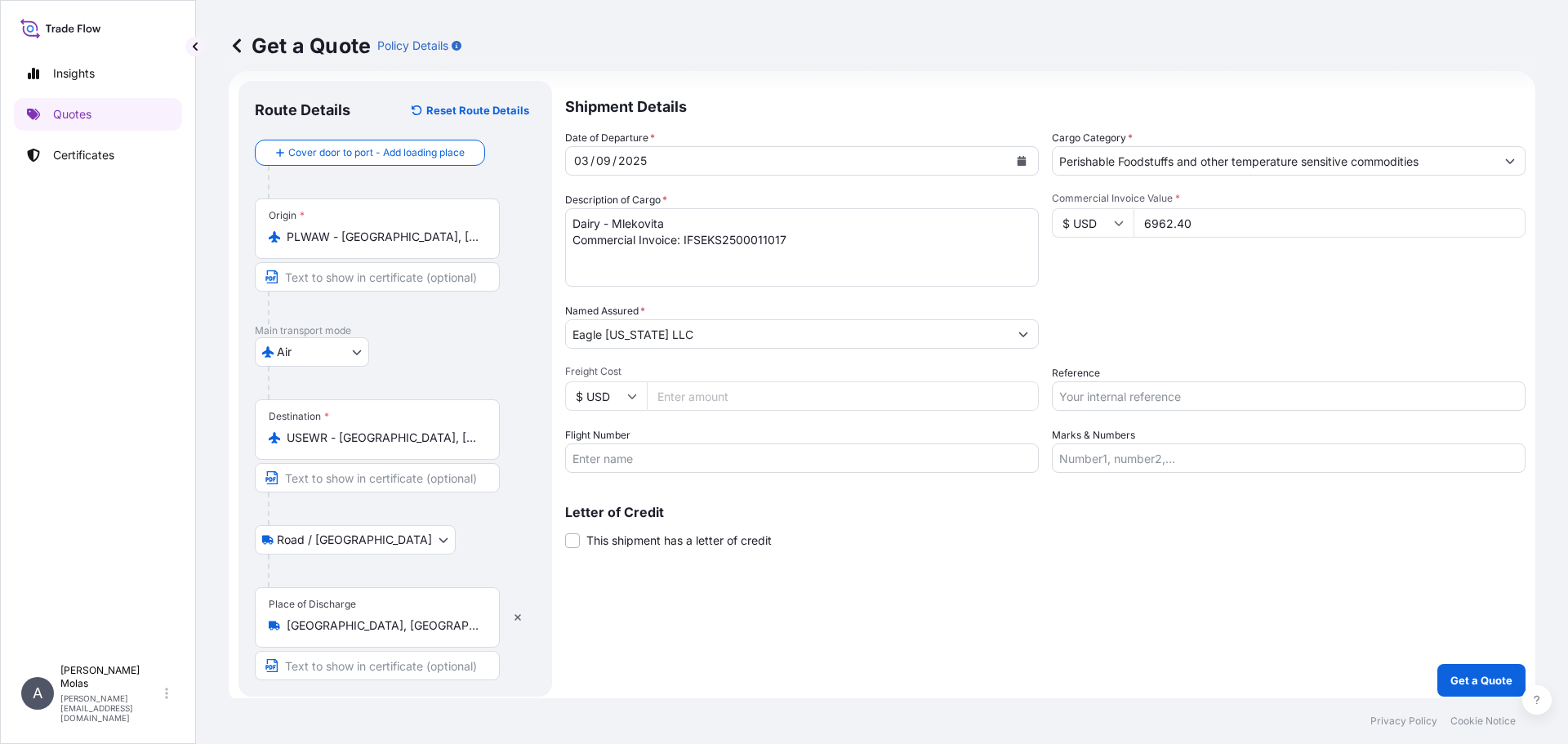
scroll to position [29, 0]
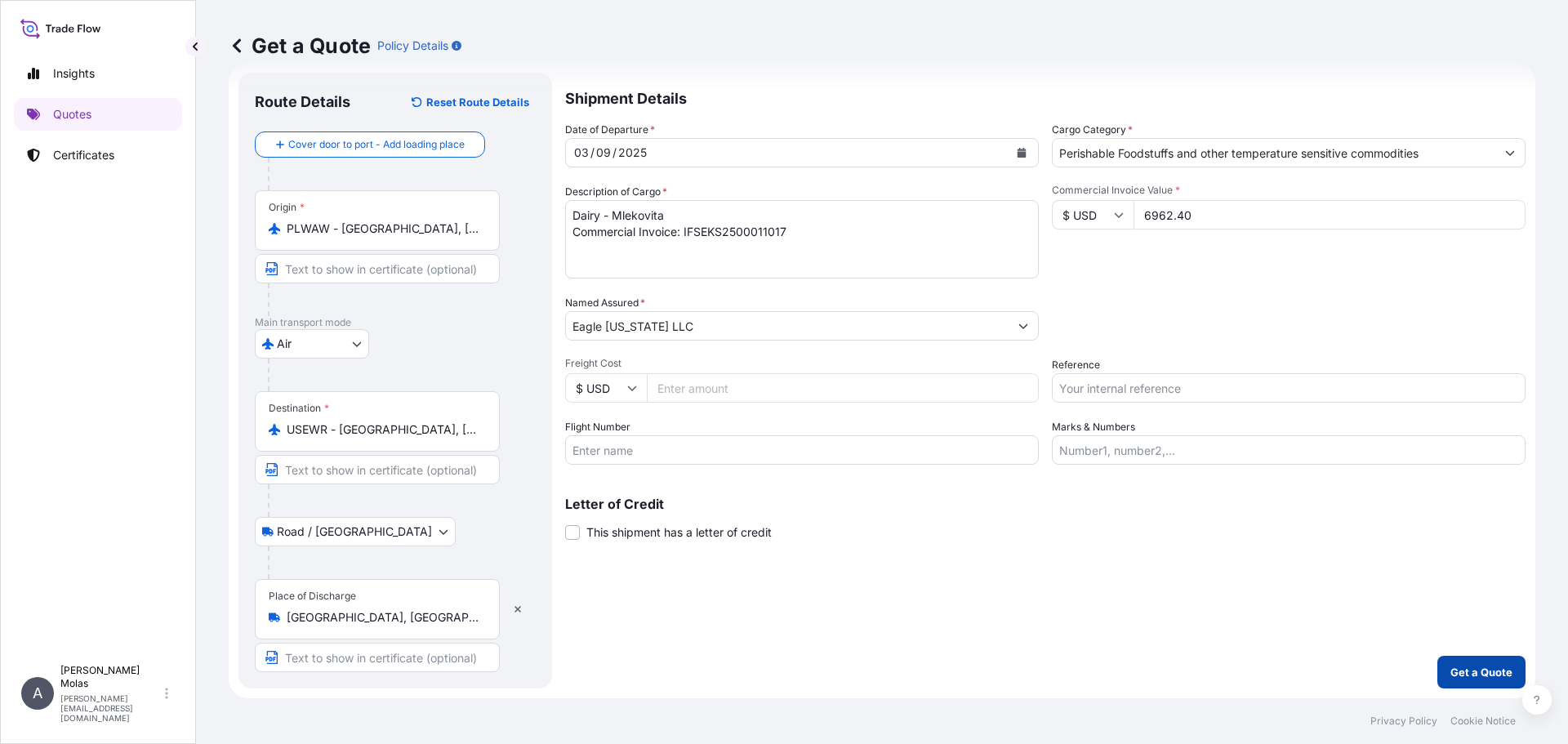
click at [1464, 674] on p "Get a Quote" at bounding box center [1481, 672] width 62 height 17
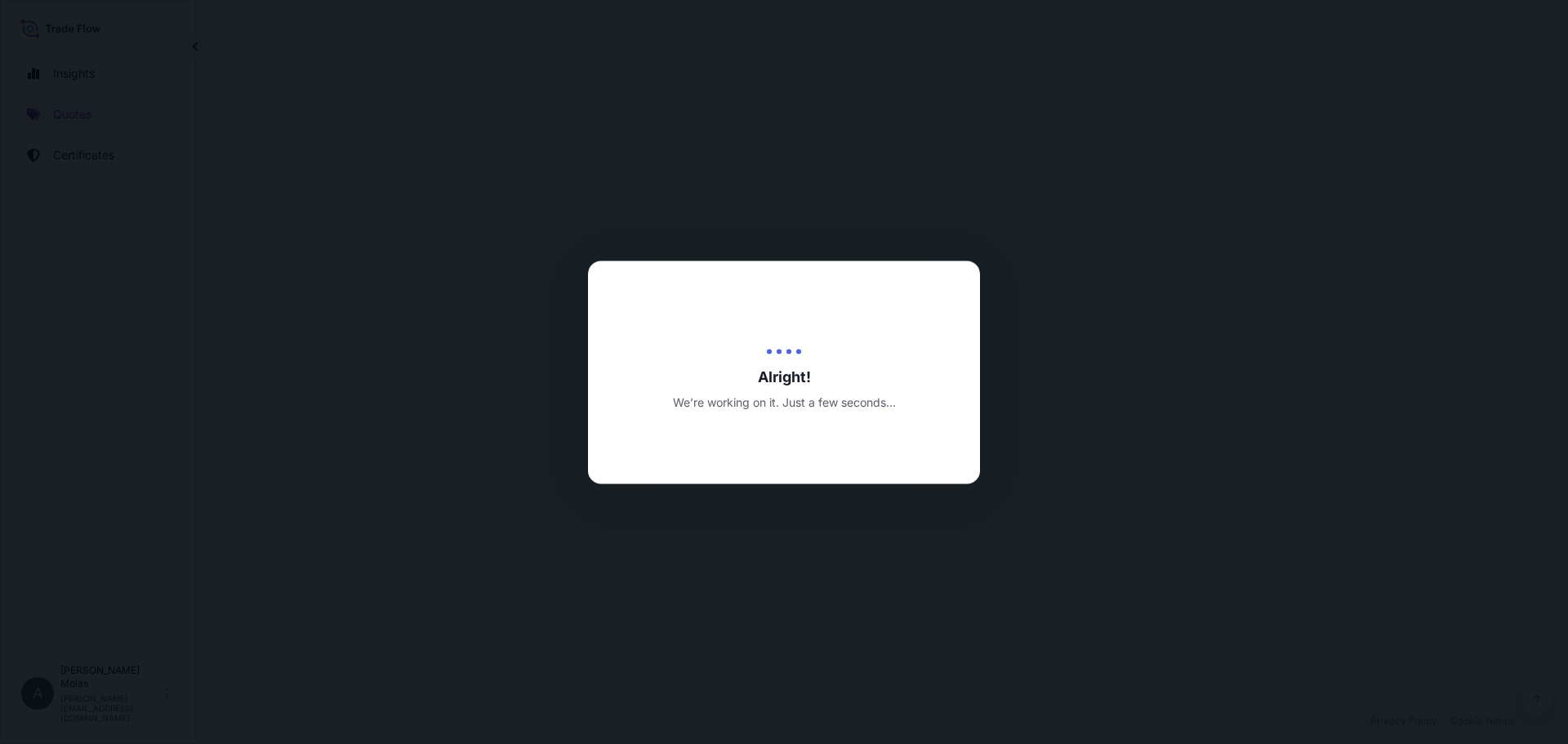
select select "Air"
select select "Road / Inland"
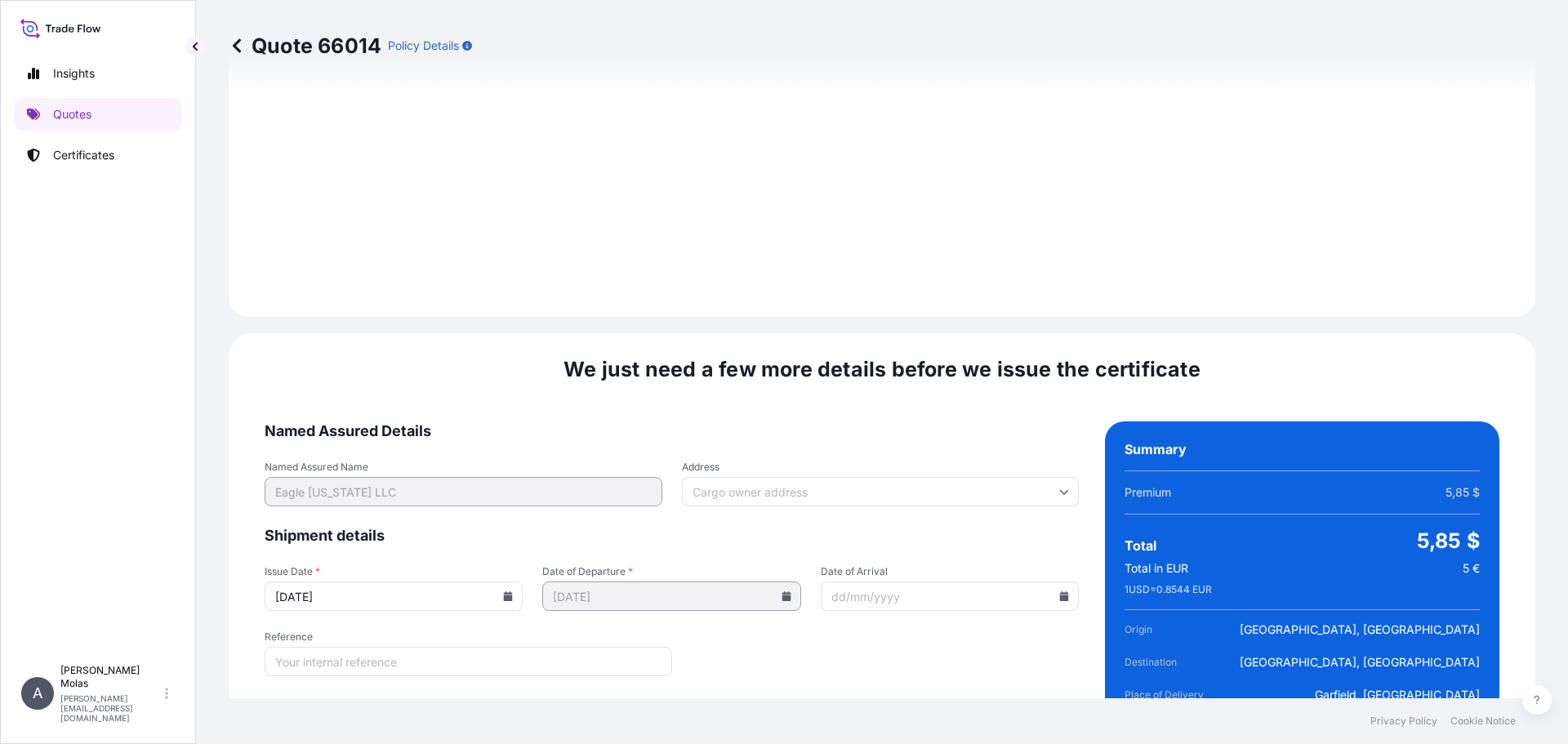
scroll to position [2005, 0]
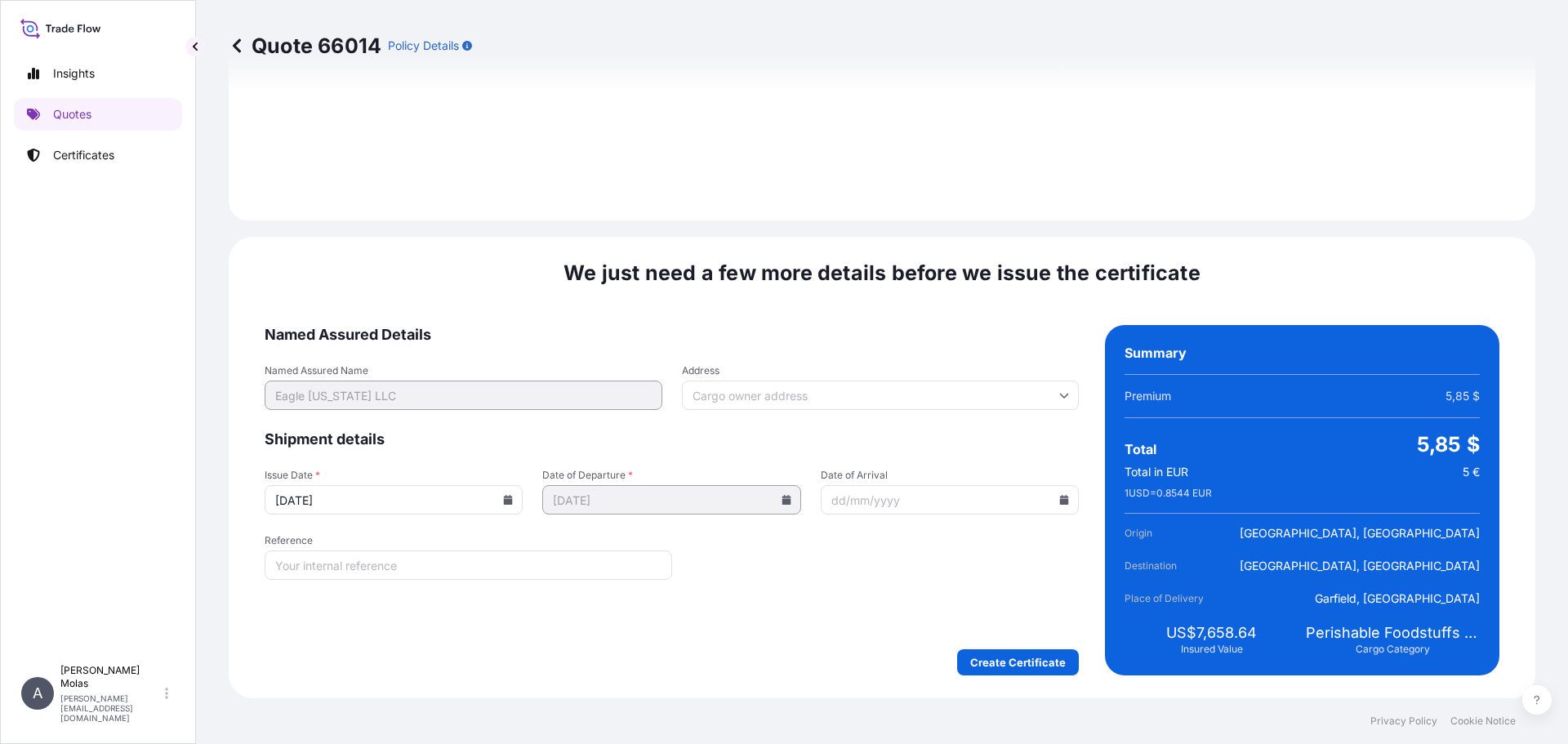
click at [440, 549] on div "Reference" at bounding box center [468, 557] width 407 height 46
click at [437, 565] on input "Reference" at bounding box center [468, 565] width 407 height 30
paste input "Garfield NJ 07026"
drag, startPoint x: 414, startPoint y: 570, endPoint x: 293, endPoint y: 567, distance: 121.0
click at [282, 569] on input "AWB: Garfield NJ 07026" at bounding box center [468, 565] width 407 height 30
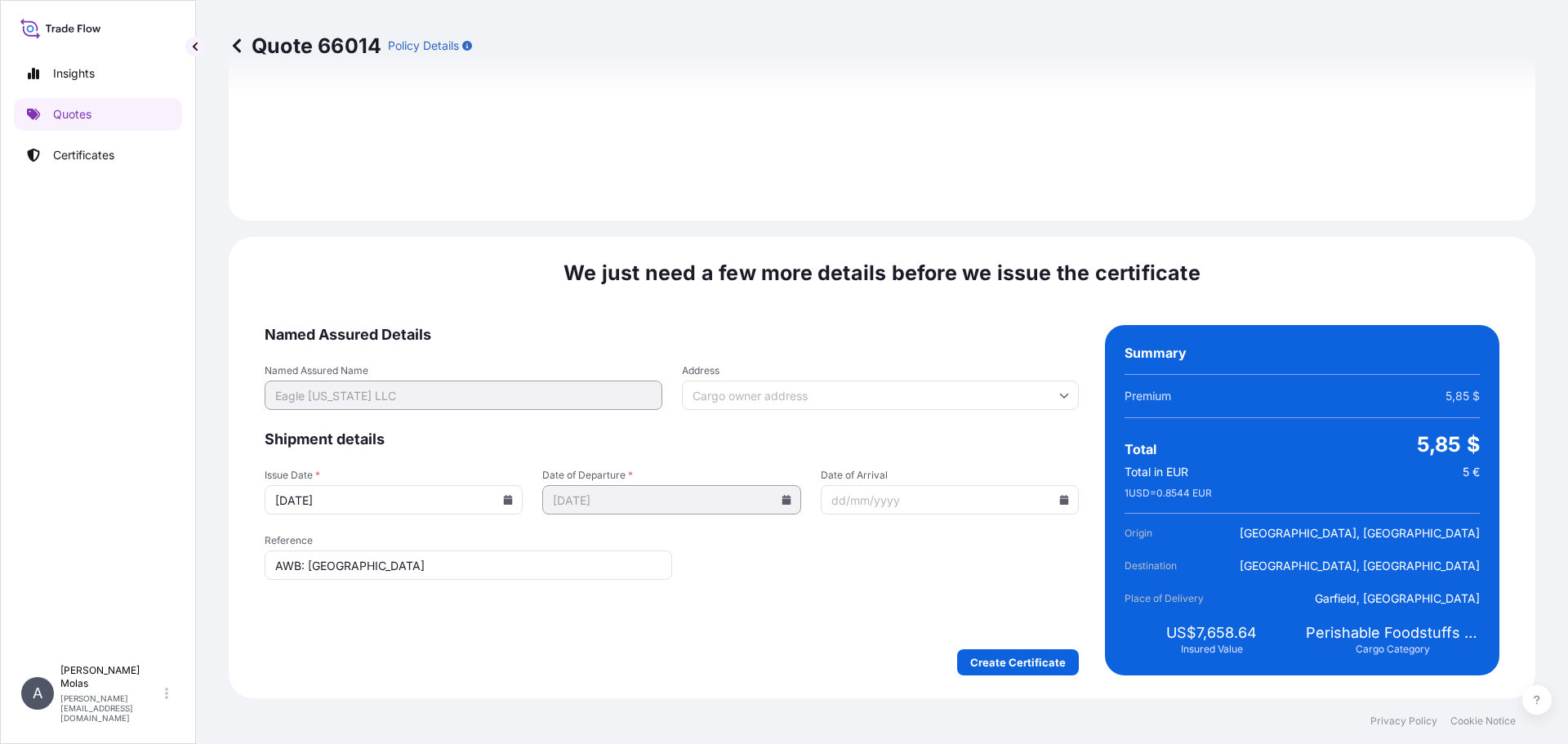
click at [311, 563] on input "AWB: Garfield NJ 07026" at bounding box center [468, 565] width 407 height 30
drag, startPoint x: 308, startPoint y: 565, endPoint x: 659, endPoint y: 575, distance: 351.1
click at [659, 575] on input "AWB: Garfield NJ 07026" at bounding box center [468, 565] width 407 height 30
paste input "080-3813655"
type input "AWB: 080-38136556"
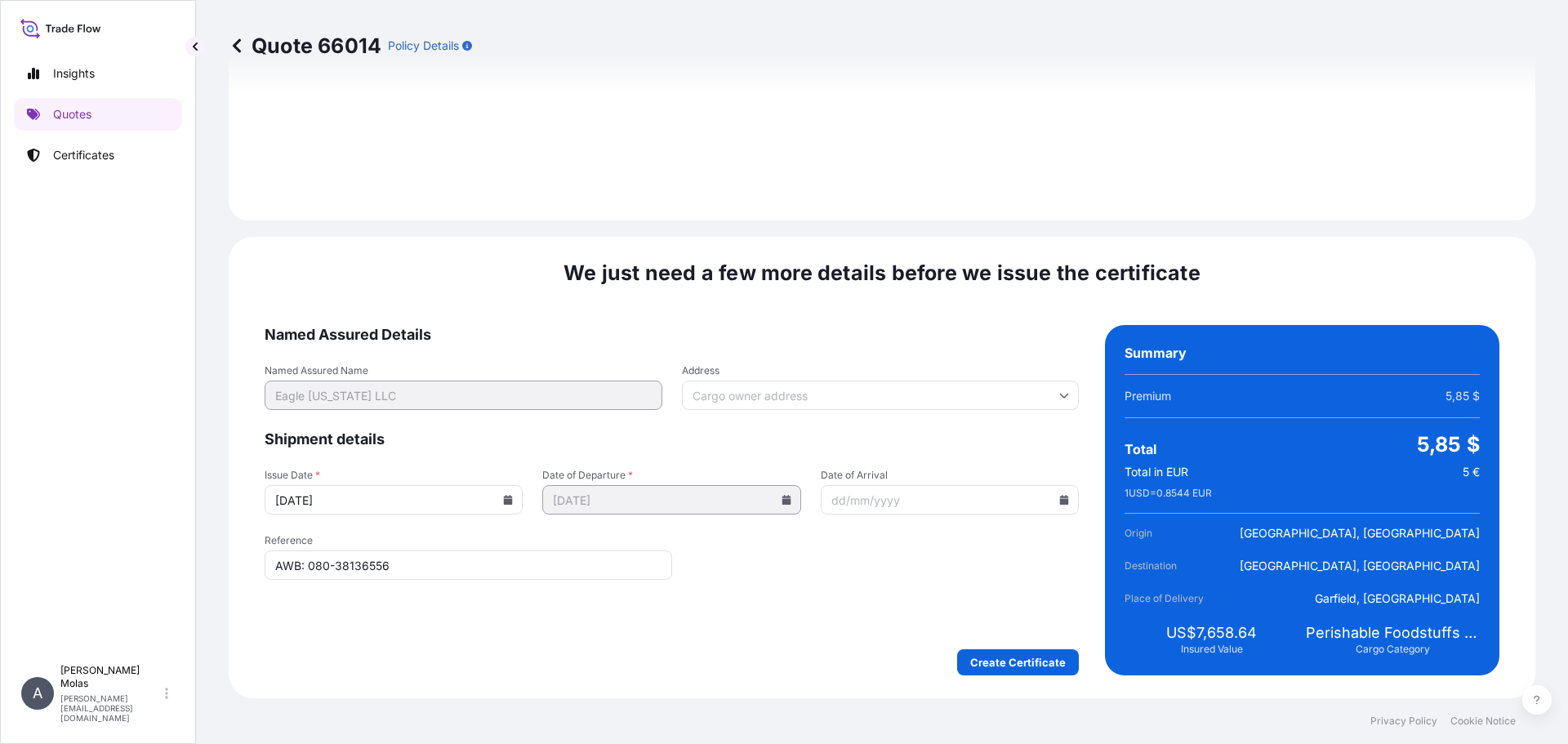
click at [871, 605] on form "Named Assured Details Named Assured Name Eagle New York LLC Address Shipment de…" at bounding box center [671, 500] width 814 height 350
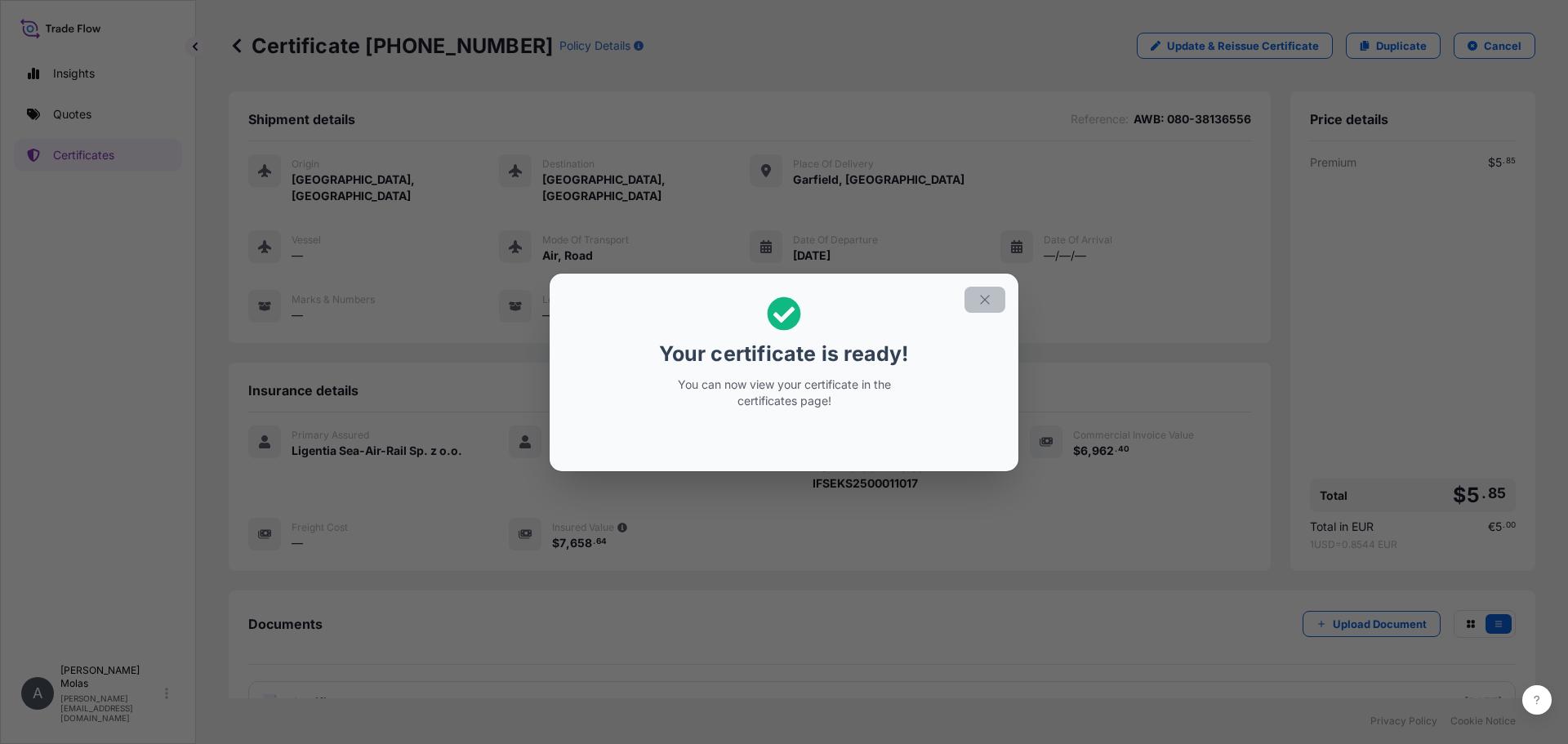
click at [987, 301] on icon "button" at bounding box center [985, 300] width 15 height 15
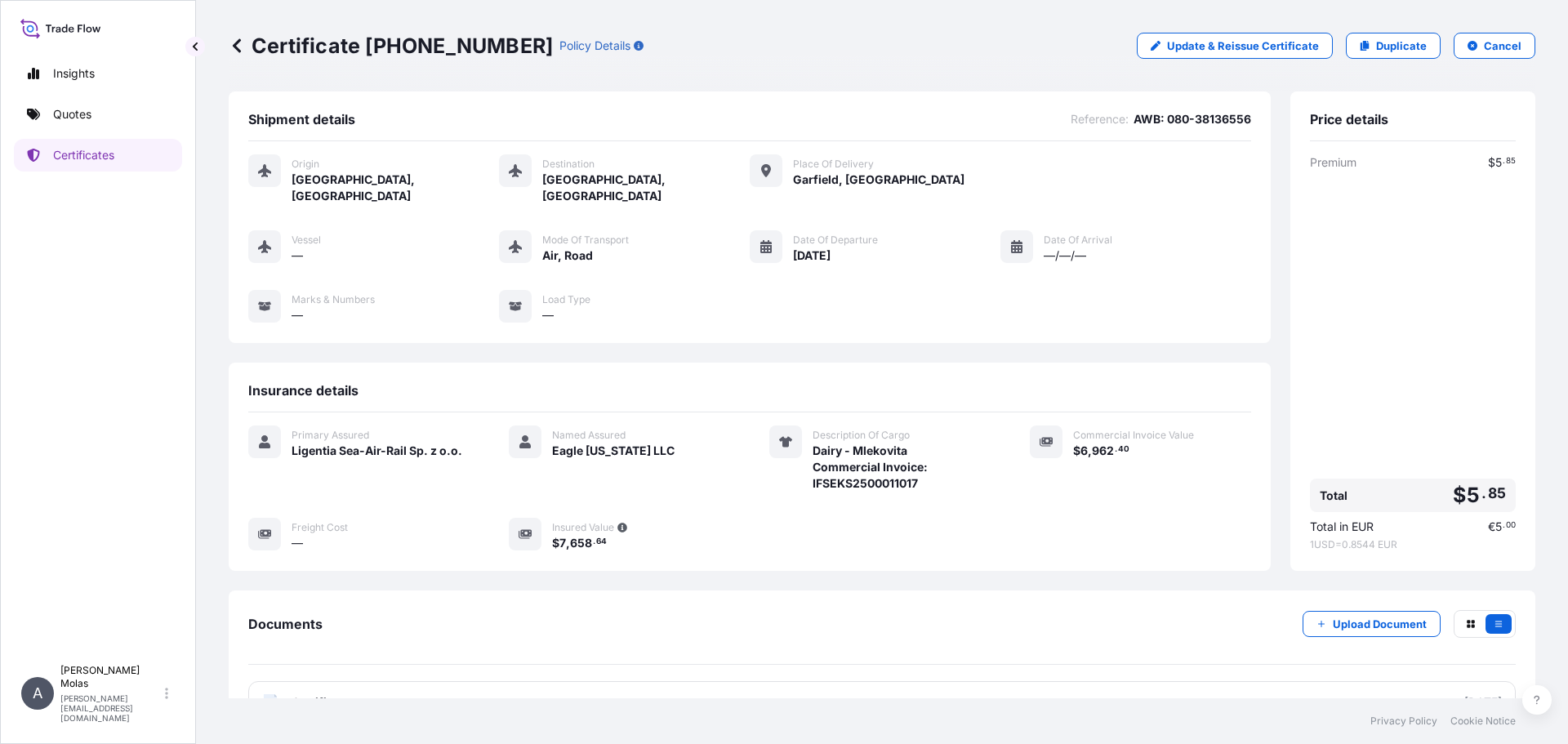
click at [84, 174] on div "Insights Quotes Certificates" at bounding box center [98, 349] width 168 height 614
click at [79, 157] on p "Certificates" at bounding box center [84, 155] width 61 height 17
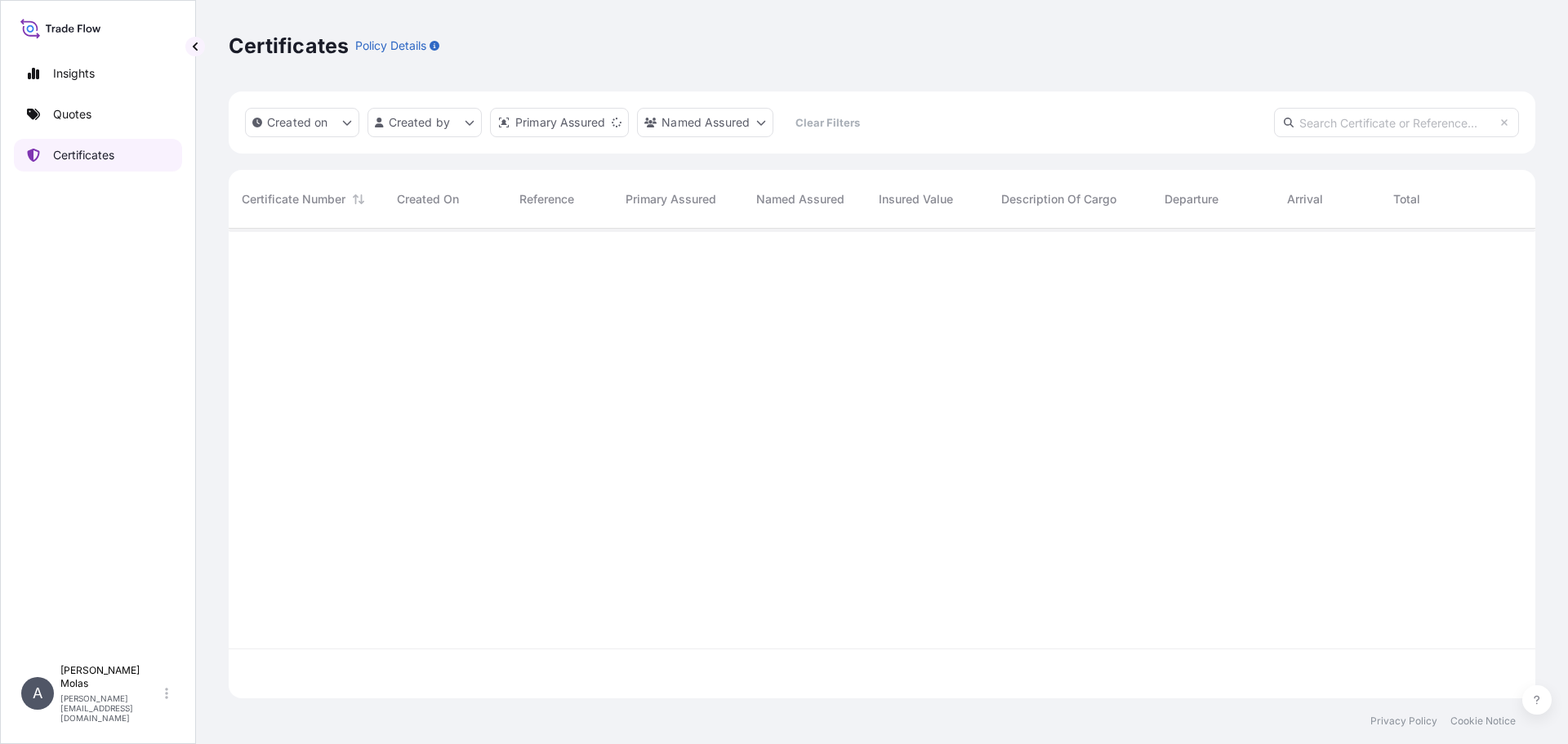
scroll to position [466, 1294]
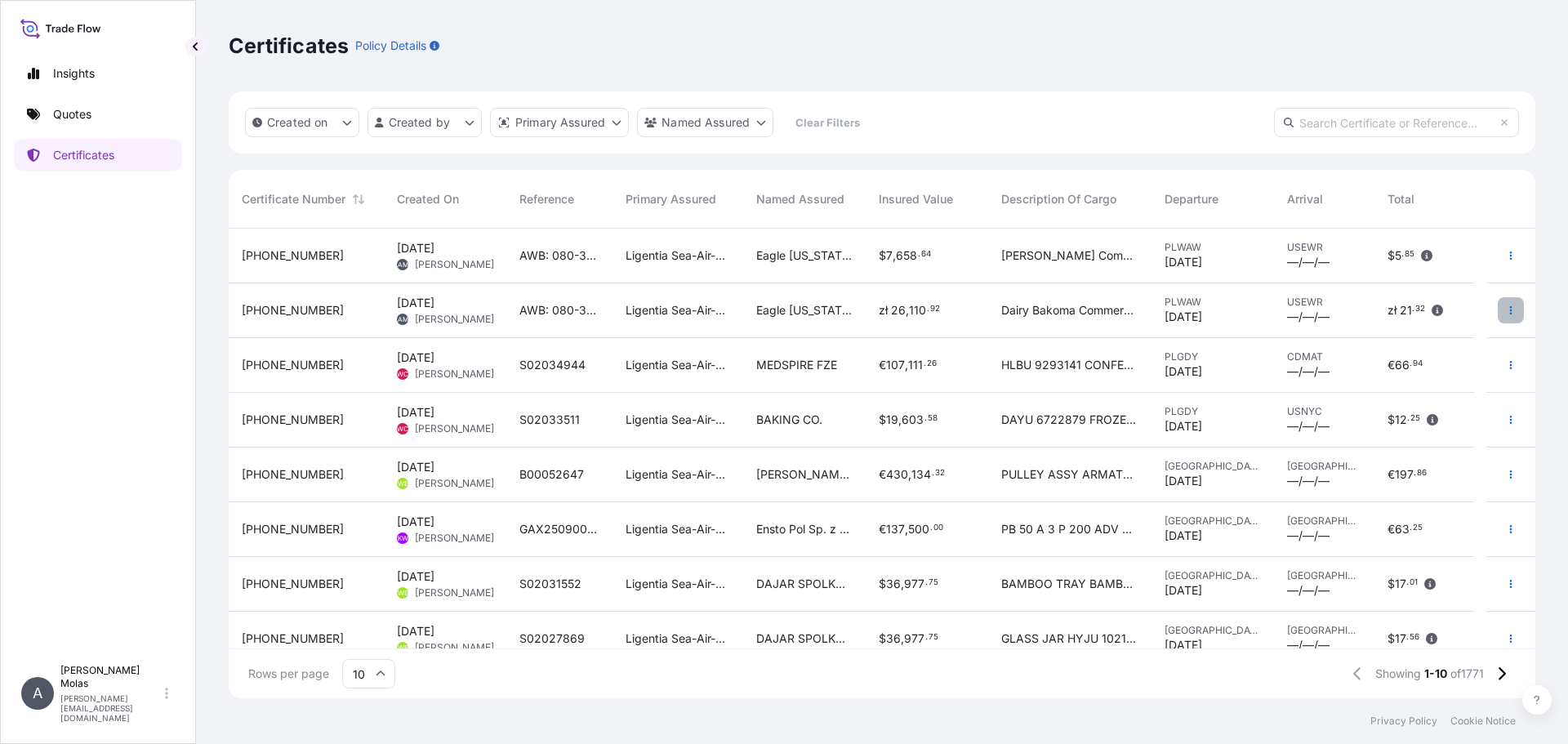
click at [1505, 313] on icon "button" at bounding box center [1510, 310] width 10 height 10
click at [1450, 339] on p "Download certificate" at bounding box center [1419, 342] width 111 height 17
click at [1505, 253] on icon "button" at bounding box center [1510, 255] width 10 height 10
click at [1505, 259] on icon "button" at bounding box center [1510, 255] width 10 height 10
click at [1415, 287] on p "Download certificate" at bounding box center [1419, 288] width 111 height 17
